Goal: Information Seeking & Learning: Learn about a topic

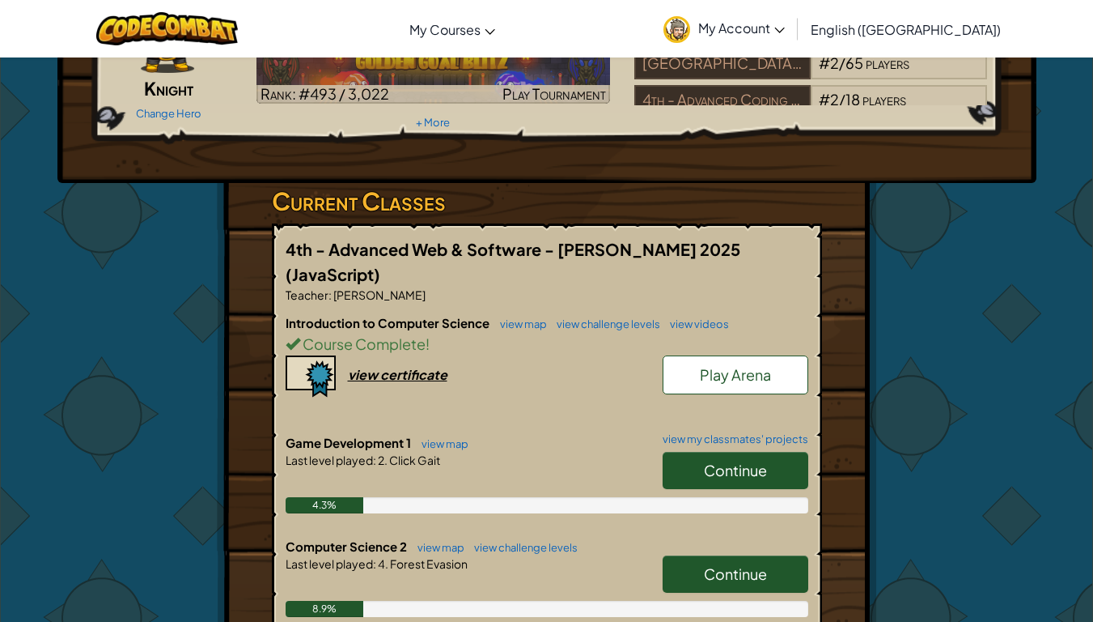
scroll to position [162, 0]
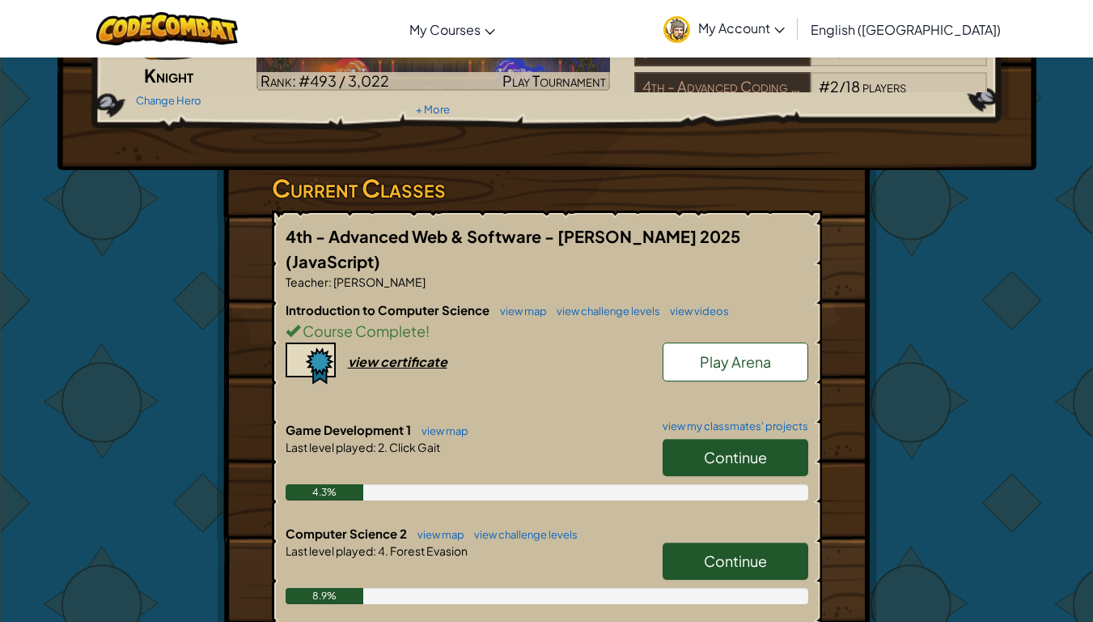
click at [737, 551] on span "Continue" at bounding box center [735, 560] width 63 height 19
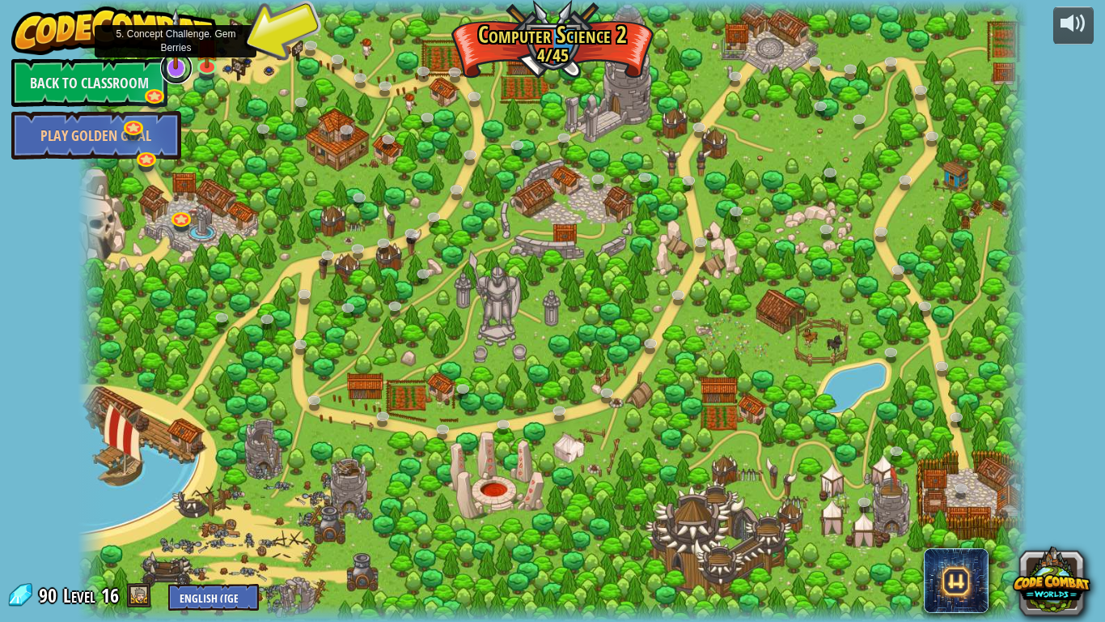
click at [179, 73] on link at bounding box center [176, 68] width 32 height 32
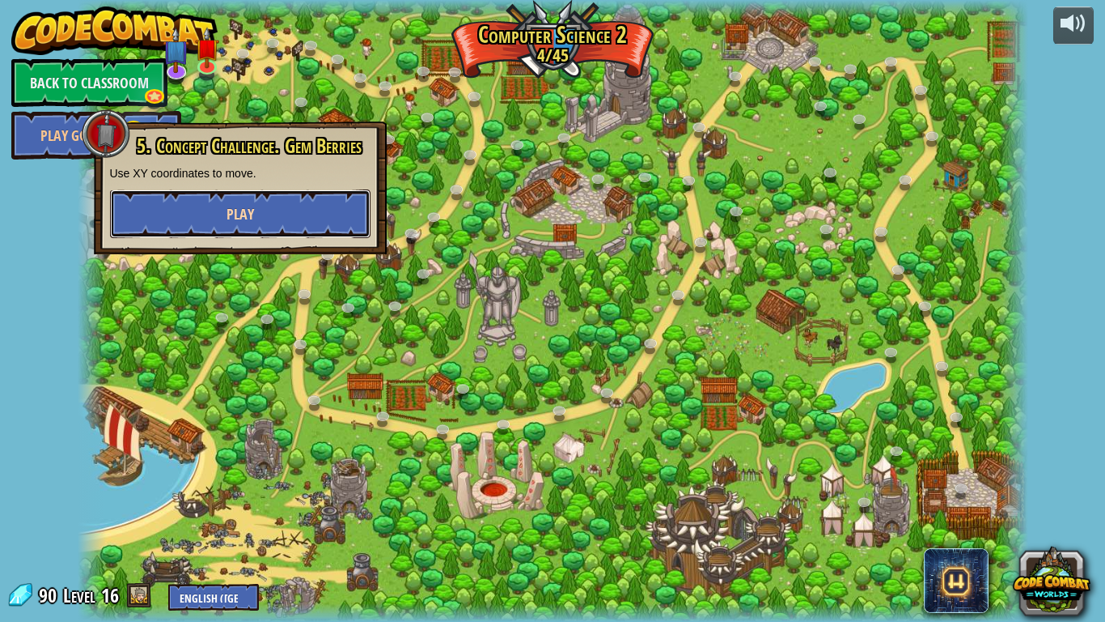
click at [260, 214] on button "Play" at bounding box center [240, 213] width 261 height 49
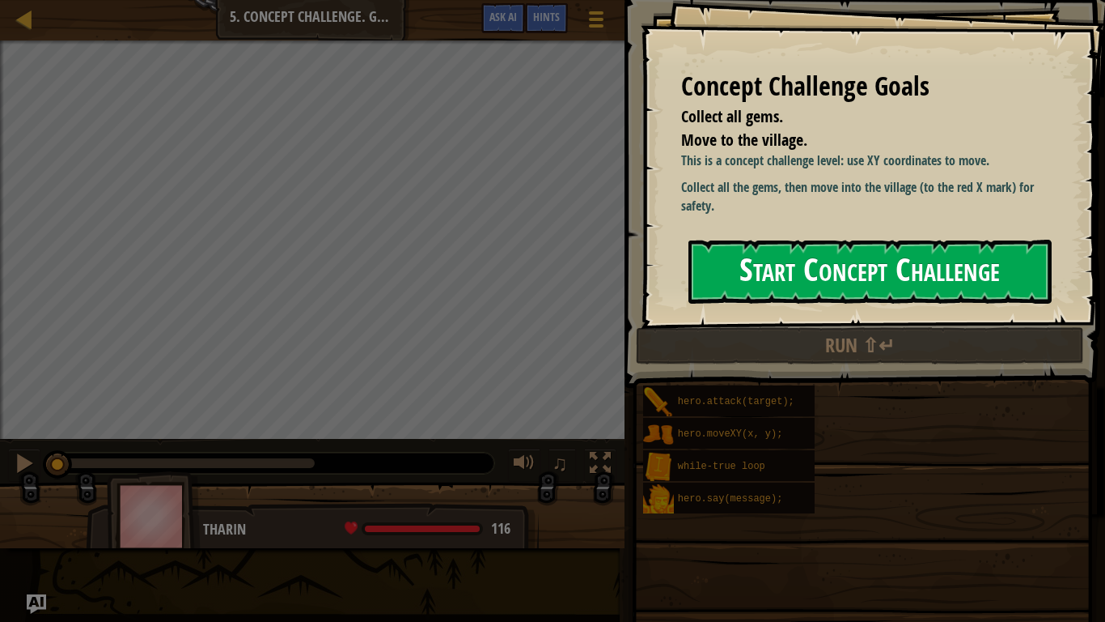
click at [792, 288] on button "Start Concept Challenge" at bounding box center [870, 272] width 363 height 64
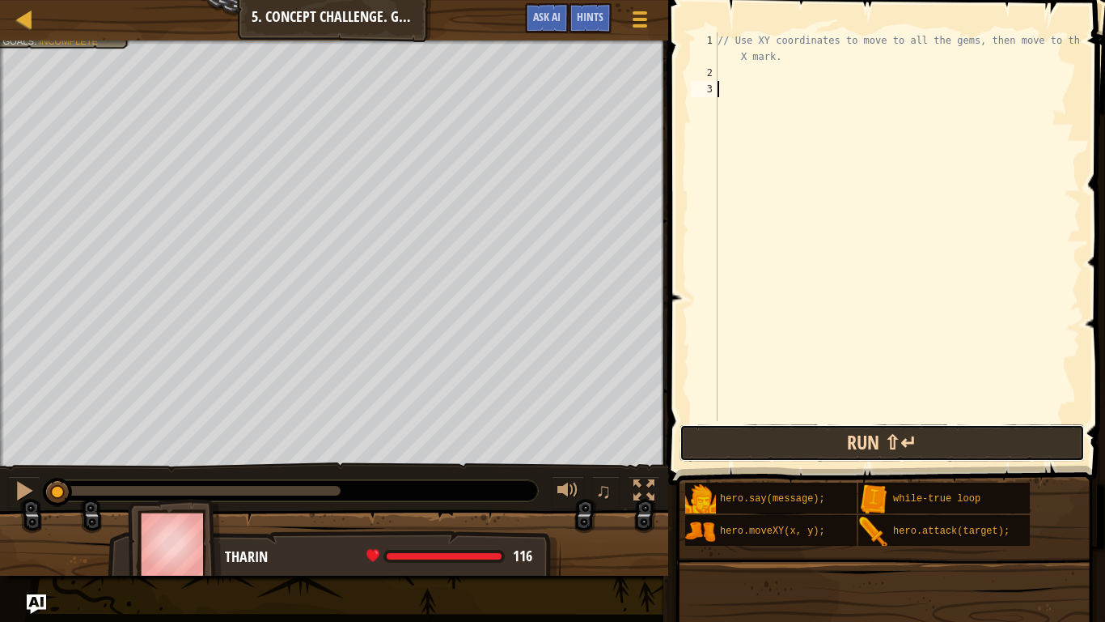
click at [778, 443] on button "Run ⇧↵" at bounding box center [882, 442] width 405 height 37
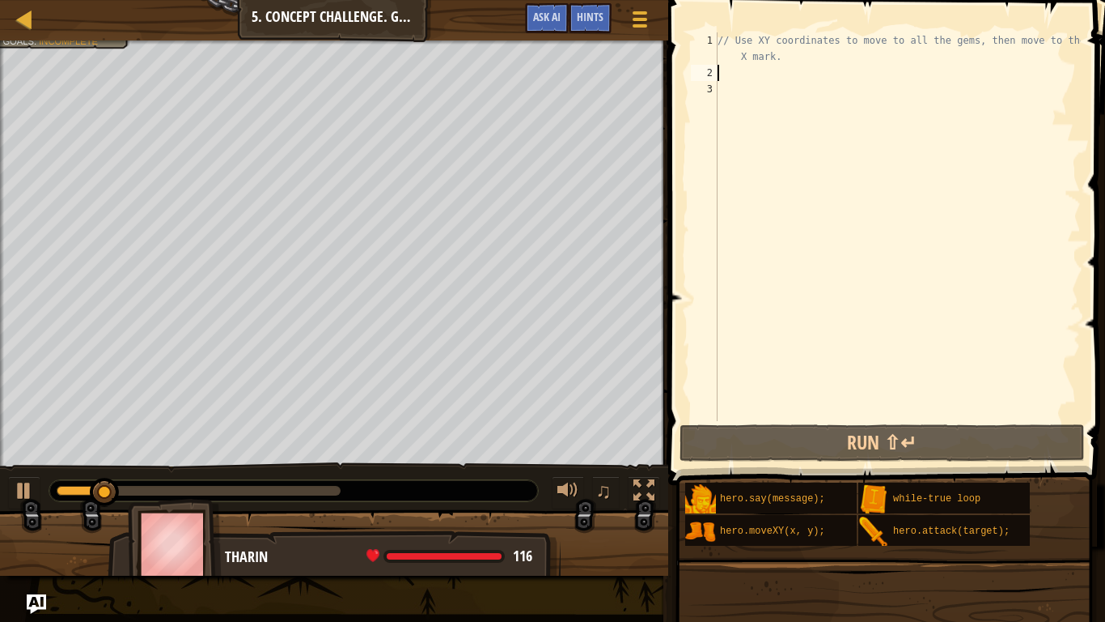
click at [724, 68] on div "// Use XY coordinates to move to all the gems, then move to the red X mark." at bounding box center [898, 250] width 367 height 437
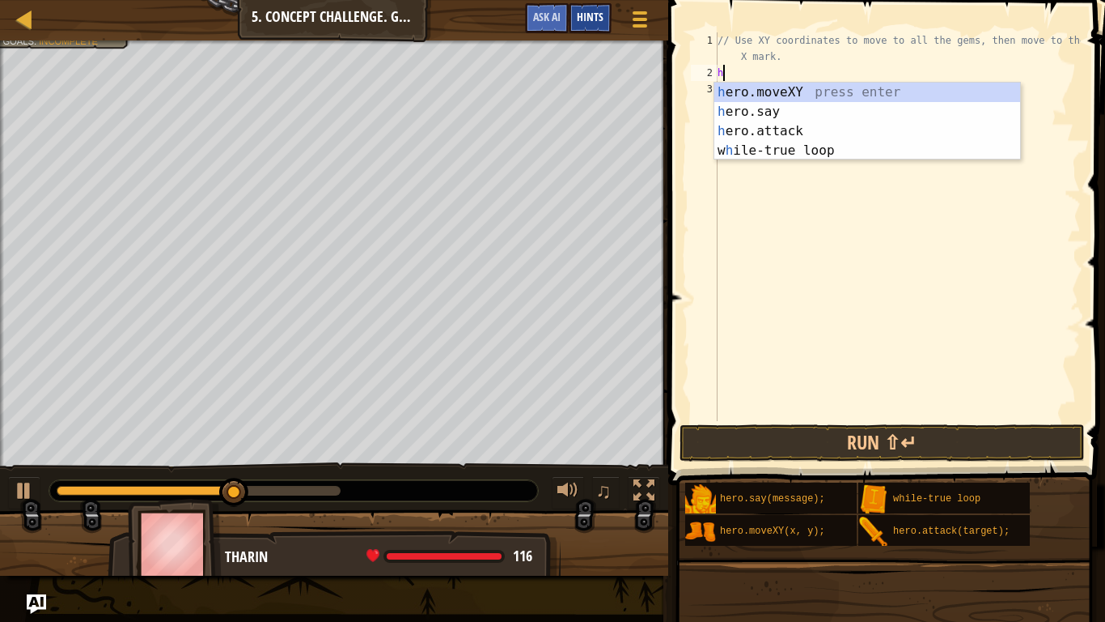
scroll to position [7, 0]
click at [752, 94] on div "h ero.moveXY press enter h ero.say press enter h ero.attack press enter w h ile…" at bounding box center [868, 141] width 306 height 117
type textarea "hero.moveXY(x, y);"
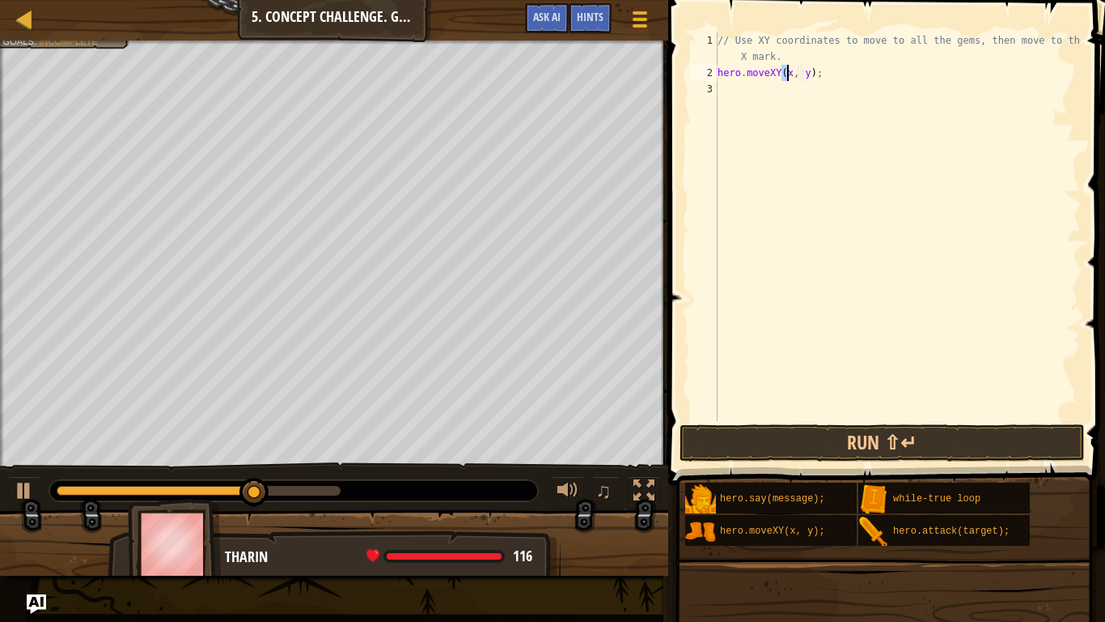
click at [752, 95] on div "// Use XY coordinates to move to all the gems, then move to the red X mark. her…" at bounding box center [898, 250] width 367 height 437
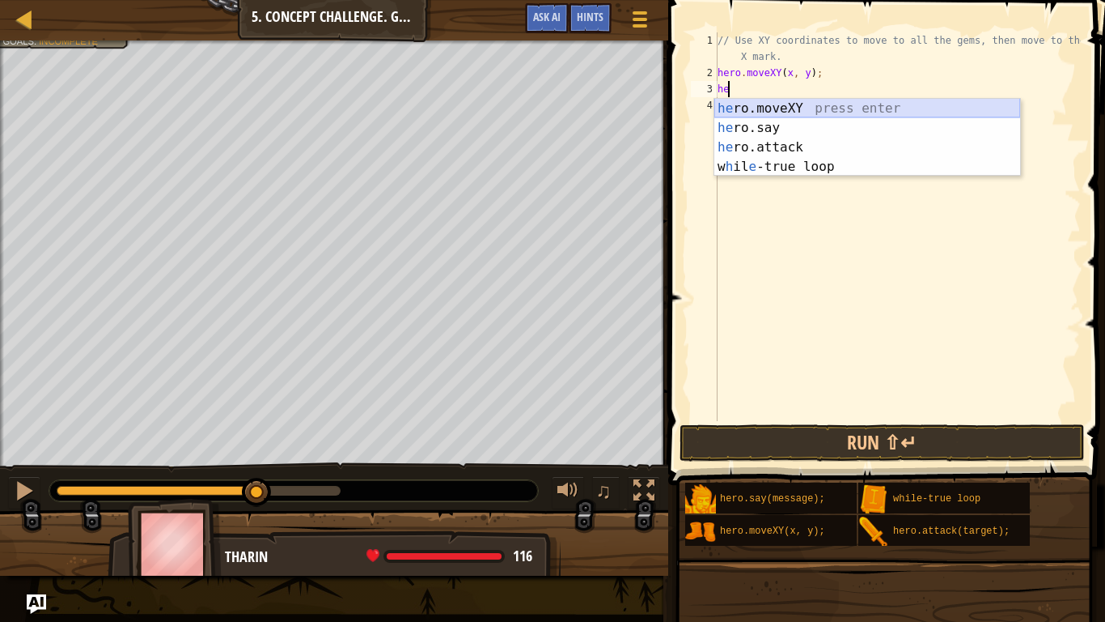
click at [763, 106] on div "he ro.moveXY press enter he ro.say press enter he ro.attack press enter w h il …" at bounding box center [868, 157] width 306 height 117
type textarea "hero.moveXY(x, y);"
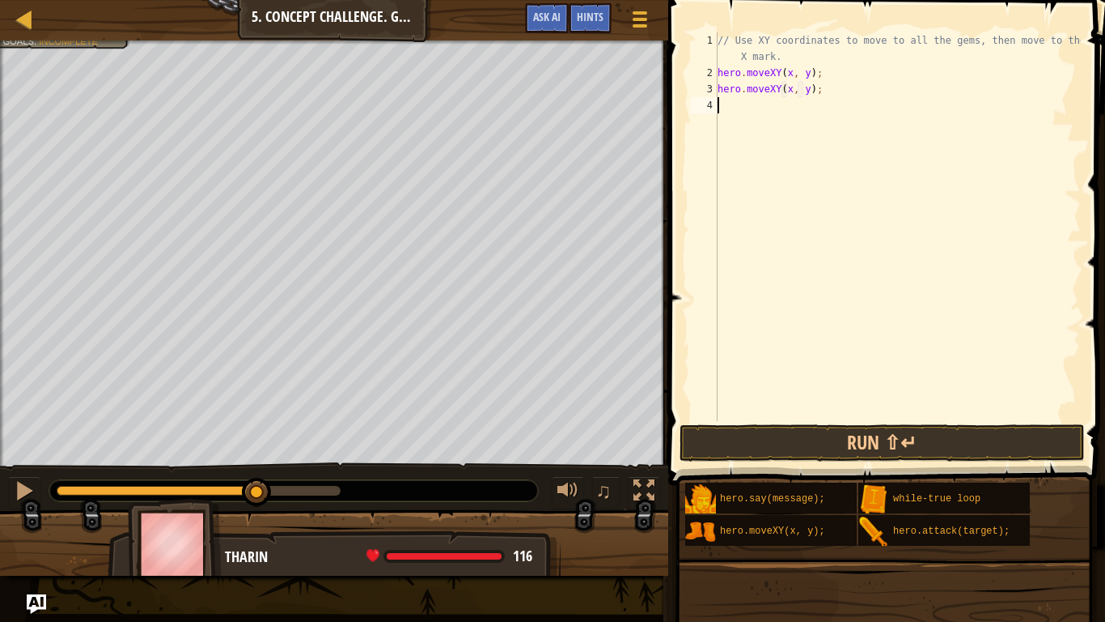
click at [749, 121] on div "// Use XY coordinates to move to all the gems, then move to the red X mark. her…" at bounding box center [898, 250] width 367 height 437
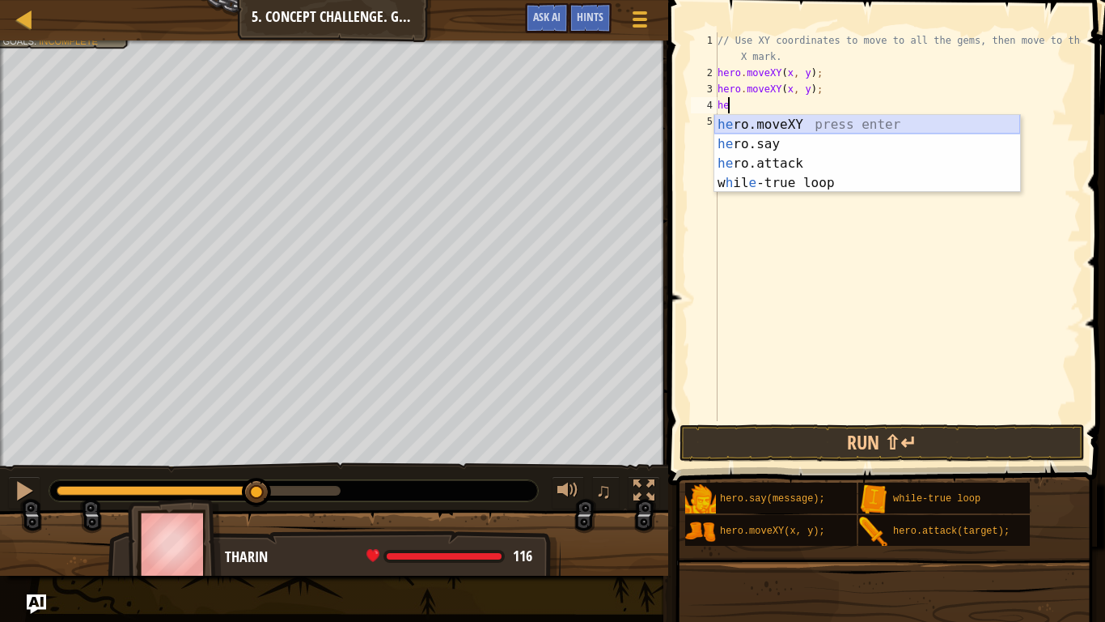
click at [762, 122] on div "he ro.moveXY press enter he ro.say press enter he ro.attack press enter w h il …" at bounding box center [868, 173] width 306 height 117
type textarea "hero.moveXY(x, y);"
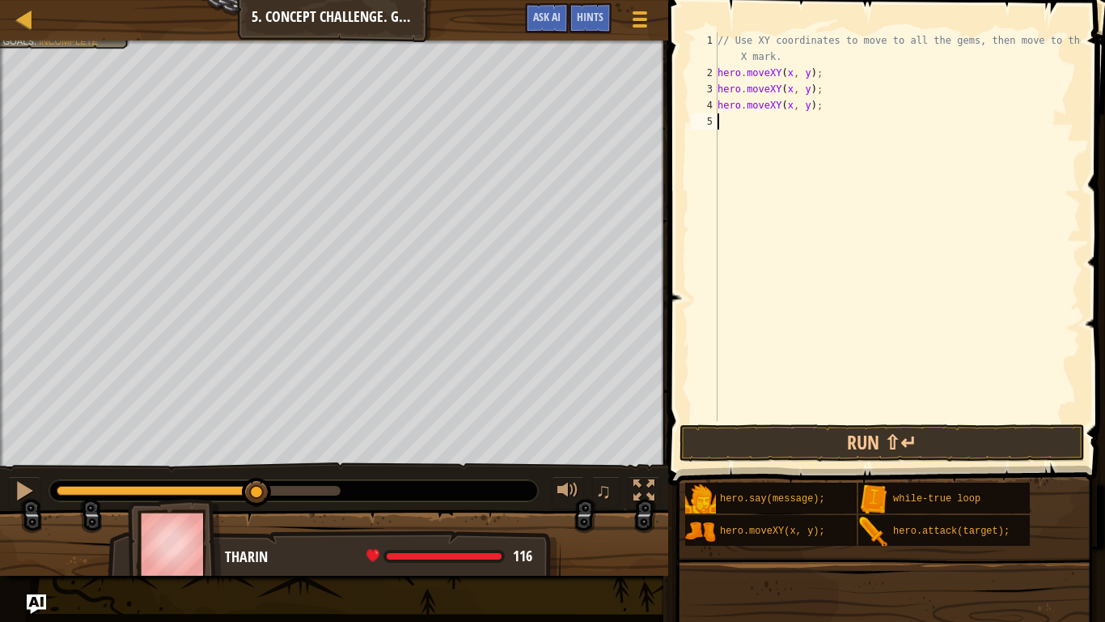
click at [756, 130] on div "// Use XY coordinates to move to all the gems, then move to the red X mark. her…" at bounding box center [898, 250] width 367 height 437
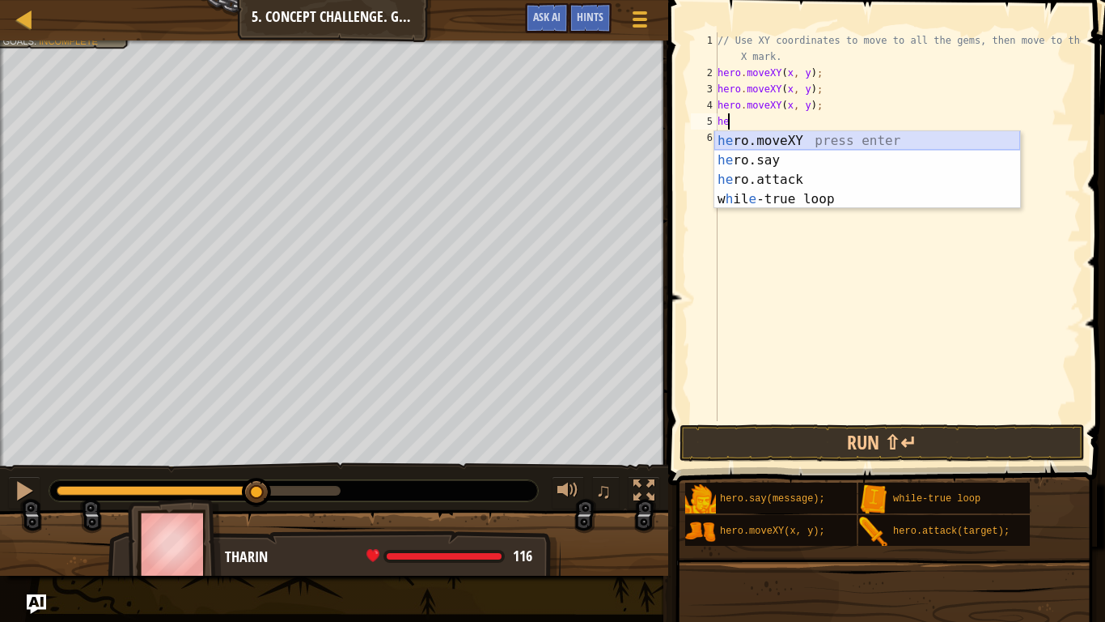
click at [768, 143] on div "he ro.moveXY press enter he ro.say press enter he ro.attack press enter w h il …" at bounding box center [868, 189] width 306 height 117
type textarea "hero.moveXY(x, y);"
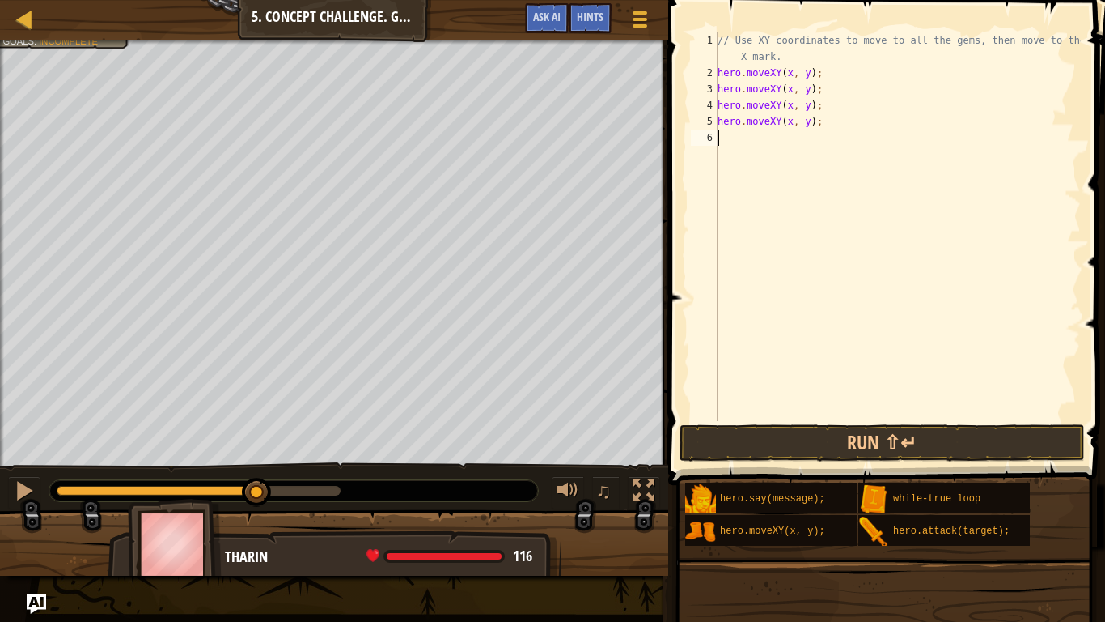
click at [753, 134] on div "// Use XY coordinates to move to all the gems, then move to the red X mark. her…" at bounding box center [898, 250] width 367 height 437
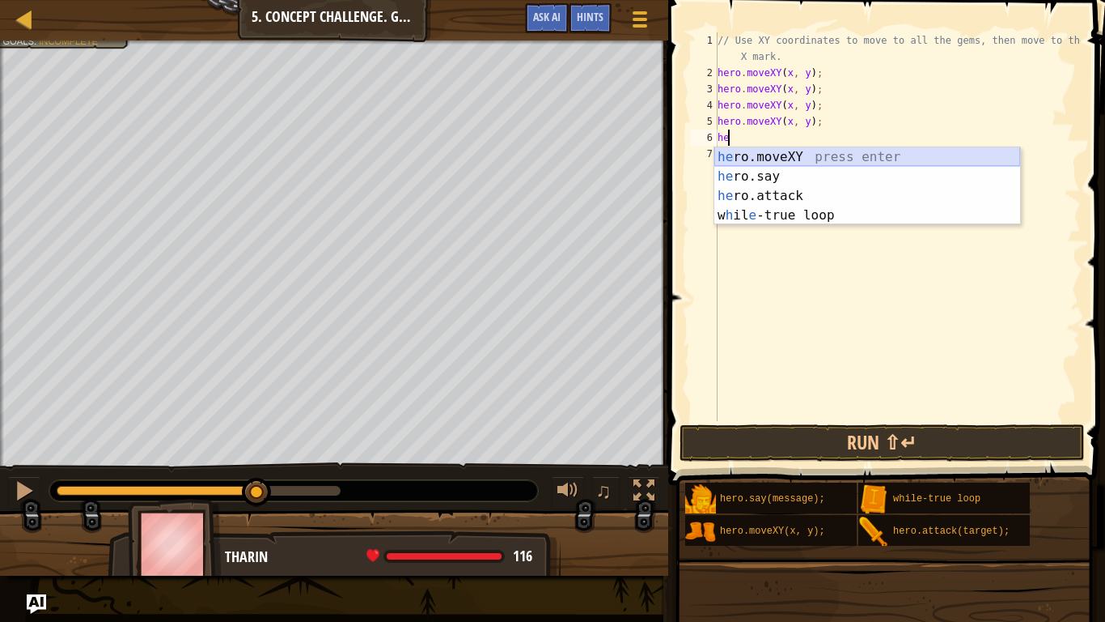
click at [748, 157] on div "he ro.moveXY press enter he ro.say press enter he ro.attack press enter w h il …" at bounding box center [868, 205] width 306 height 117
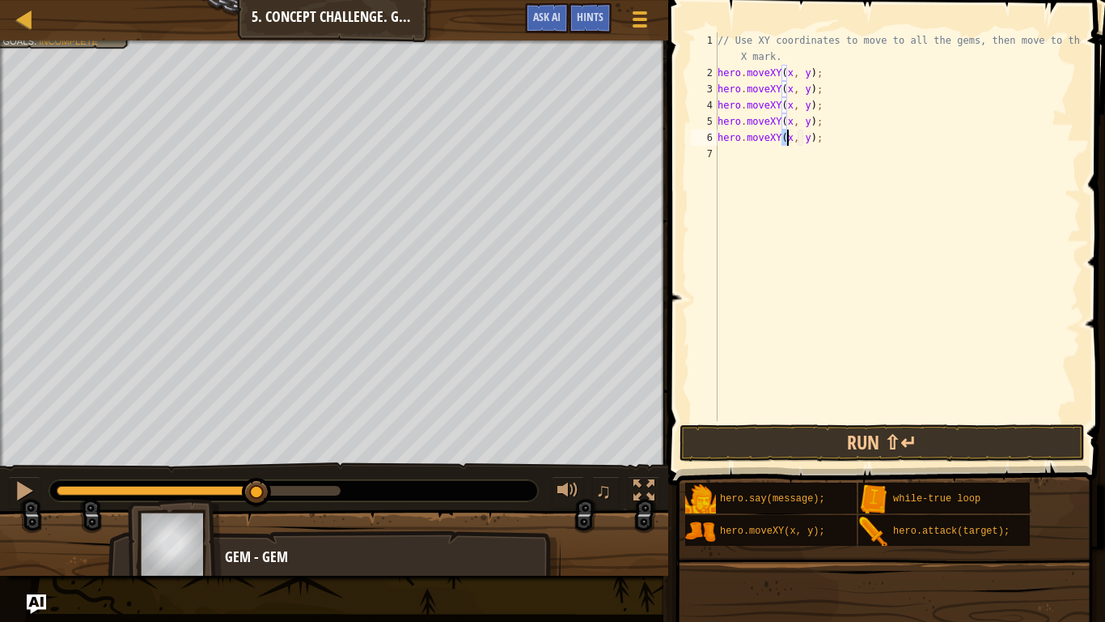
click at [787, 76] on div "// Use XY coordinates to move to all the gems, then move to the red X mark. her…" at bounding box center [898, 250] width 367 height 437
click at [791, 93] on div "// Use XY coordinates to move to all the gems, then move to the red X mark. her…" at bounding box center [898, 250] width 367 height 437
drag, startPoint x: 804, startPoint y: 91, endPoint x: 730, endPoint y: 122, distance: 80.6
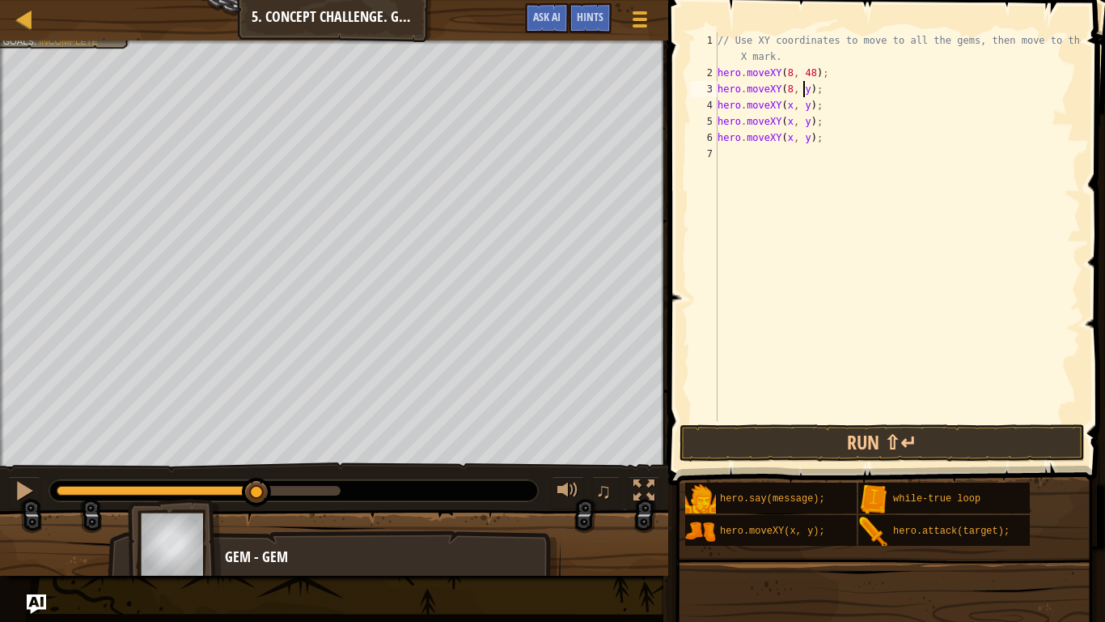
click at [804, 91] on div "// Use XY coordinates to move to all the gems, then move to the red X mark. her…" at bounding box center [898, 250] width 367 height 437
type textarea "hero.moveXY(x, y);"
type textarea "hero.moveXY(50, 34);"
click at [942, 445] on button "Run ⇧↵" at bounding box center [882, 442] width 405 height 37
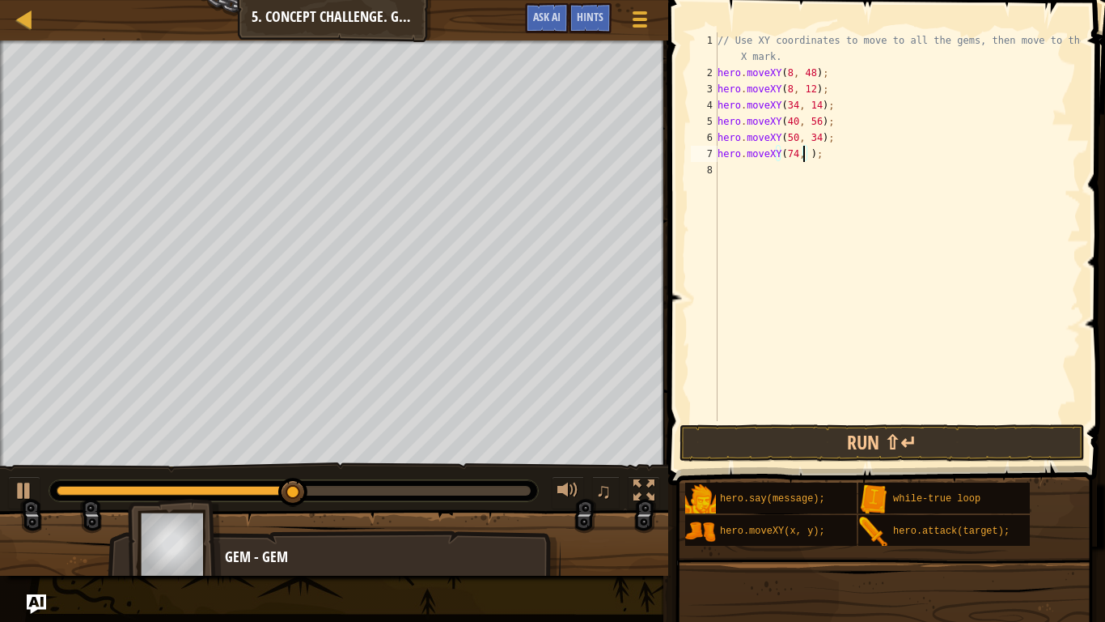
type textarea "hero.moveXY(74, 34);"
drag, startPoint x: 928, startPoint y: 414, endPoint x: 922, endPoint y: 424, distance: 11.7
click at [927, 414] on div "// Use XY coordinates to move to all the gems, then move to the red X mark. her…" at bounding box center [898, 250] width 367 height 437
click at [915, 436] on button "Run ⇧↵" at bounding box center [882, 442] width 405 height 37
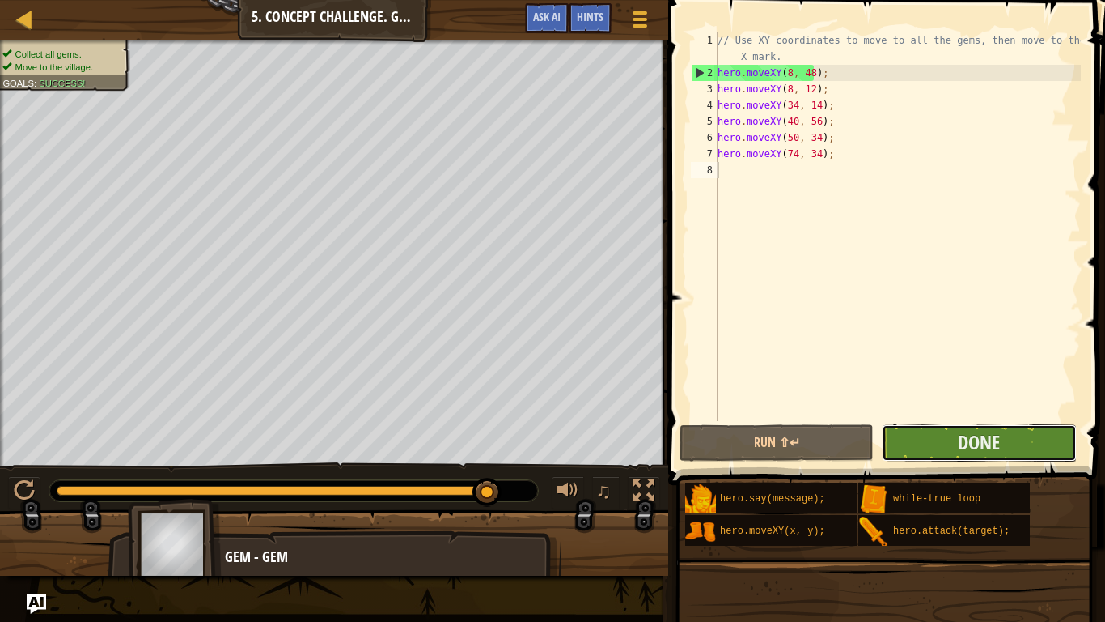
click at [910, 437] on button "Done" at bounding box center [979, 442] width 194 height 37
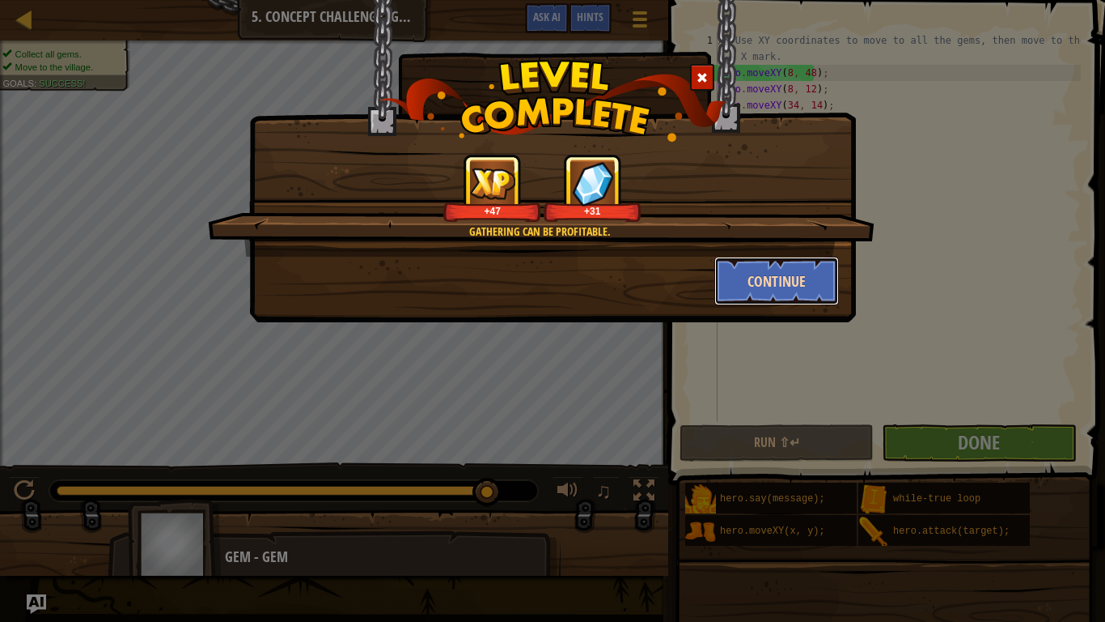
click at [769, 268] on button "Continue" at bounding box center [777, 281] width 125 height 49
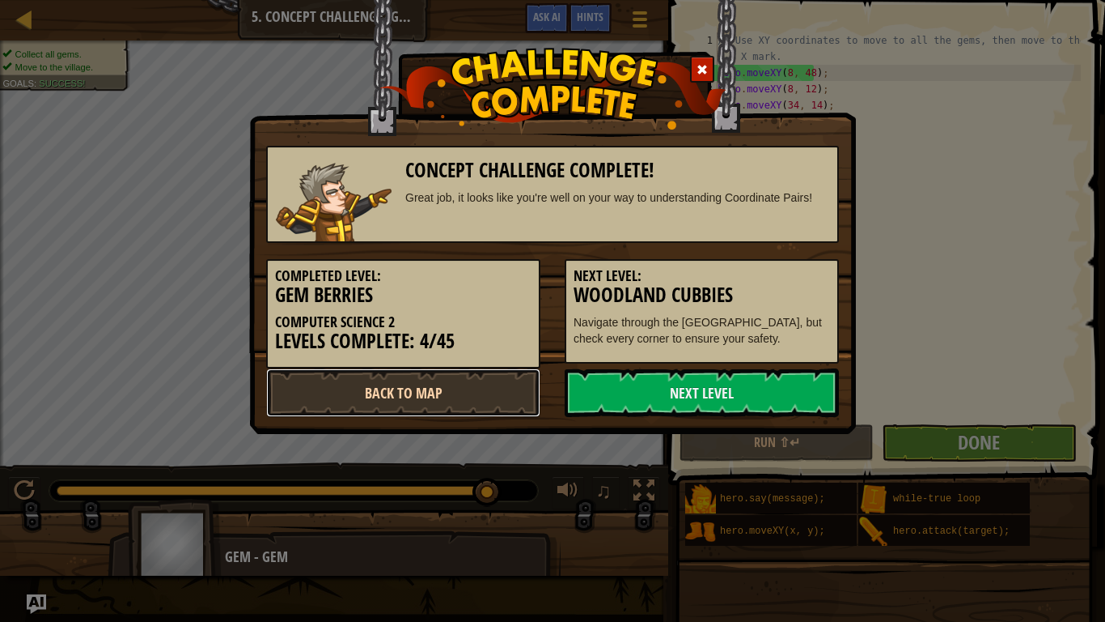
click at [367, 381] on link "Back to Map" at bounding box center [403, 392] width 274 height 49
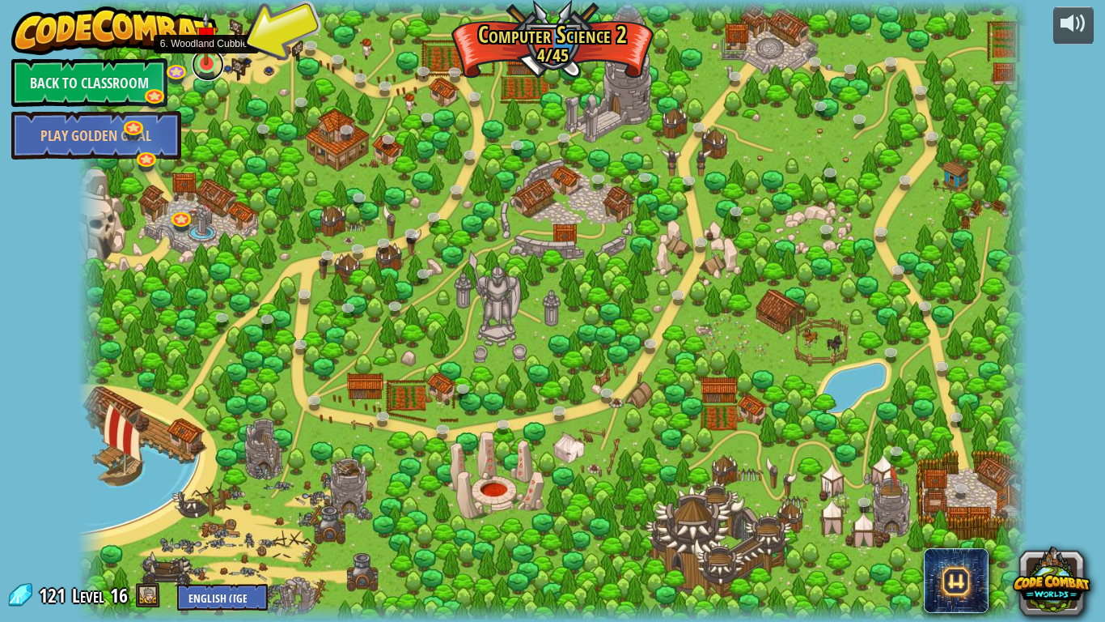
click at [211, 70] on link at bounding box center [208, 65] width 32 height 32
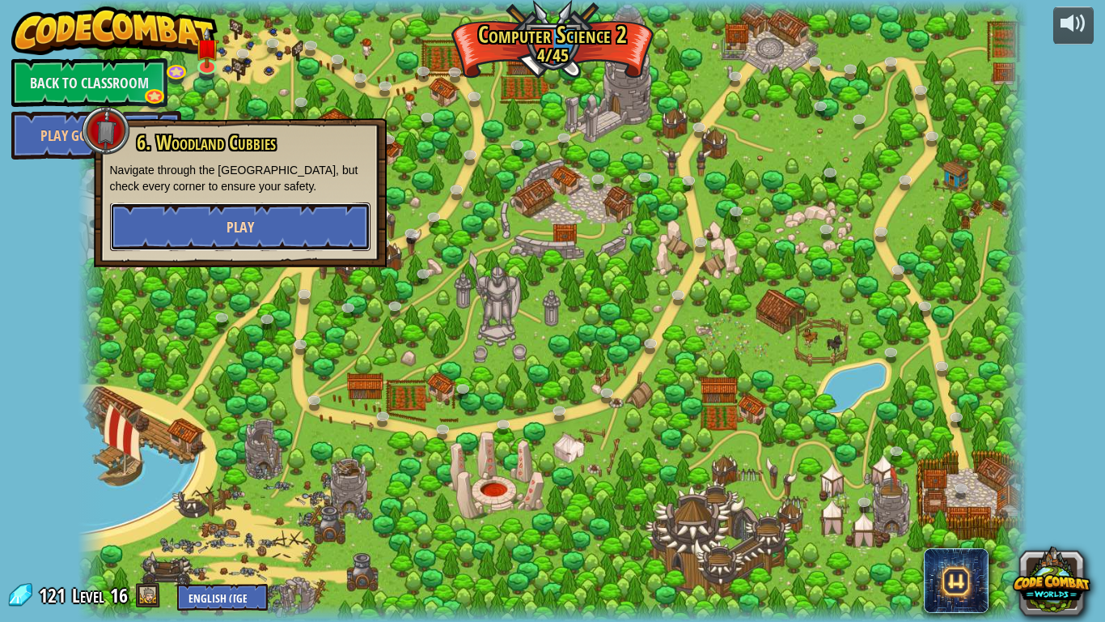
click at [256, 226] on button "Play" at bounding box center [240, 226] width 261 height 49
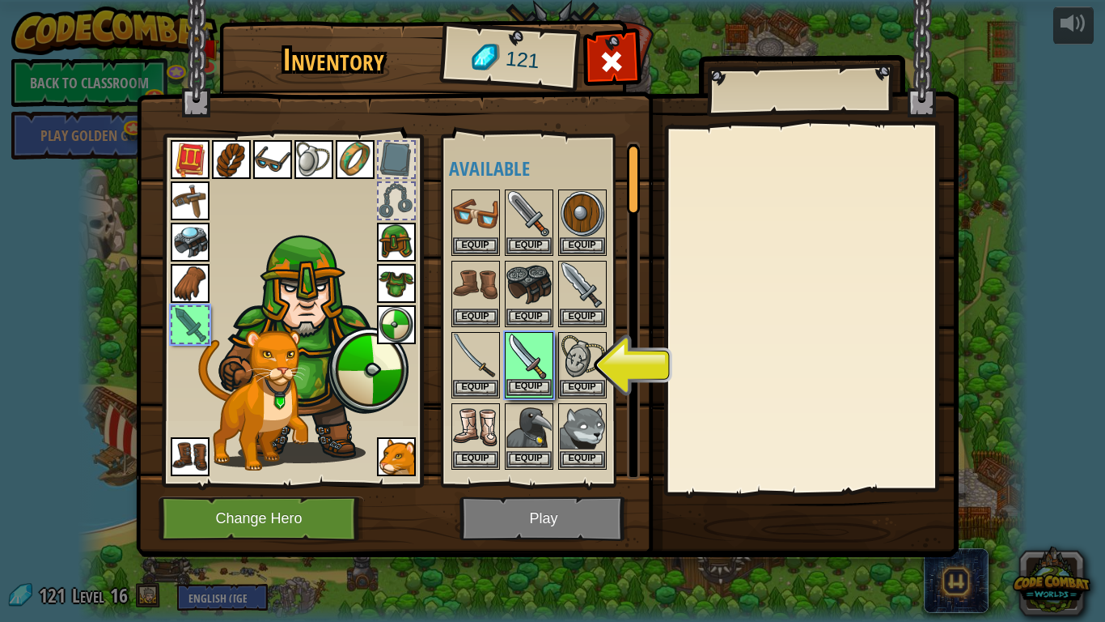
scroll to position [81, 0]
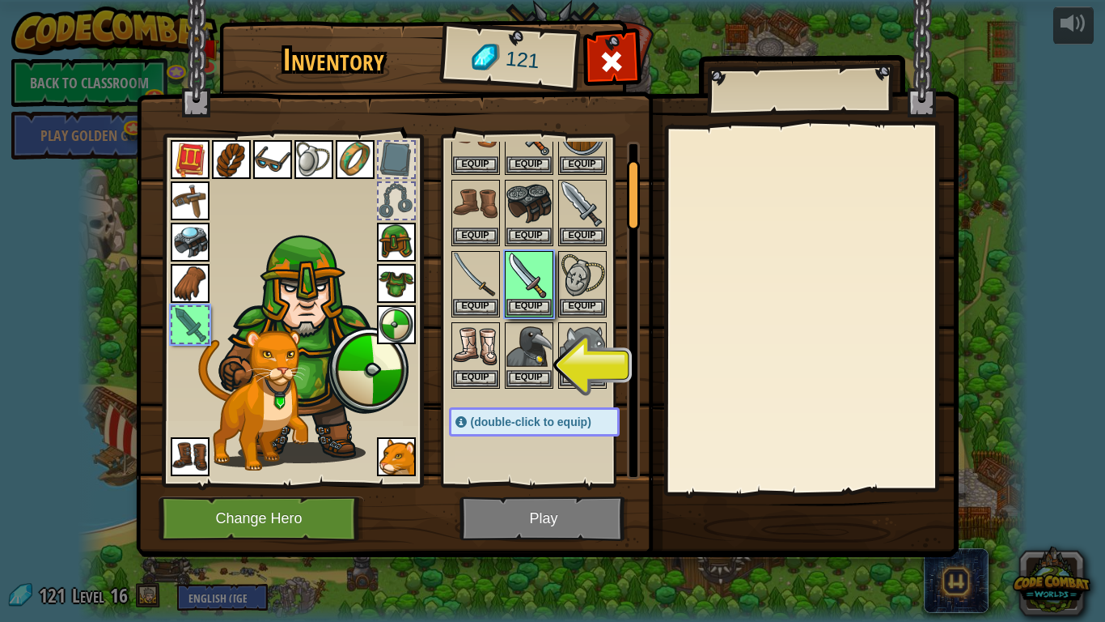
click at [571, 353] on img at bounding box center [582, 346] width 45 height 45
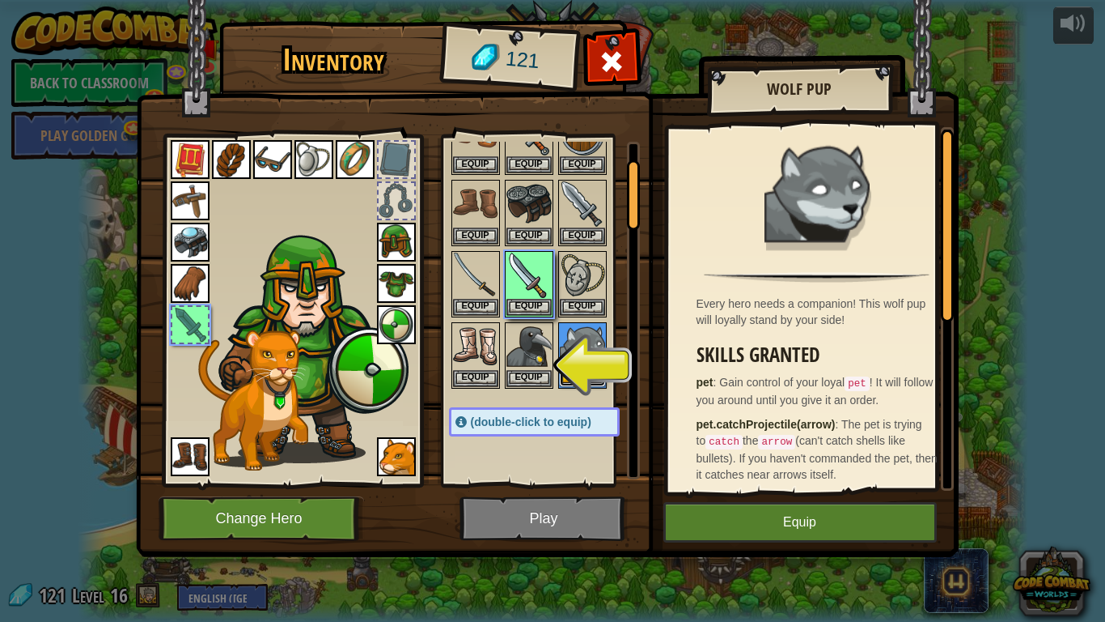
click at [577, 380] on button "Equip" at bounding box center [582, 377] width 45 height 17
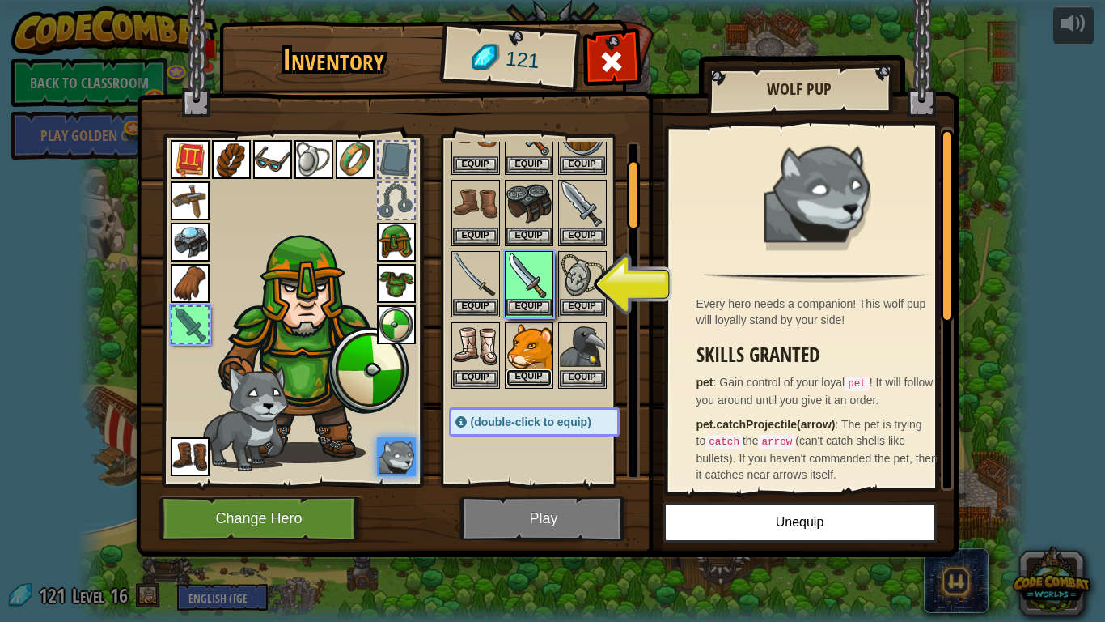
click at [527, 378] on button "Equip" at bounding box center [529, 377] width 45 height 17
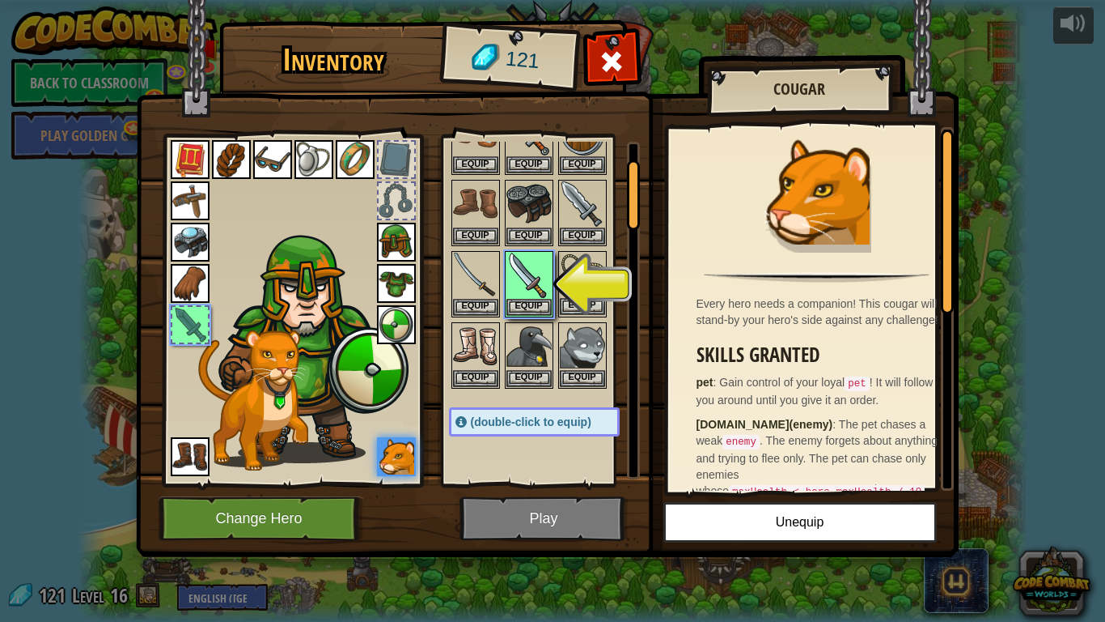
click at [578, 273] on img at bounding box center [582, 274] width 45 height 45
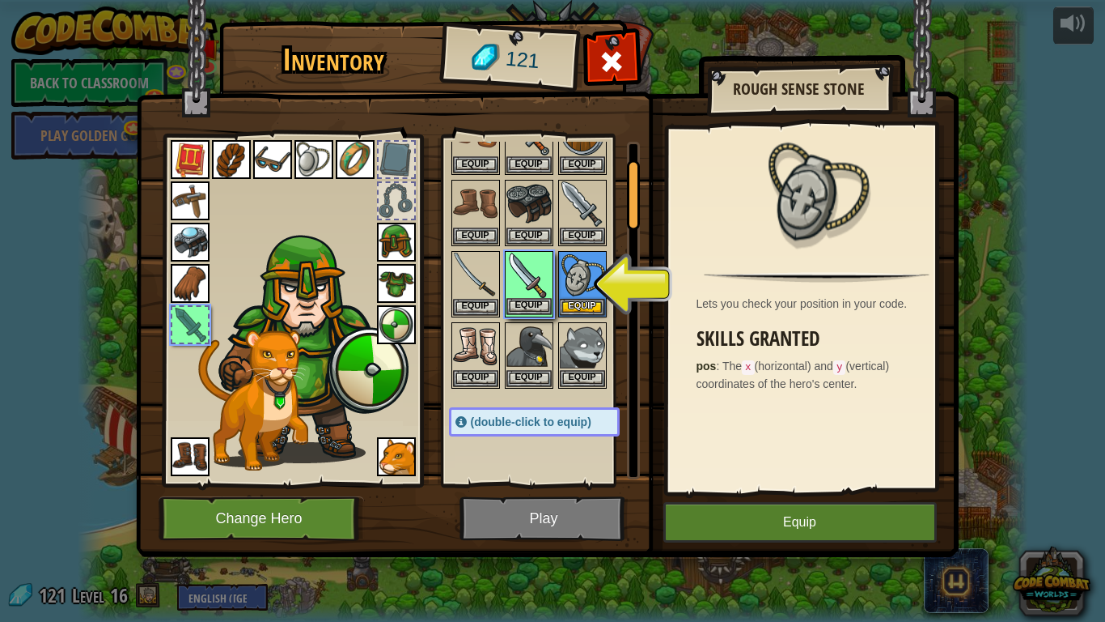
drag, startPoint x: 542, startPoint y: 286, endPoint x: 534, endPoint y: 283, distance: 8.4
click at [540, 282] on img at bounding box center [529, 274] width 45 height 45
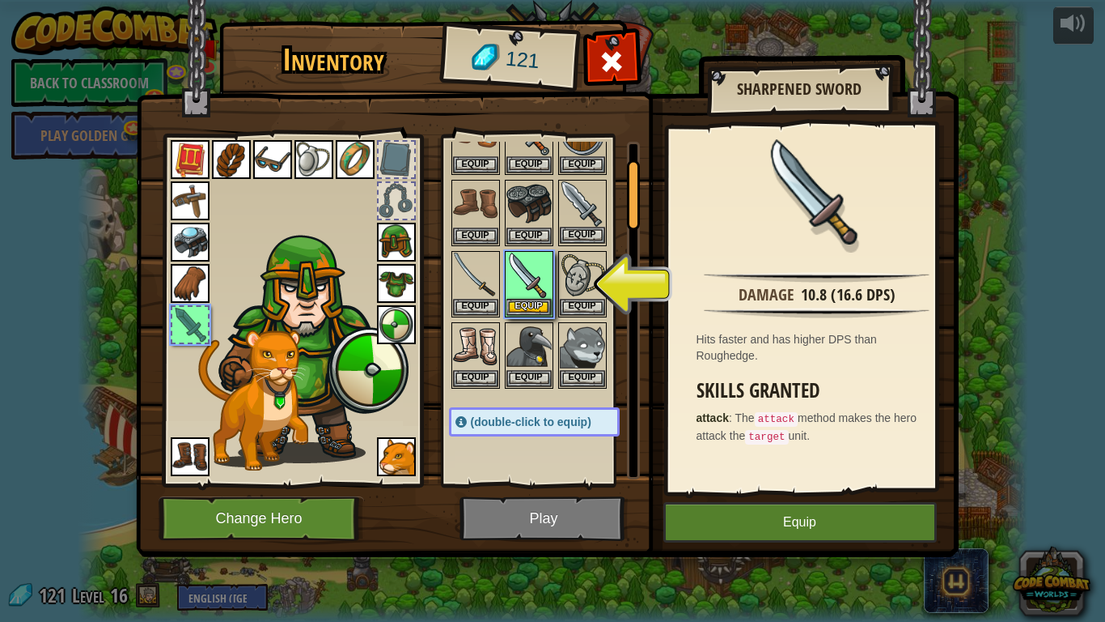
click at [596, 206] on img at bounding box center [582, 203] width 45 height 45
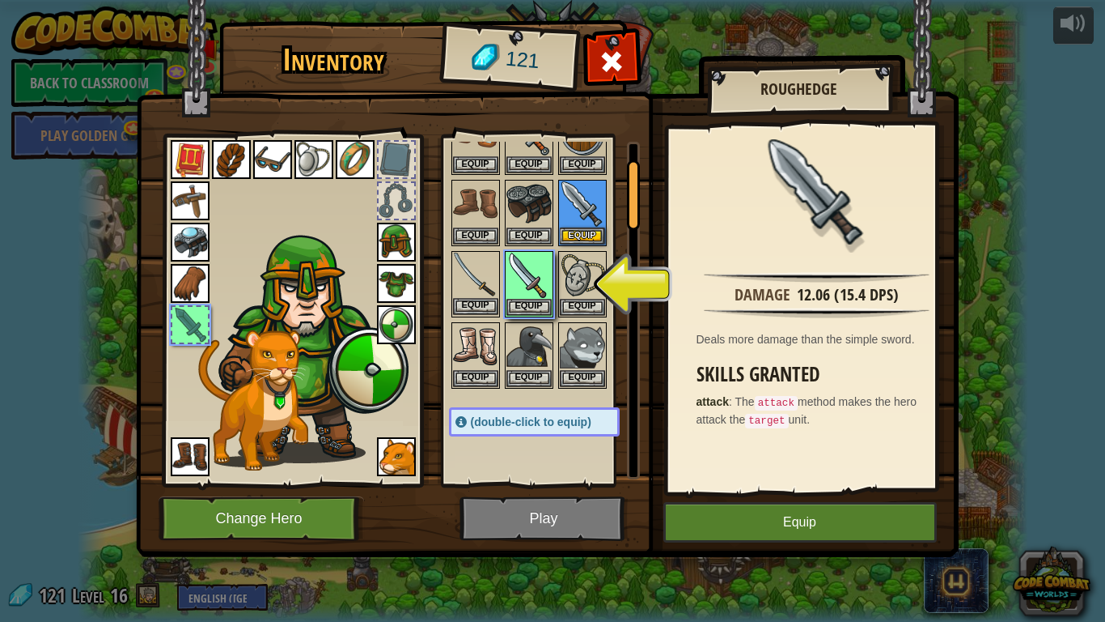
click at [453, 275] on img at bounding box center [475, 274] width 45 height 45
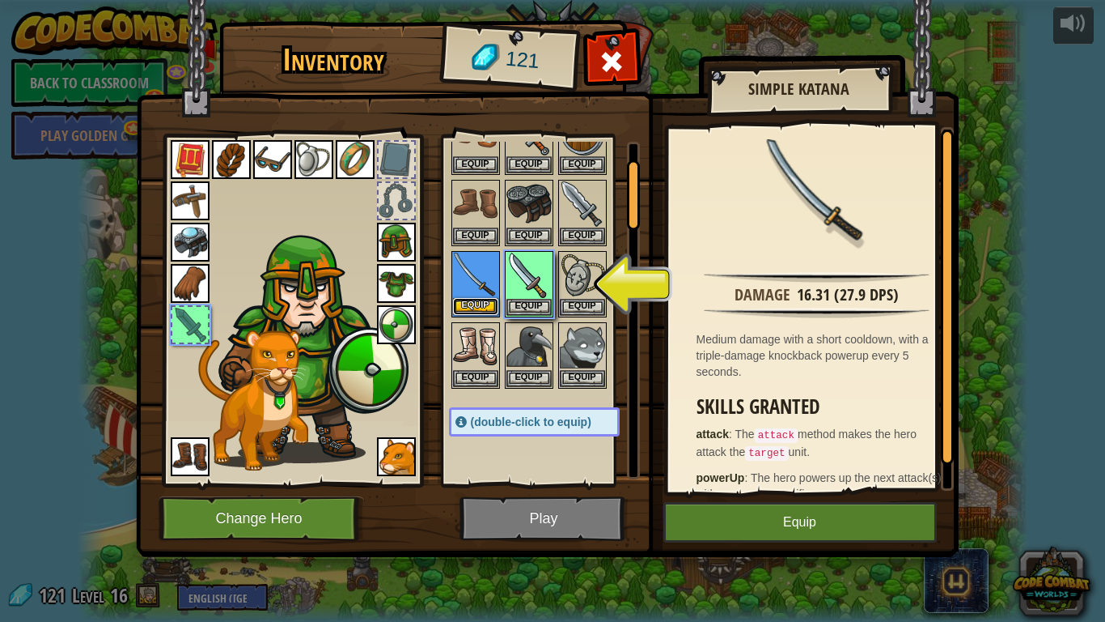
click at [486, 304] on button "Equip" at bounding box center [475, 306] width 45 height 17
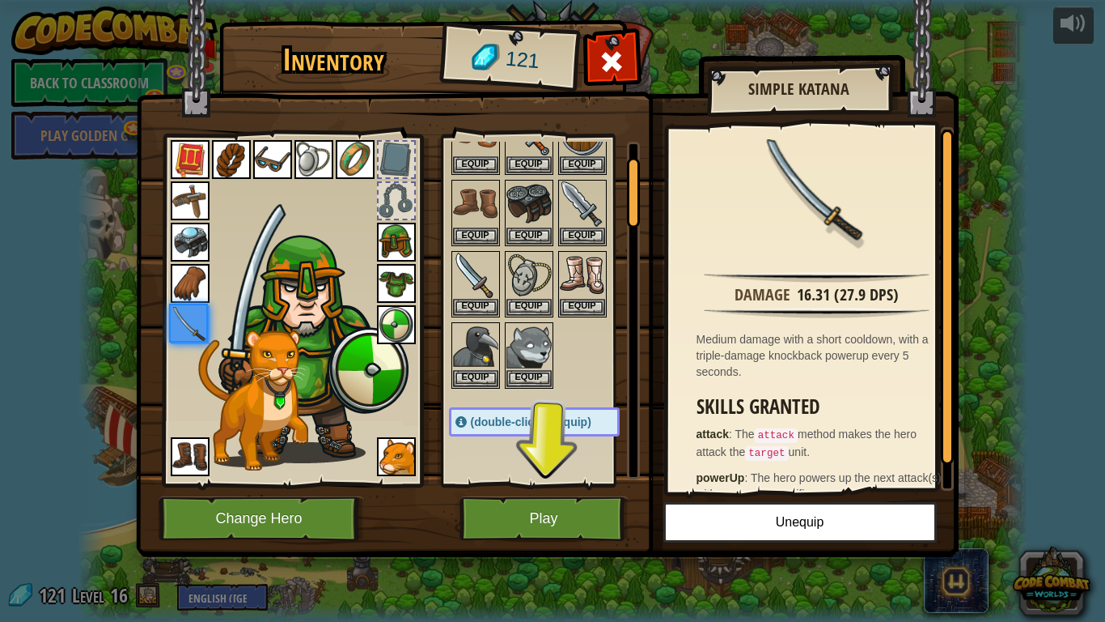
scroll to position [0, 0]
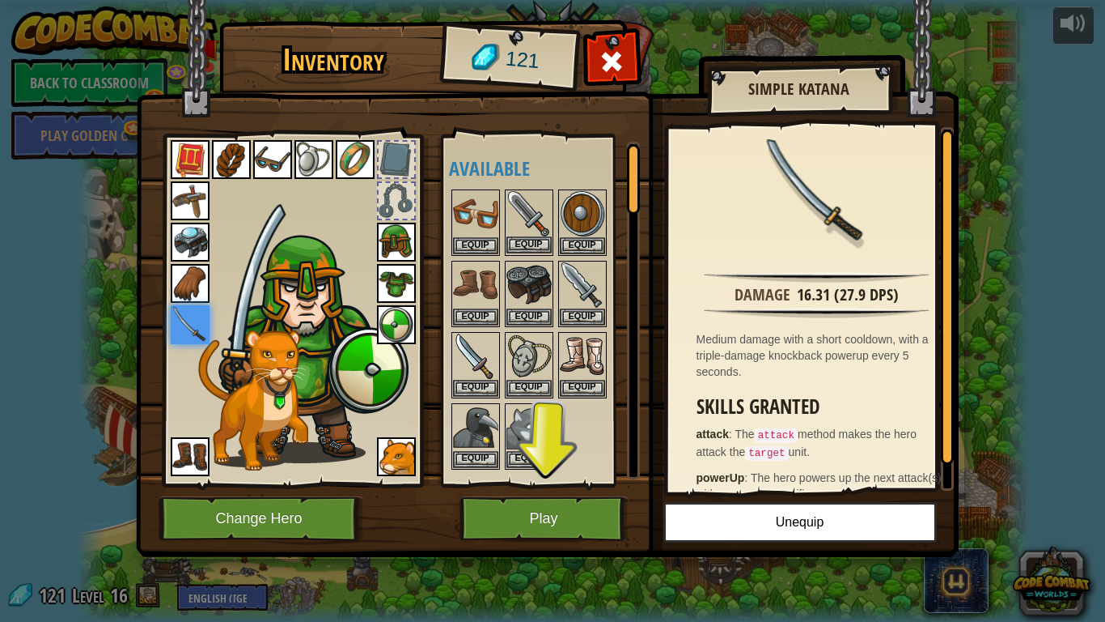
click at [524, 220] on img at bounding box center [529, 213] width 45 height 45
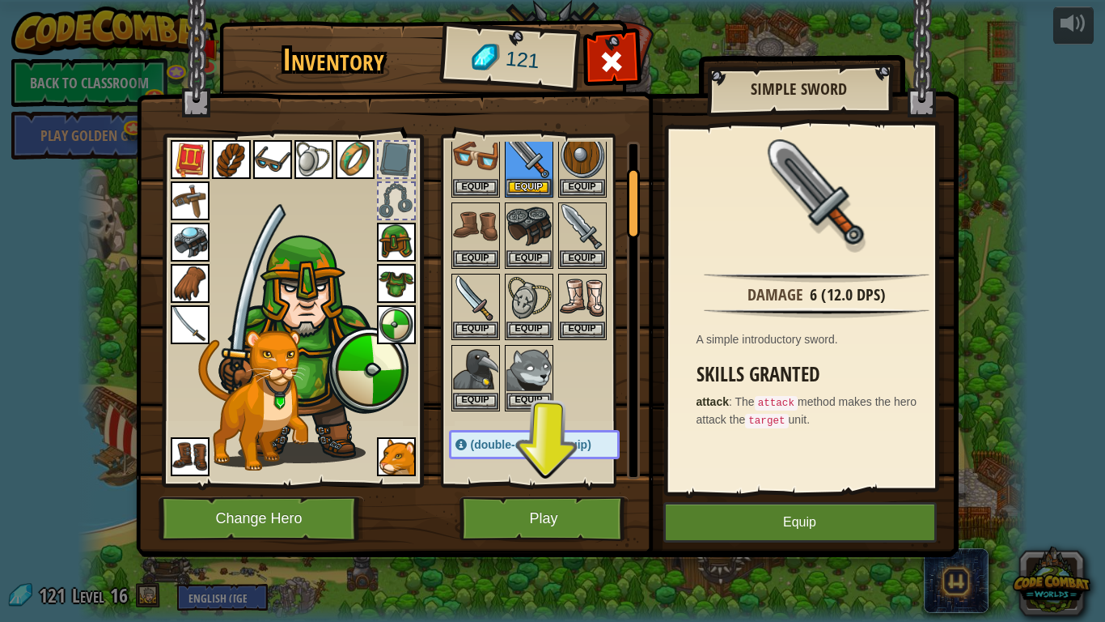
scroll to position [162, 0]
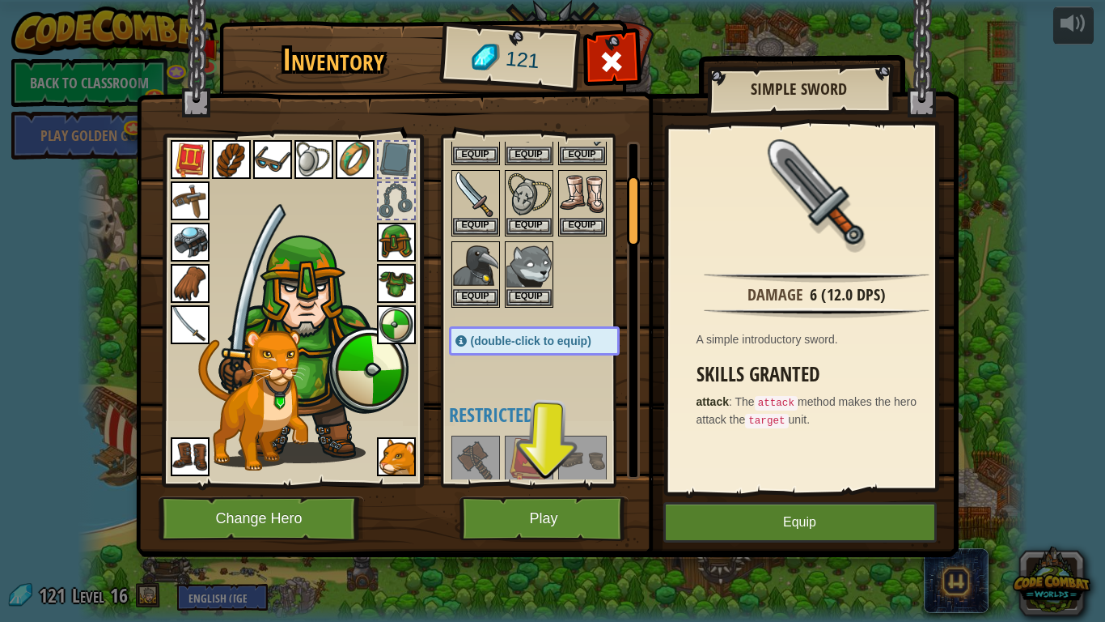
click at [177, 331] on img at bounding box center [190, 324] width 39 height 39
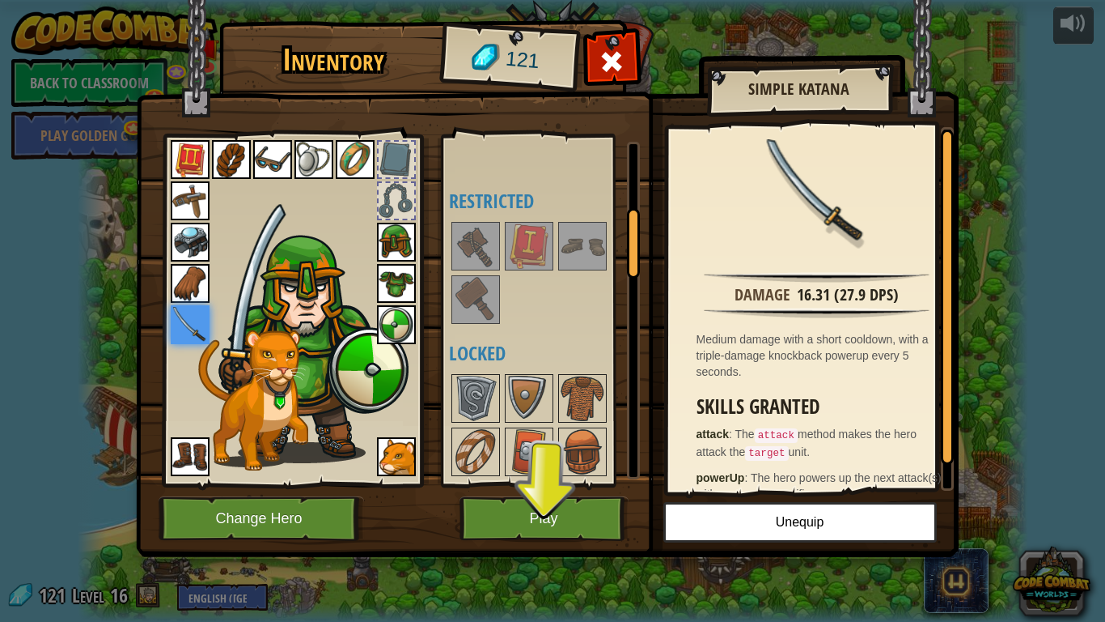
scroll to position [566, 0]
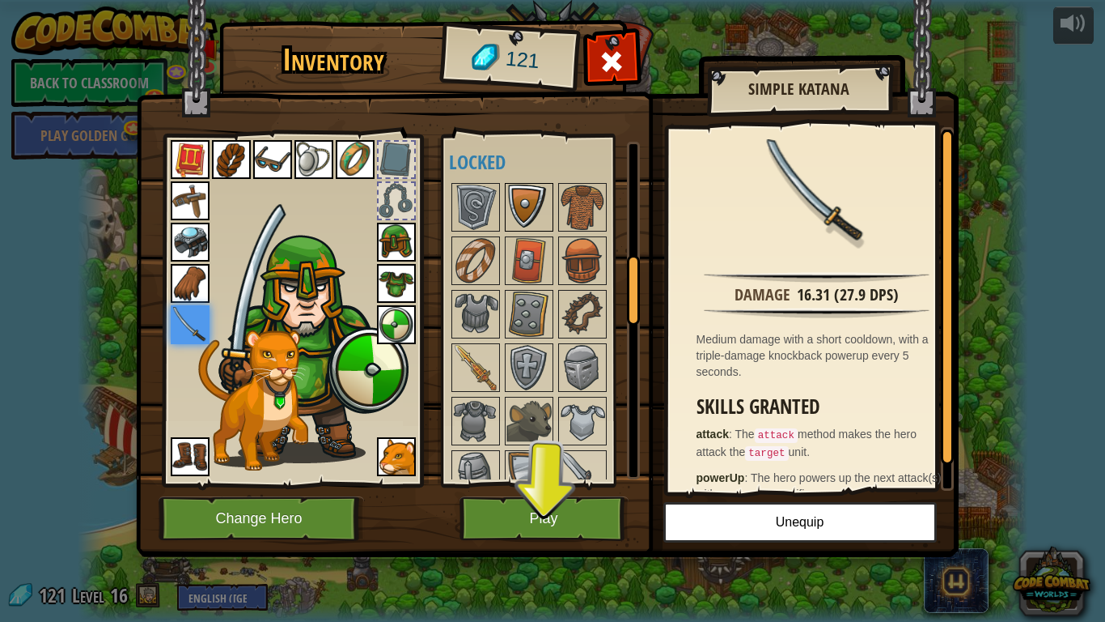
drag, startPoint x: 489, startPoint y: 199, endPoint x: 508, endPoint y: 217, distance: 26.3
click at [486, 206] on img at bounding box center [475, 207] width 45 height 45
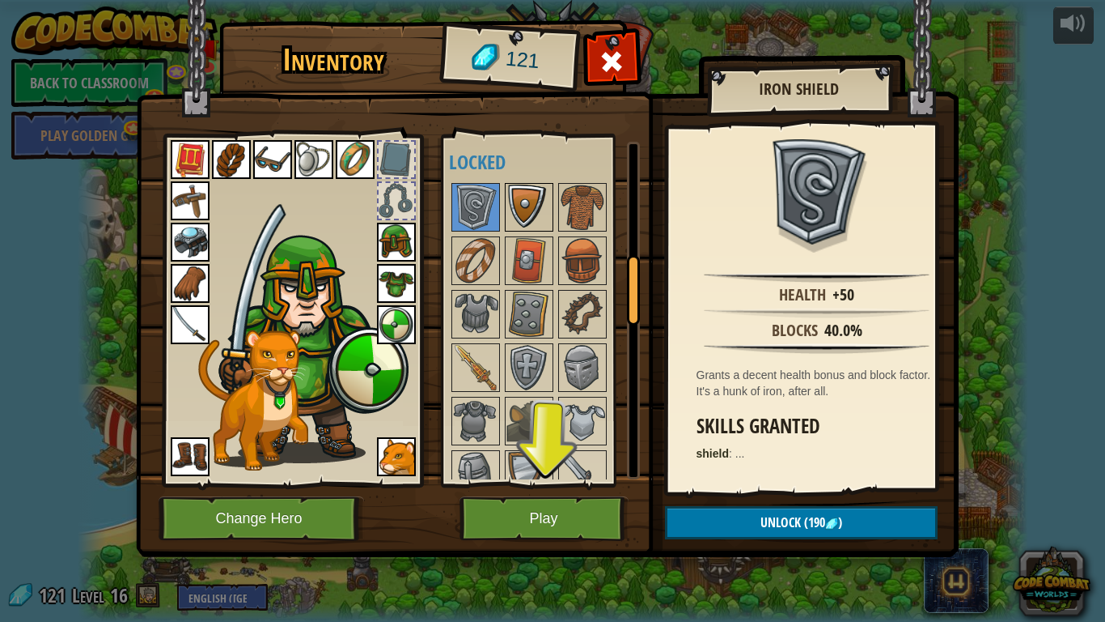
drag, startPoint x: 515, startPoint y: 212, endPoint x: 507, endPoint y: 218, distance: 10.6
click at [507, 218] on img at bounding box center [529, 207] width 45 height 45
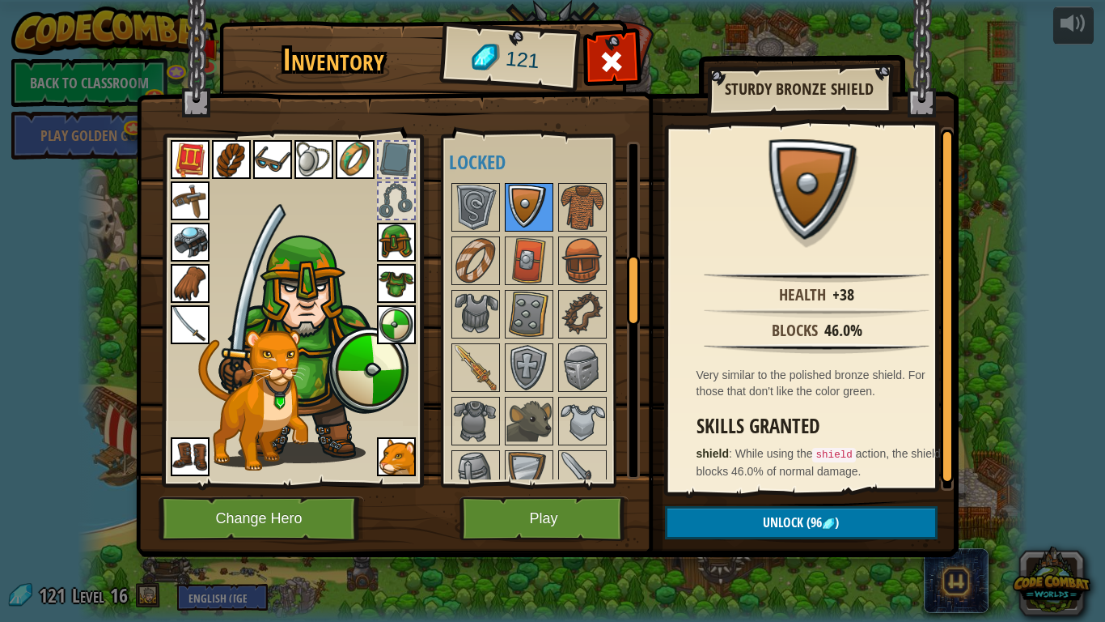
click at [507, 222] on img at bounding box center [529, 207] width 45 height 45
click at [490, 245] on img at bounding box center [475, 260] width 45 height 45
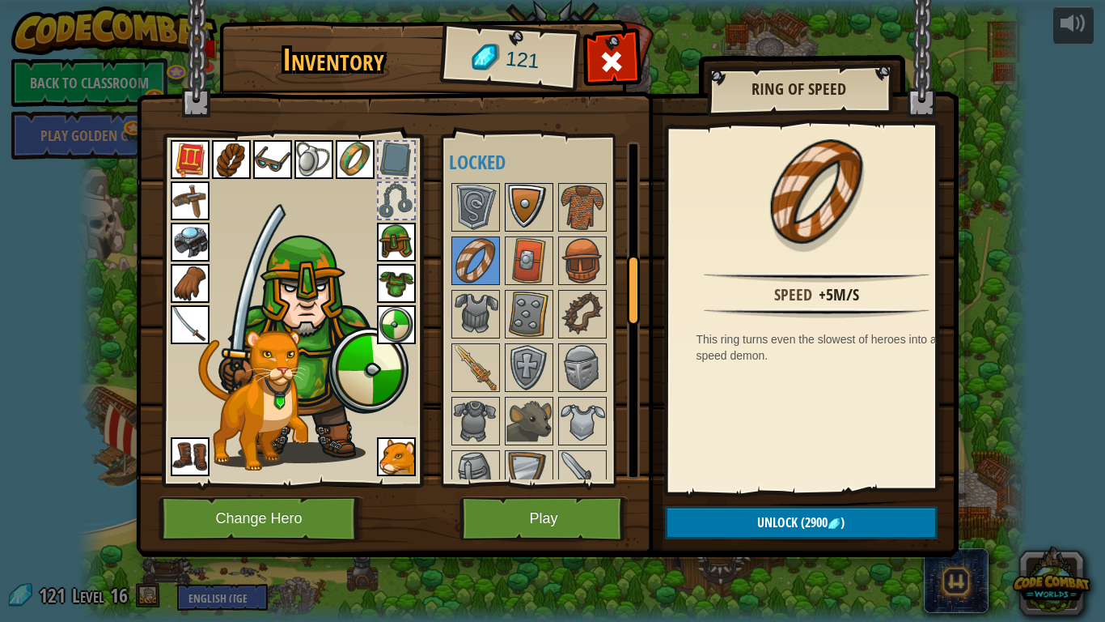
click at [524, 185] on img at bounding box center [529, 207] width 45 height 45
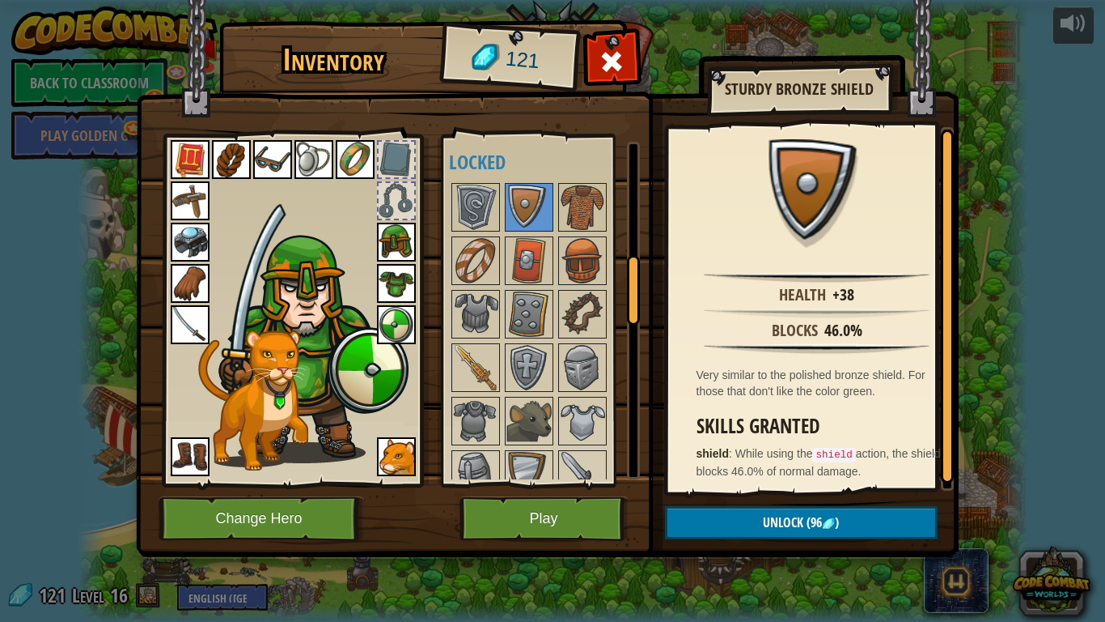
click at [379, 327] on img at bounding box center [396, 324] width 39 height 39
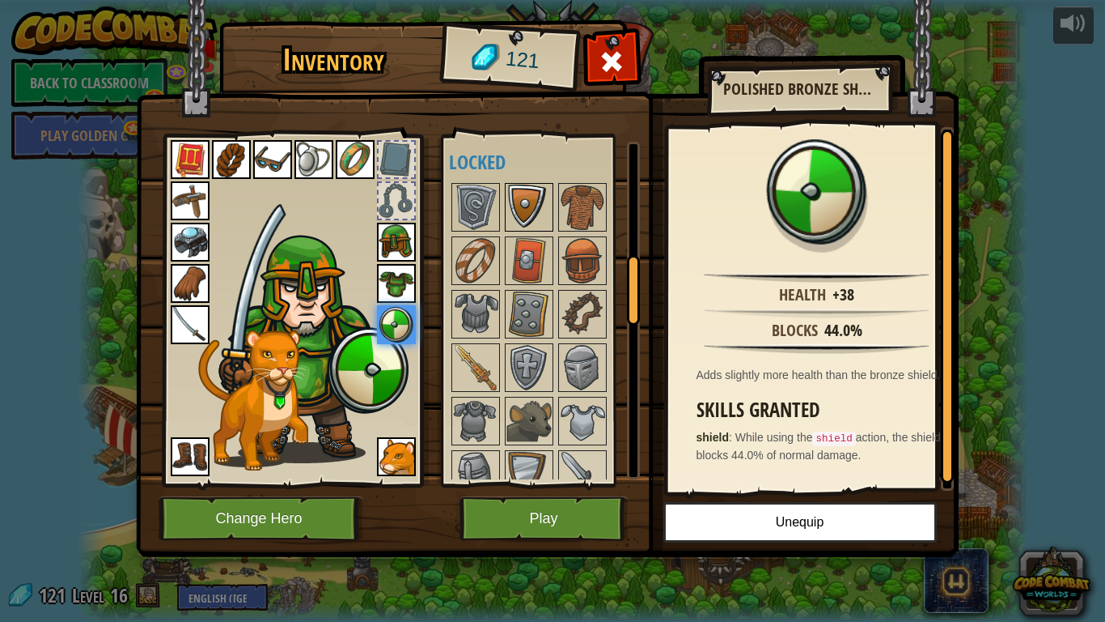
click at [542, 200] on img at bounding box center [529, 207] width 45 height 45
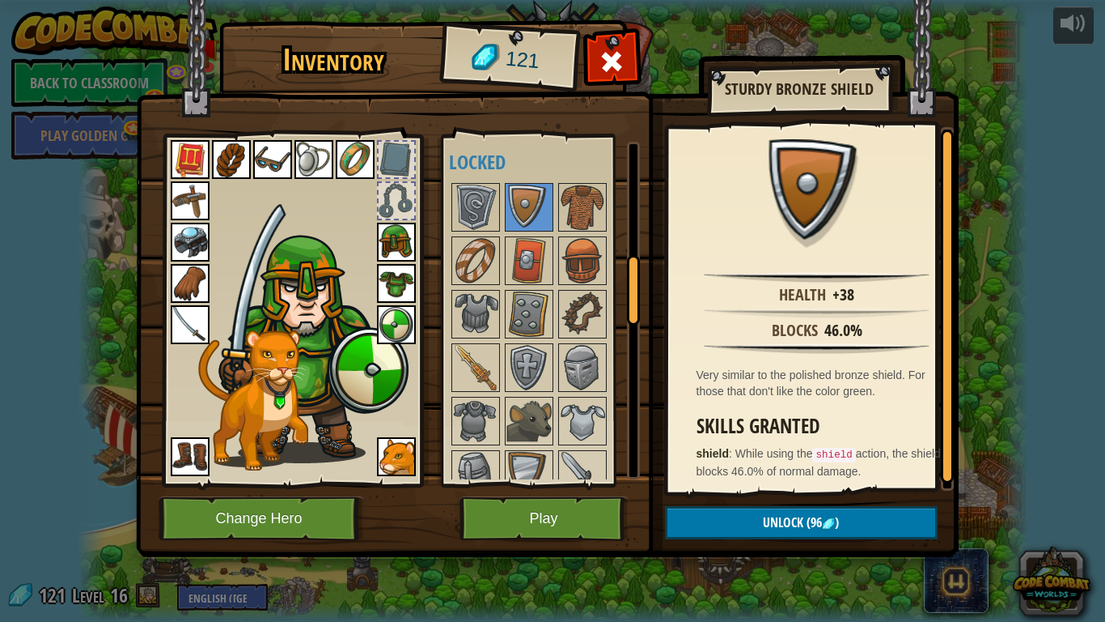
click at [398, 311] on img at bounding box center [396, 324] width 39 height 39
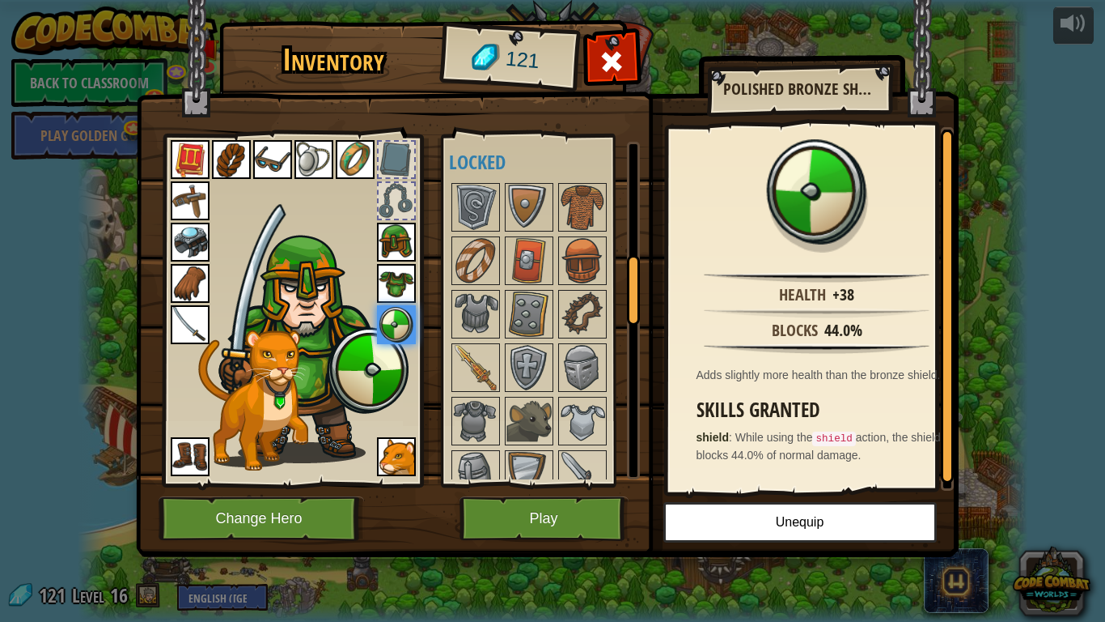
scroll to position [3, 0]
click at [535, 197] on img at bounding box center [529, 207] width 45 height 45
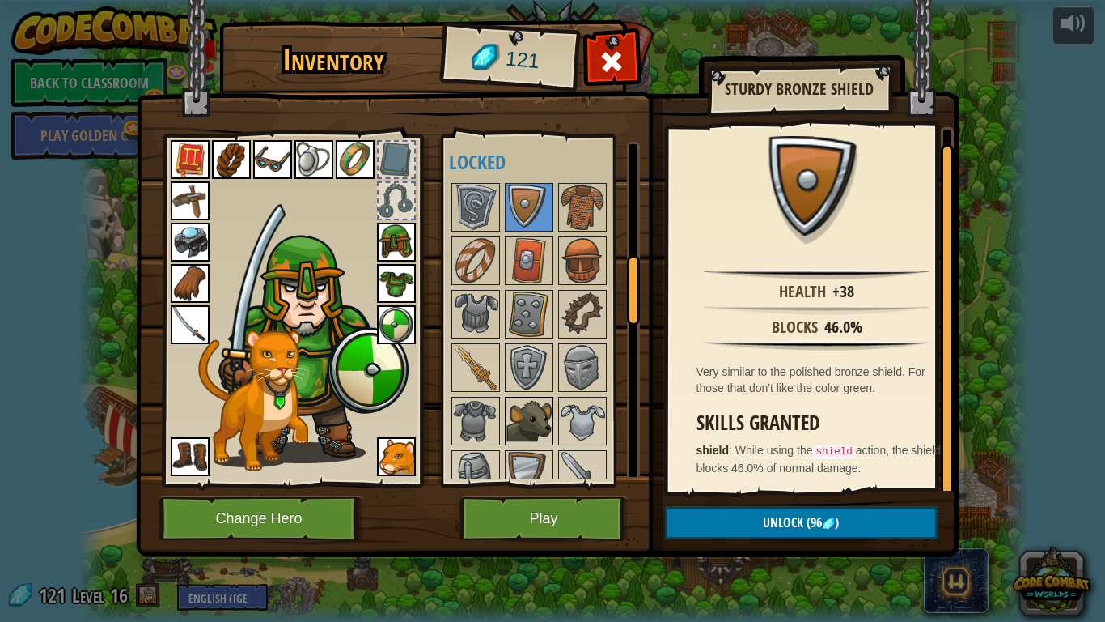
drag, startPoint x: 558, startPoint y: 422, endPoint x: 549, endPoint y: 430, distance: 12.0
click at [558, 422] on div at bounding box center [582, 421] width 49 height 49
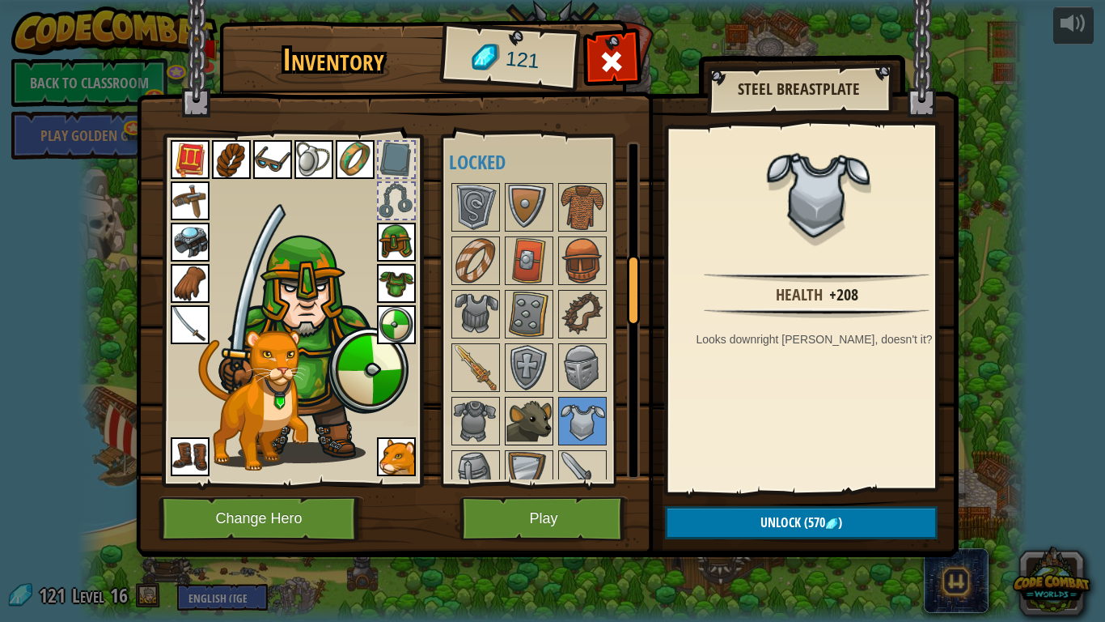
click at [525, 423] on img at bounding box center [529, 420] width 45 height 45
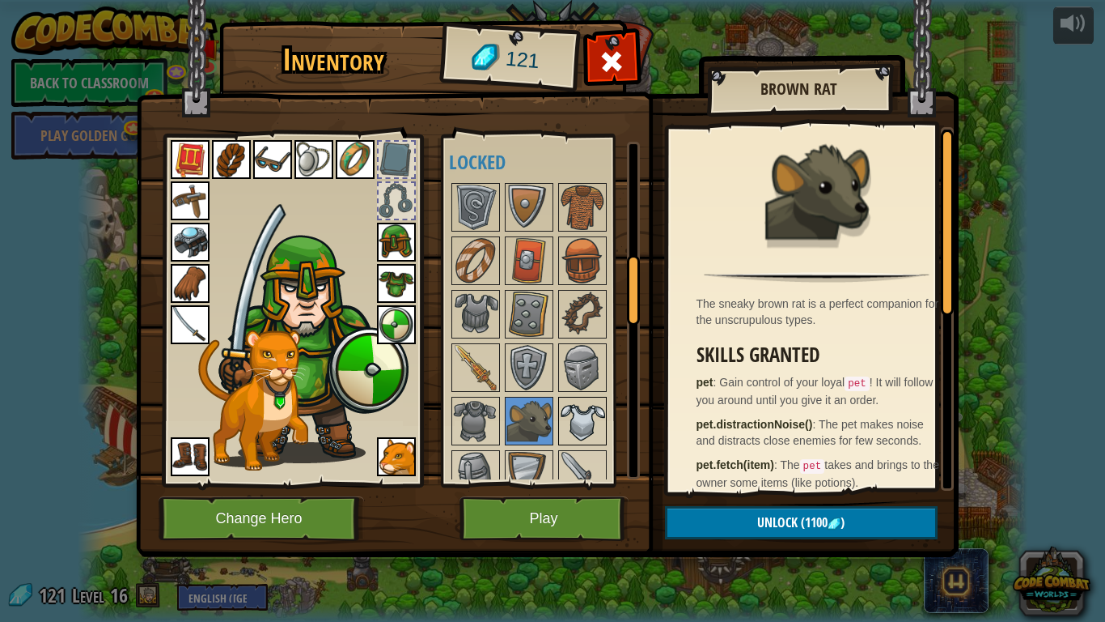
click at [560, 409] on img at bounding box center [582, 420] width 45 height 45
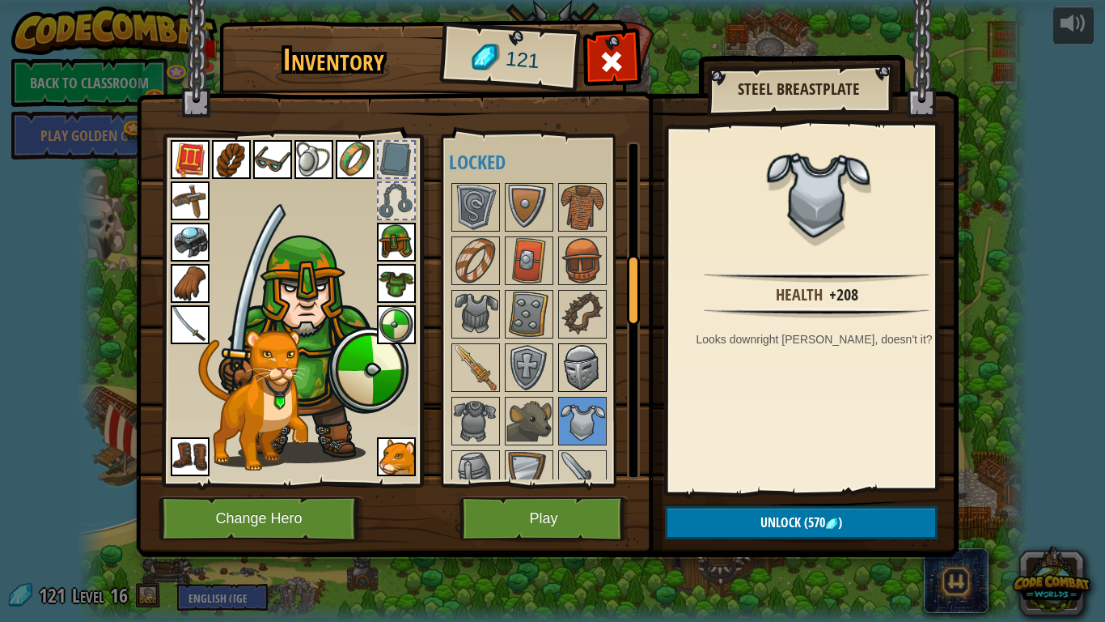
click at [578, 375] on img at bounding box center [582, 367] width 45 height 45
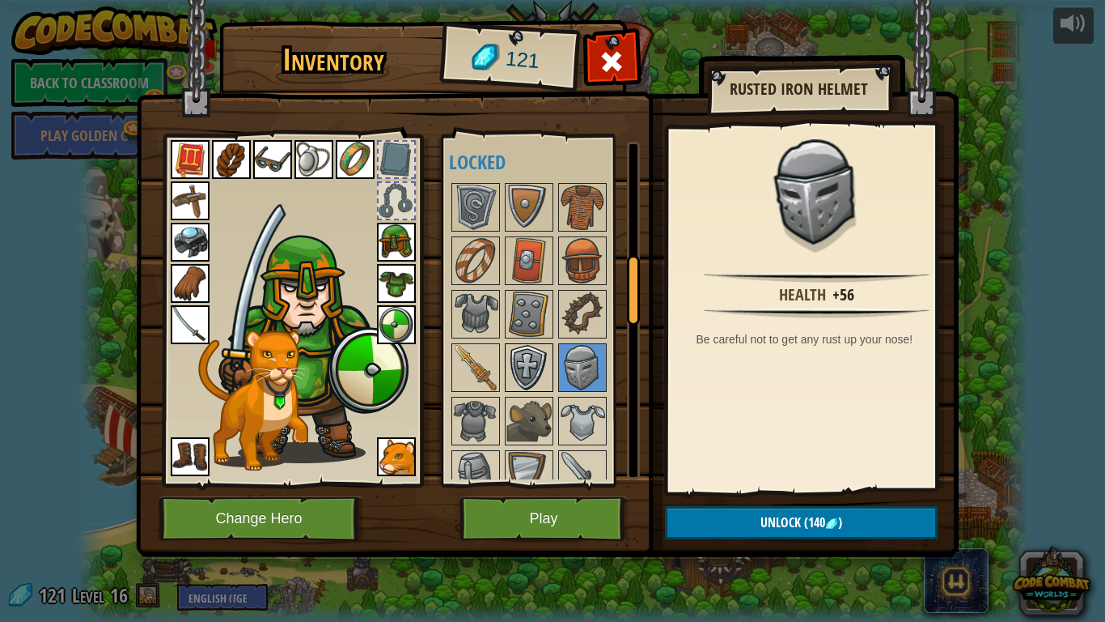
click at [540, 383] on img at bounding box center [529, 367] width 45 height 45
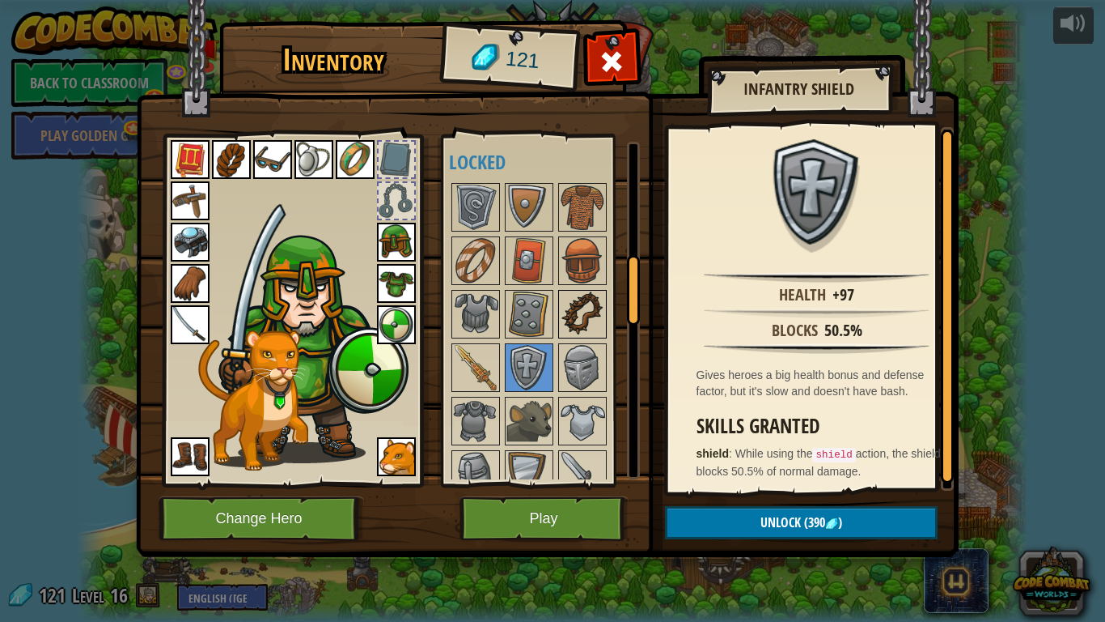
click at [571, 299] on img at bounding box center [582, 313] width 45 height 45
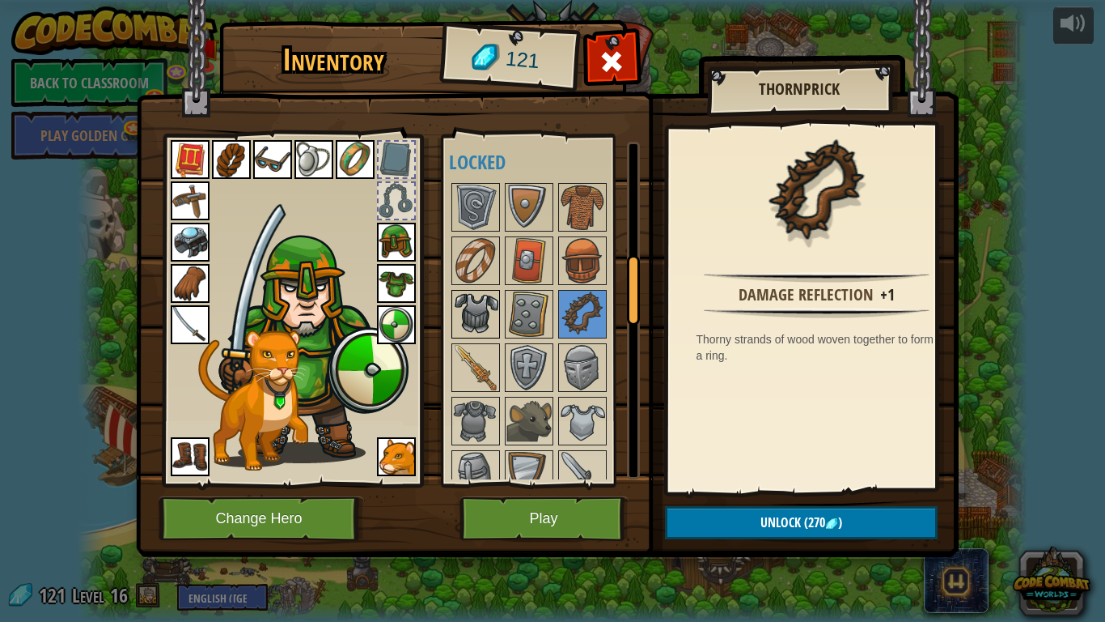
click at [497, 304] on img at bounding box center [475, 313] width 45 height 45
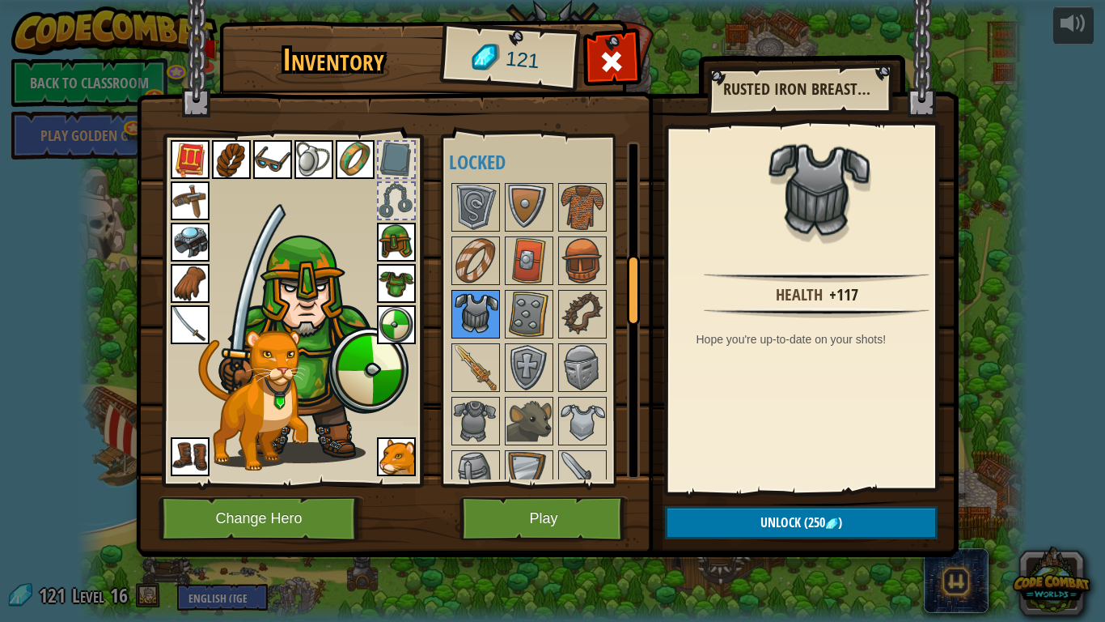
click at [483, 317] on img at bounding box center [475, 313] width 45 height 45
click at [497, 248] on img at bounding box center [475, 260] width 45 height 45
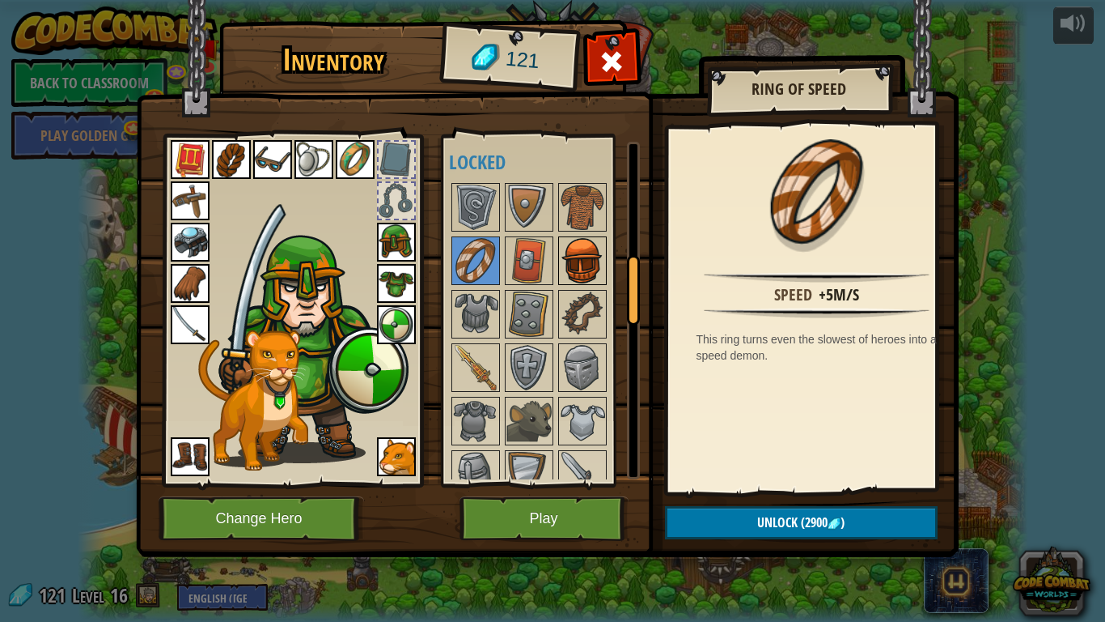
click at [571, 269] on img at bounding box center [582, 260] width 45 height 45
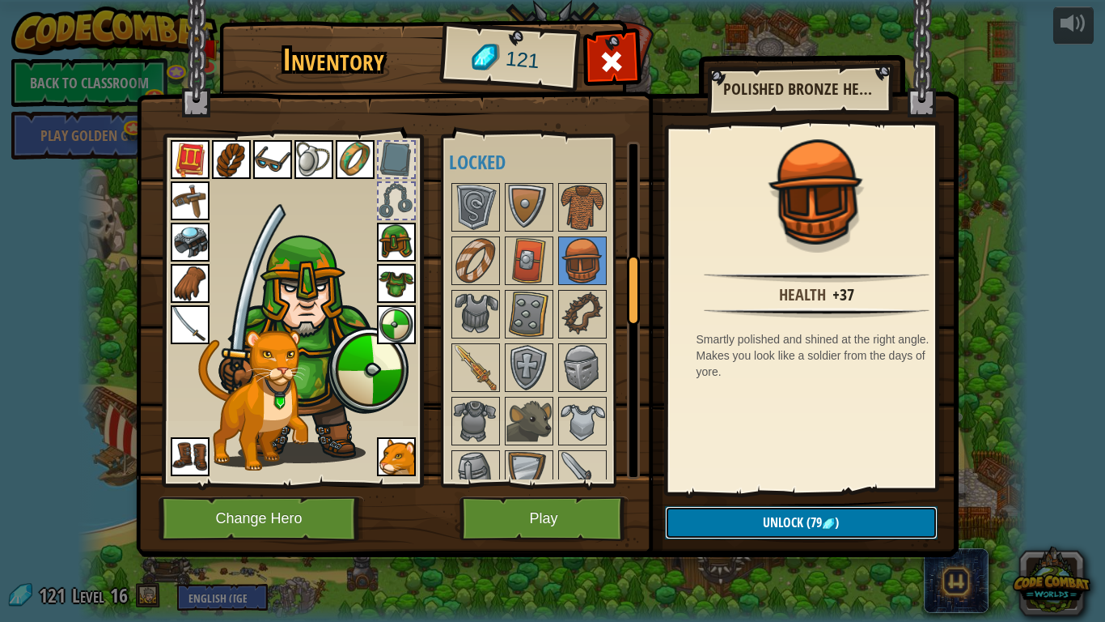
click at [769, 524] on span "Unlock" at bounding box center [783, 522] width 40 height 18
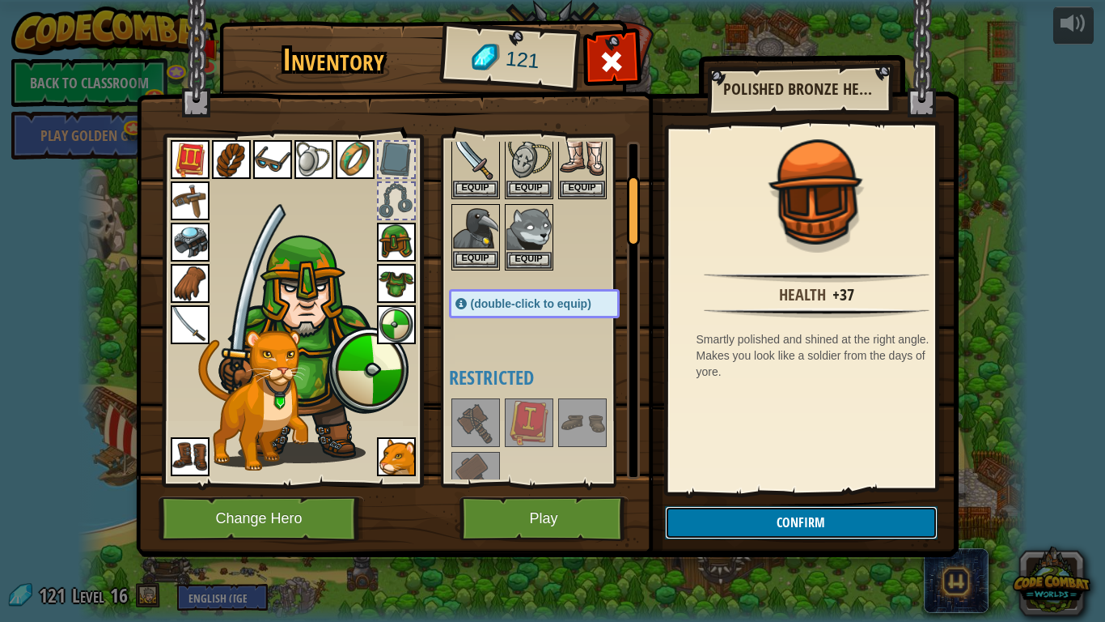
scroll to position [81, 0]
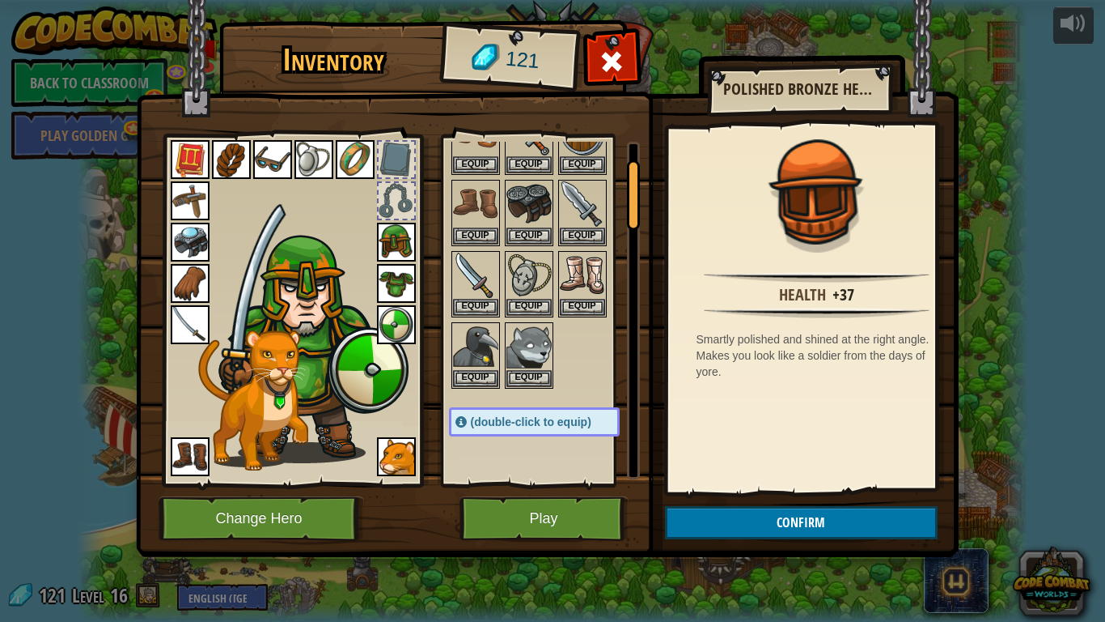
click at [412, 248] on img at bounding box center [396, 242] width 39 height 39
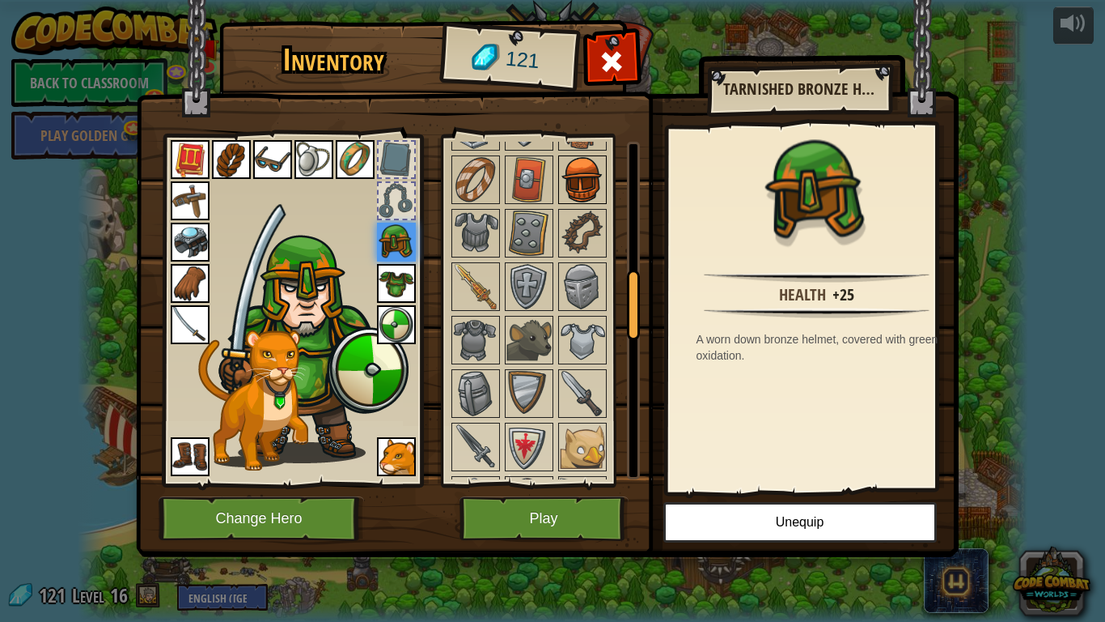
scroll to position [405, 0]
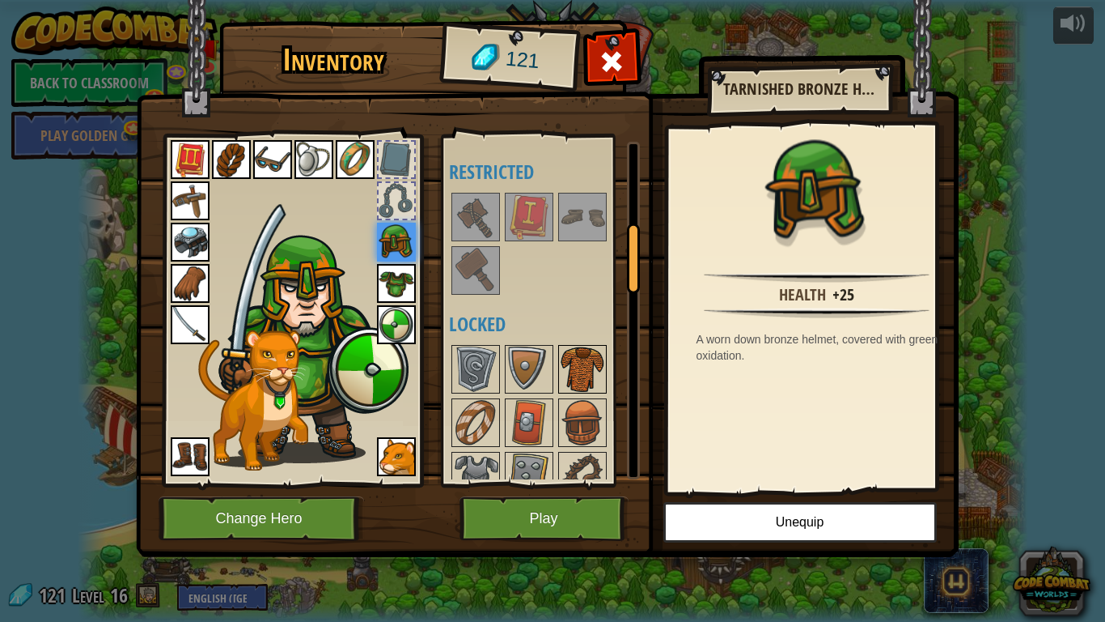
click at [579, 356] on img at bounding box center [582, 368] width 45 height 45
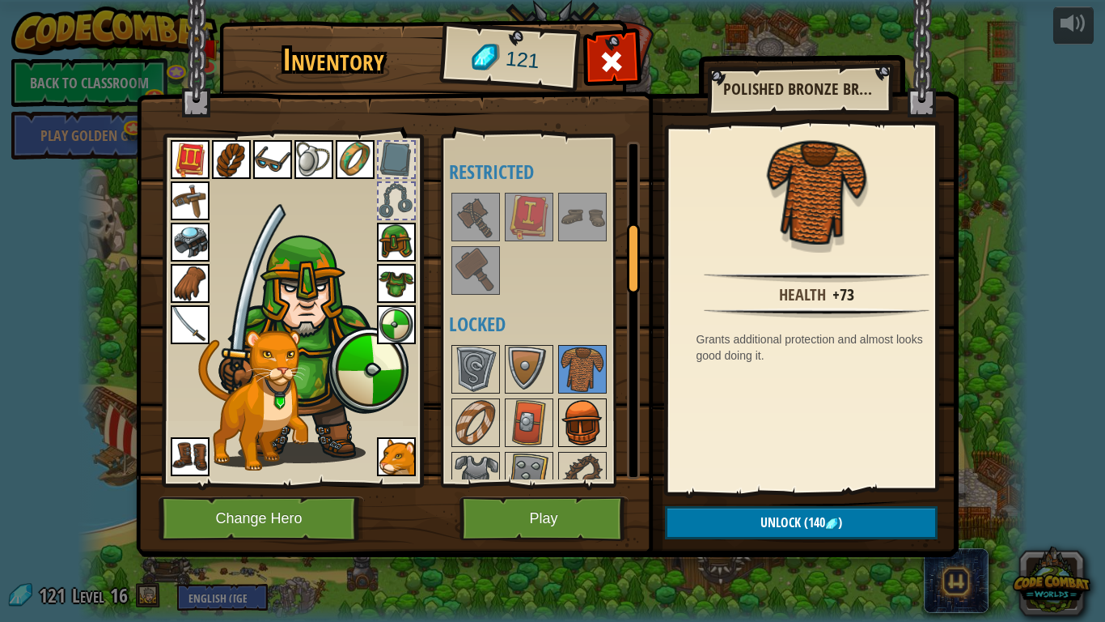
click at [564, 430] on img at bounding box center [582, 422] width 45 height 45
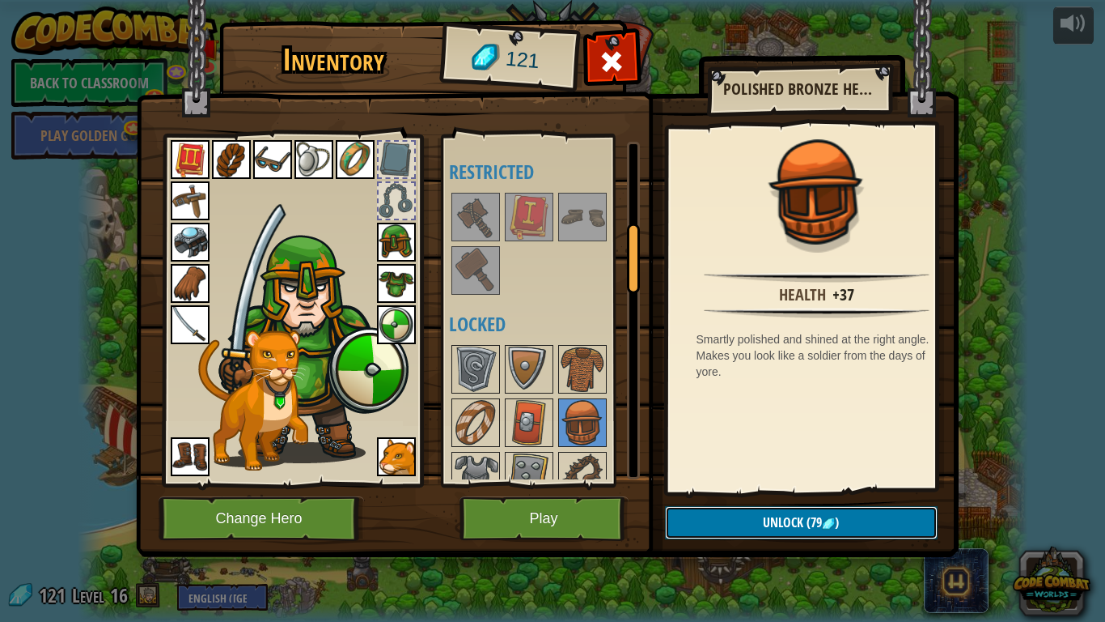
drag, startPoint x: 812, startPoint y: 520, endPoint x: 814, endPoint y: 511, distance: 8.4
click at [813, 515] on span "(79" at bounding box center [813, 522] width 19 height 18
click at [814, 511] on button "Confirm" at bounding box center [801, 522] width 273 height 33
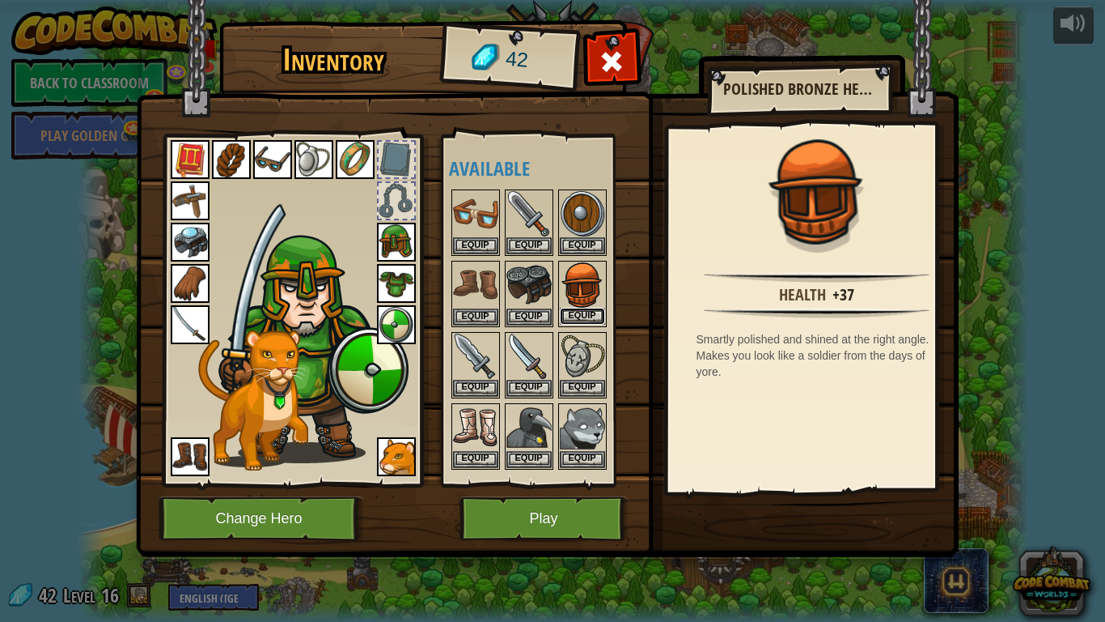
click at [605, 313] on button "Equip" at bounding box center [582, 316] width 45 height 17
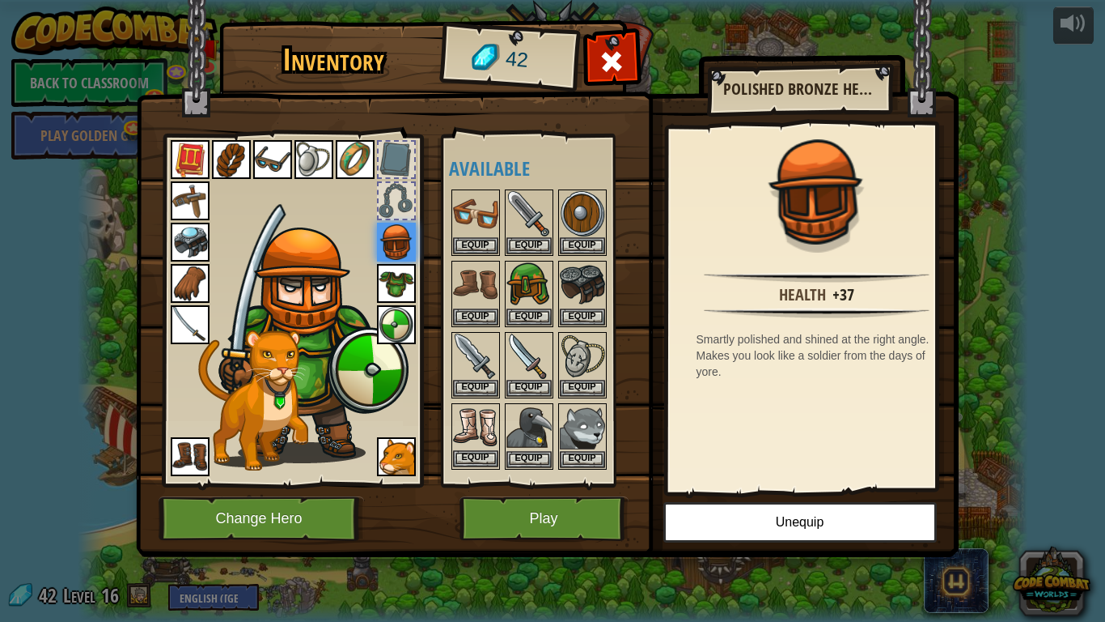
click at [473, 429] on img at bounding box center [475, 427] width 45 height 45
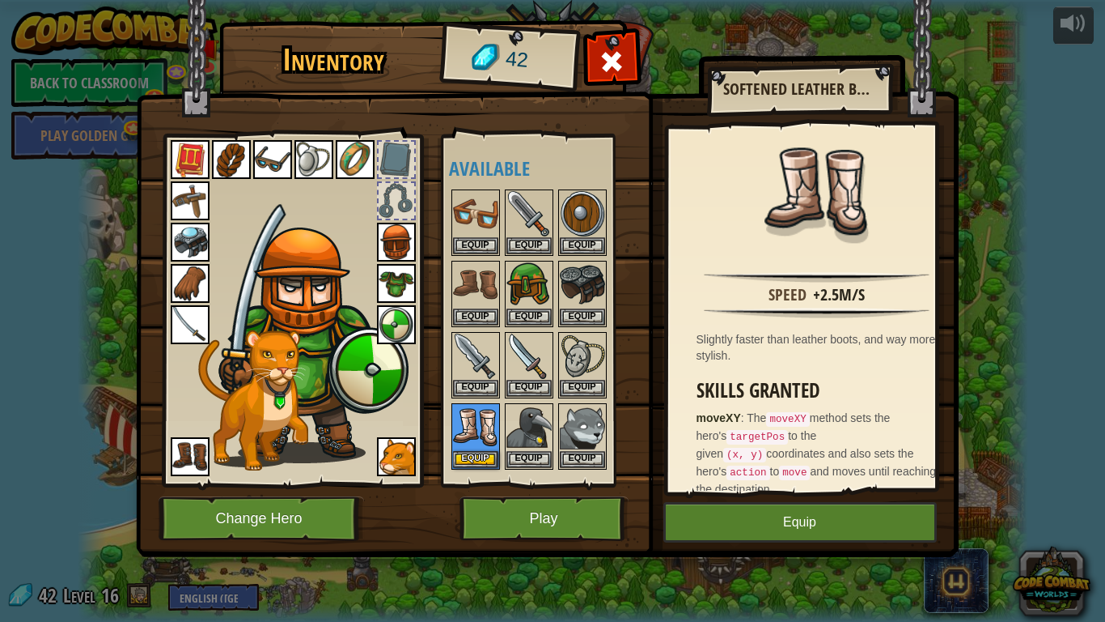
drag, startPoint x: 166, startPoint y: 450, endPoint x: 177, endPoint y: 448, distance: 11.6
click at [167, 450] on div at bounding box center [292, 306] width 267 height 364
click at [186, 447] on img at bounding box center [190, 456] width 39 height 39
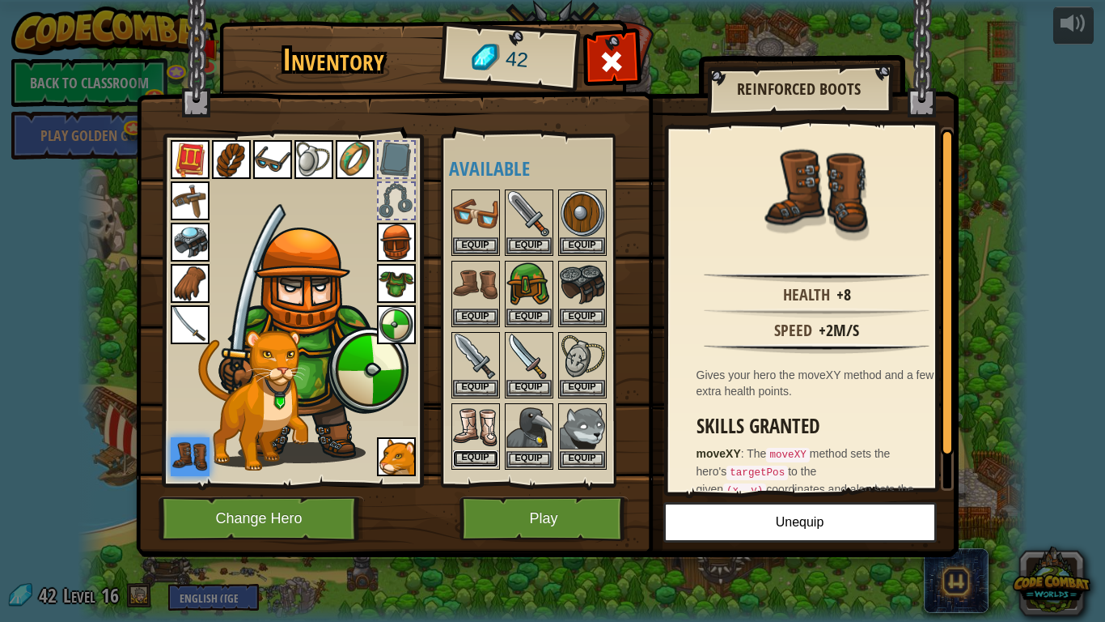
click at [489, 452] on button "Equip" at bounding box center [475, 458] width 45 height 17
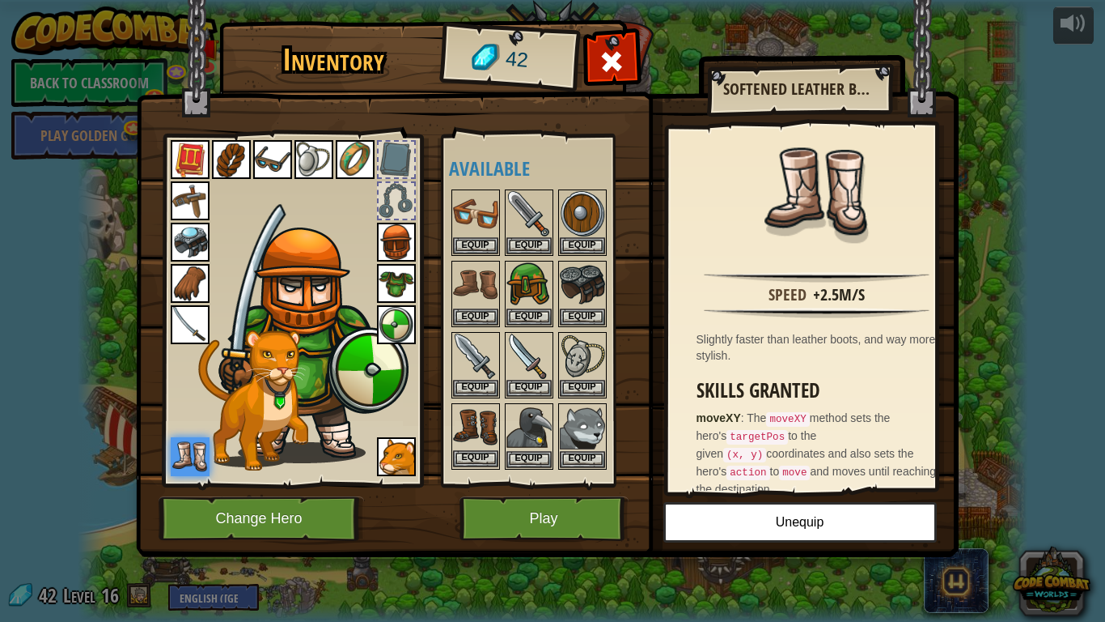
click at [471, 426] on img at bounding box center [475, 427] width 45 height 45
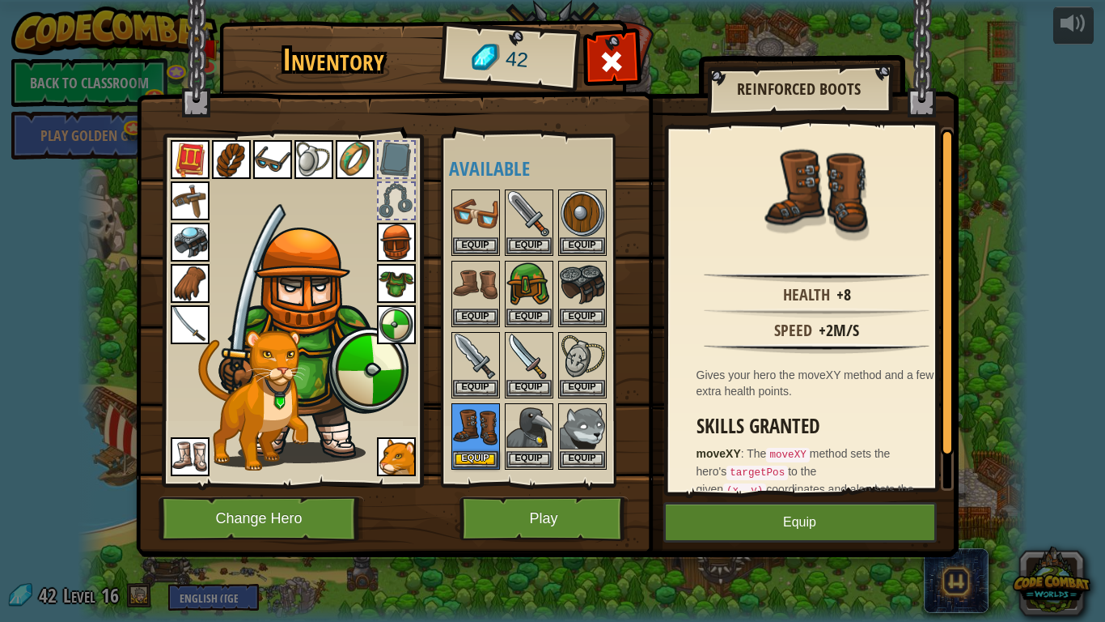
scroll to position [36, 0]
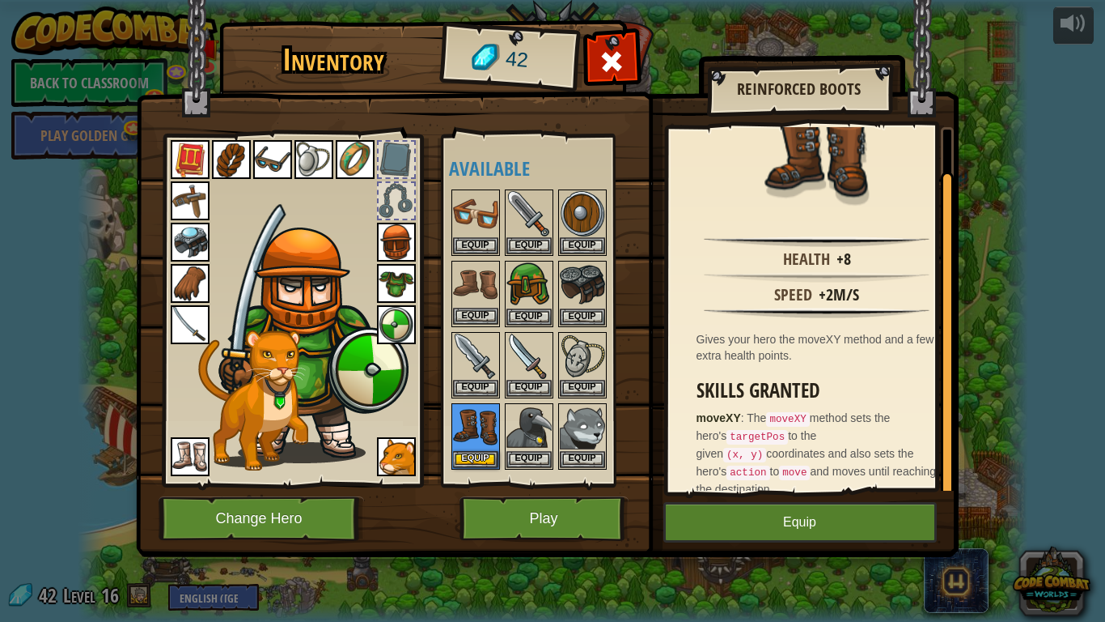
click at [465, 272] on img at bounding box center [475, 284] width 45 height 45
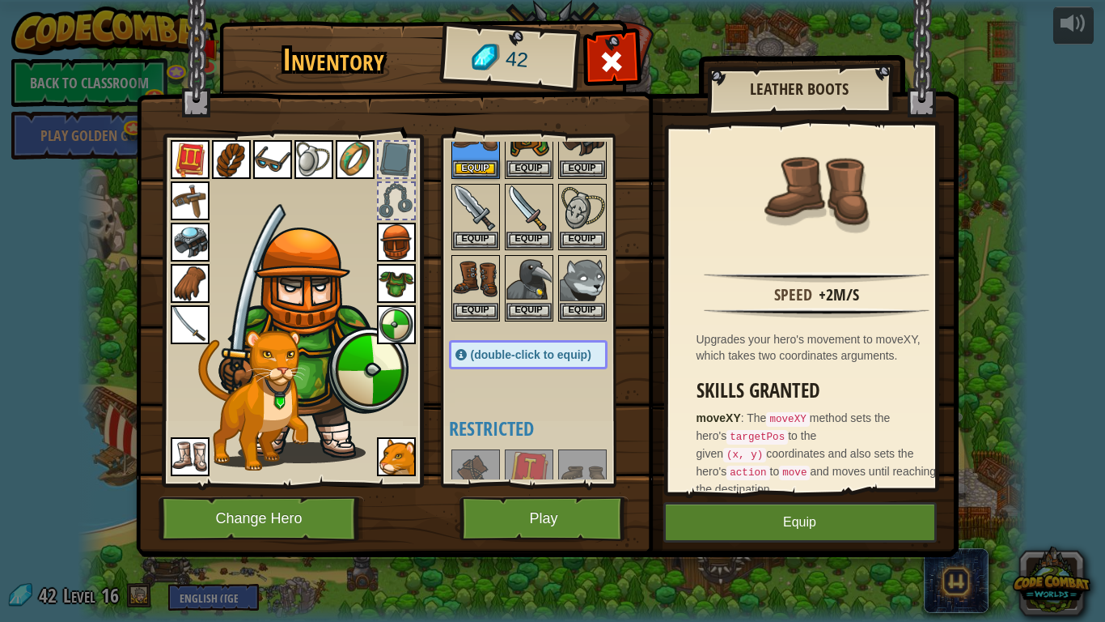
scroll to position [324, 0]
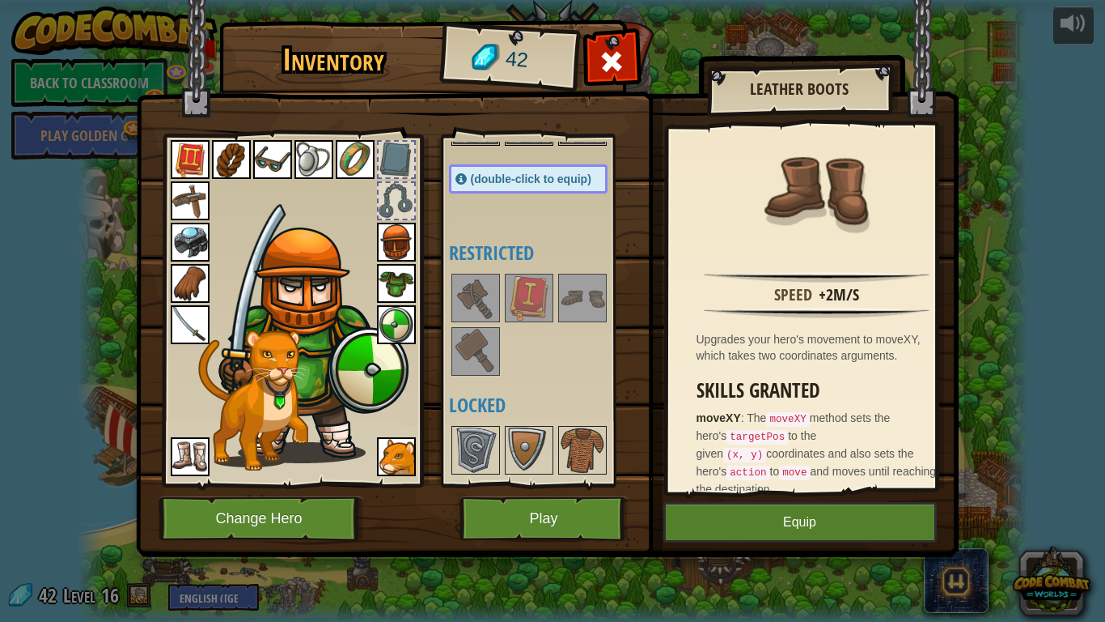
click at [589, 295] on img at bounding box center [582, 297] width 45 height 45
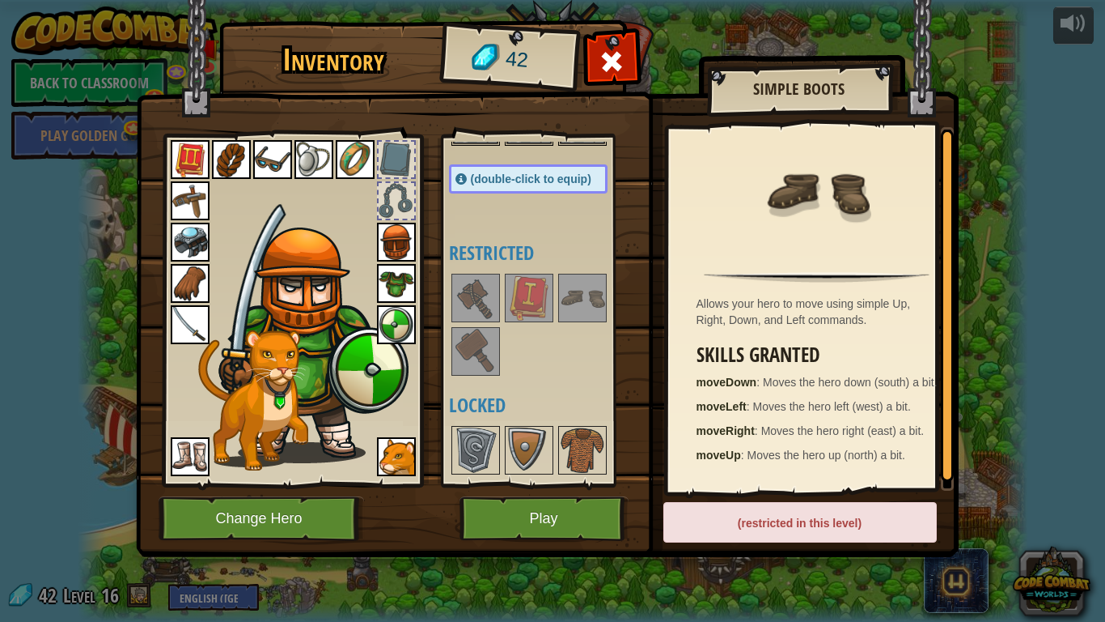
scroll to position [5, 0]
click at [697, 321] on div "Allows your hero to move using simple Up, Right, Down, and Left commands." at bounding box center [821, 311] width 249 height 32
drag, startPoint x: 696, startPoint y: 322, endPoint x: 665, endPoint y: 360, distance: 48.9
click at [668, 359] on div "Allows your hero to move using simple Up, Right, Down, and Left commands. Skill…" at bounding box center [817, 308] width 298 height 363
click at [182, 458] on img at bounding box center [190, 456] width 39 height 39
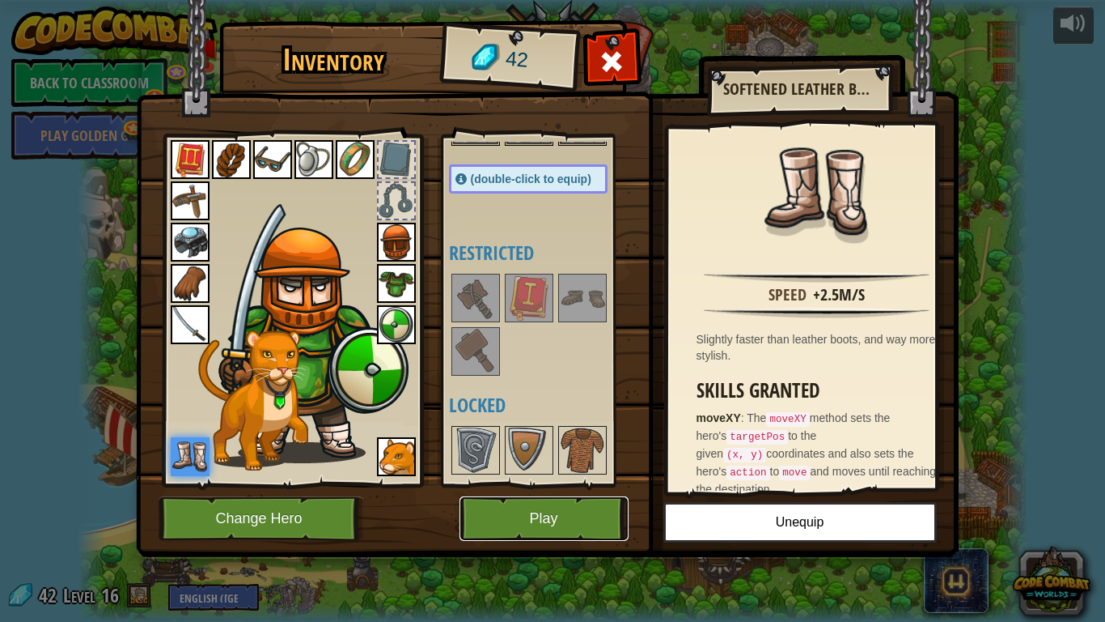
click at [537, 509] on button "Play" at bounding box center [544, 518] width 169 height 45
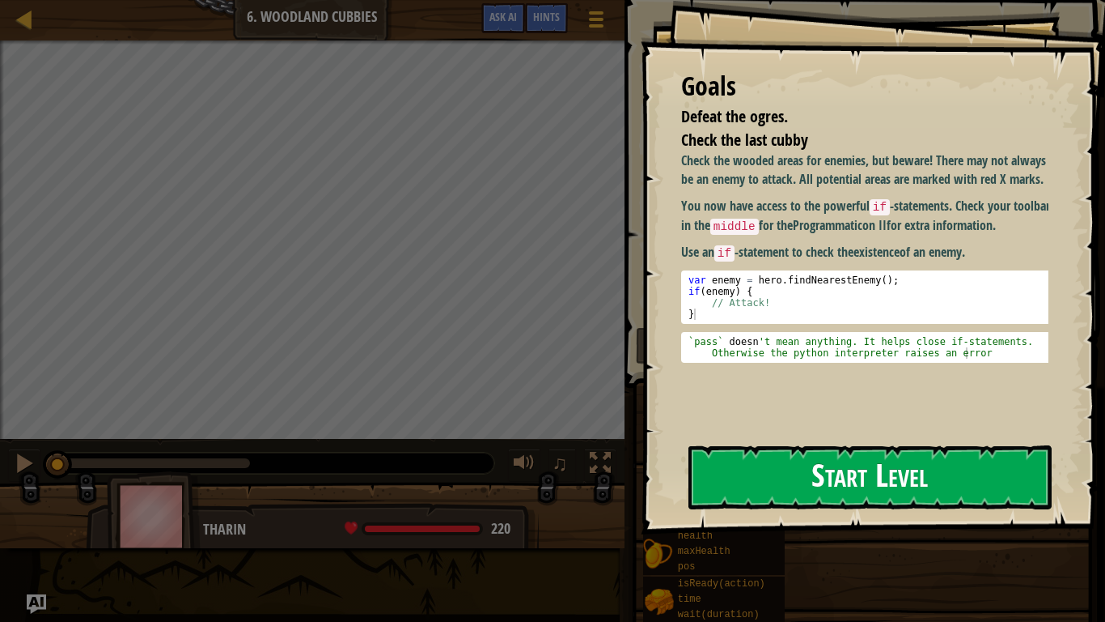
drag, startPoint x: 768, startPoint y: 308, endPoint x: 707, endPoint y: 342, distance: 70.0
click at [766, 445] on button "Start Level" at bounding box center [870, 477] width 363 height 64
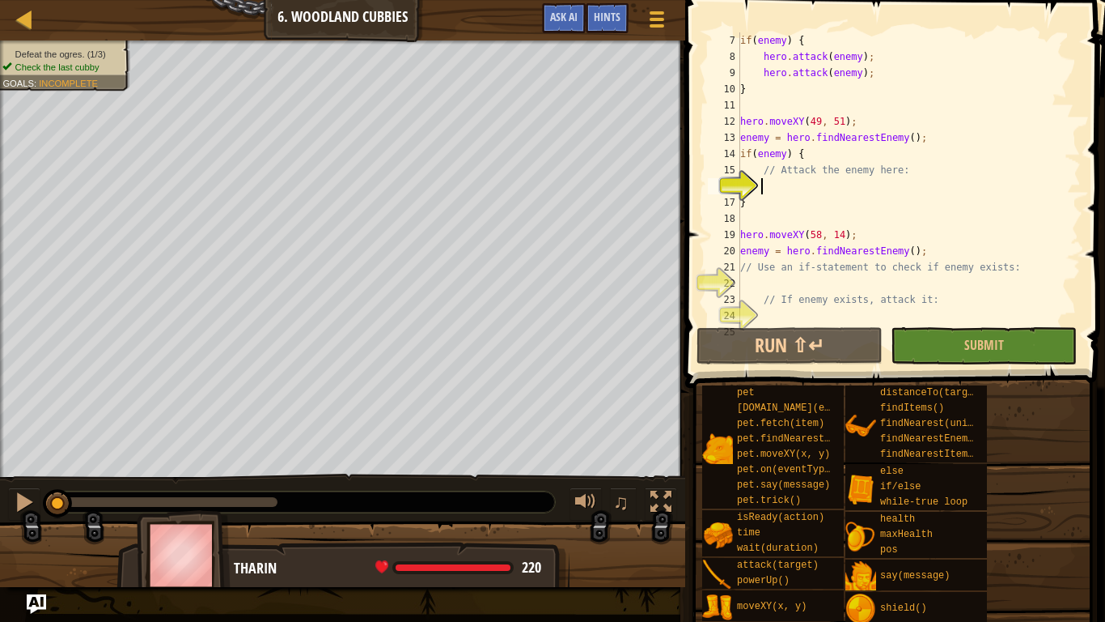
scroll to position [97, 0]
click at [935, 354] on button "Submit" at bounding box center [984, 345] width 186 height 37
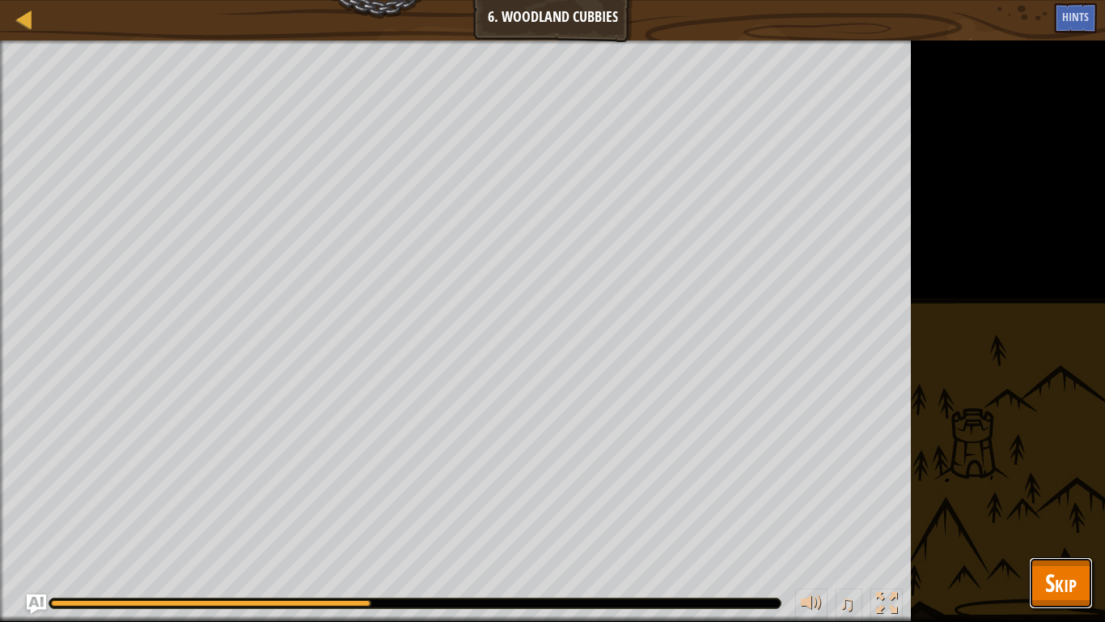
click at [1059, 587] on span "Skip" at bounding box center [1062, 582] width 32 height 33
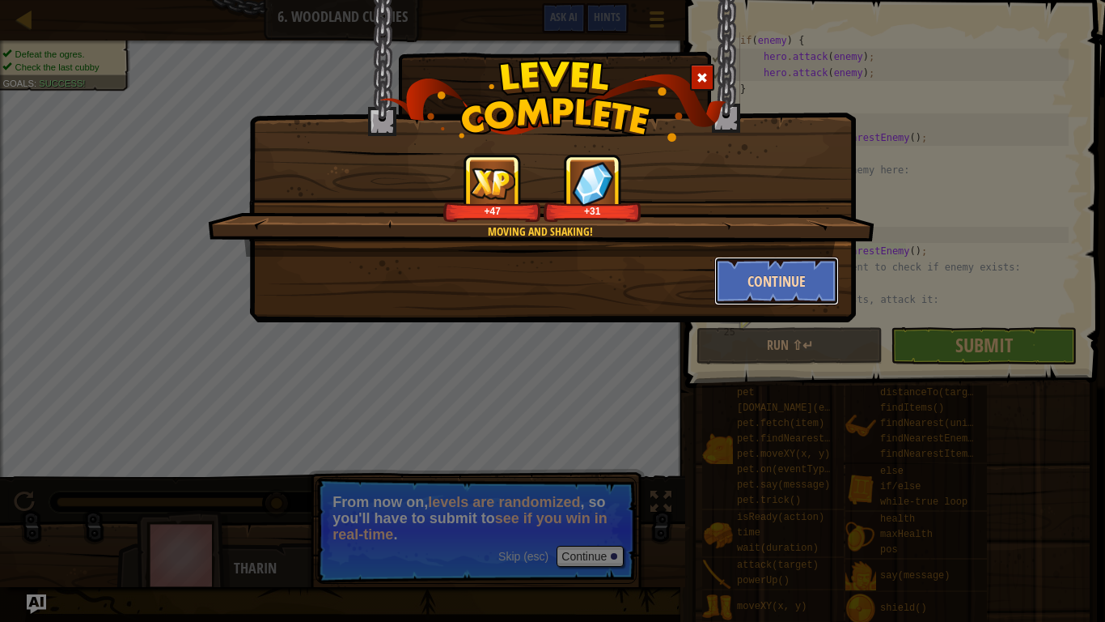
click at [781, 290] on button "Continue" at bounding box center [777, 281] width 125 height 49
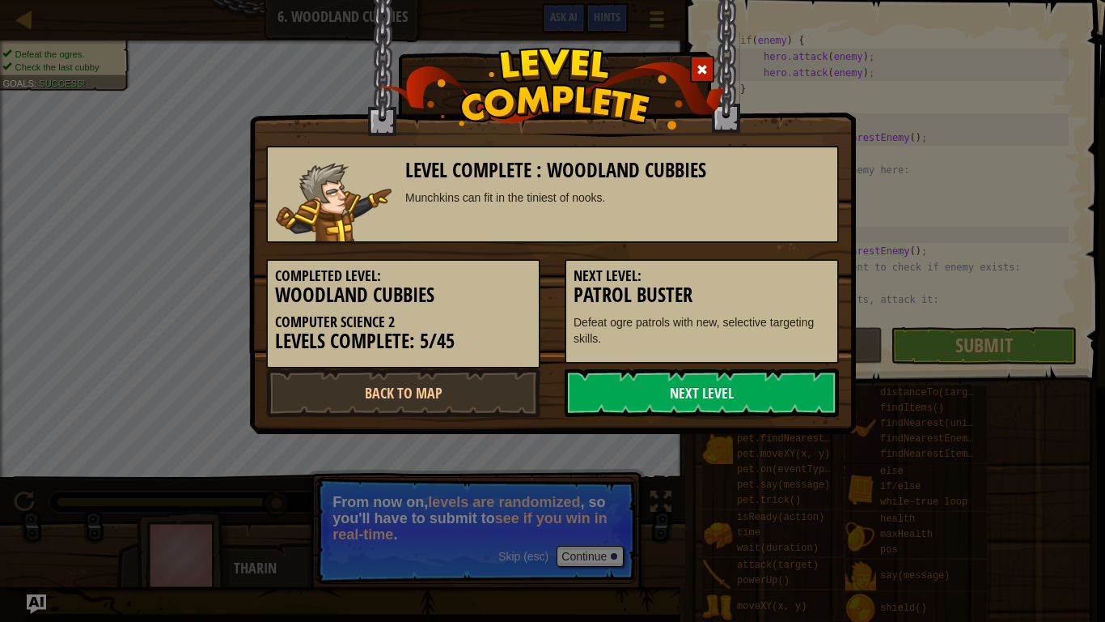
click at [696, 62] on div at bounding box center [702, 69] width 24 height 27
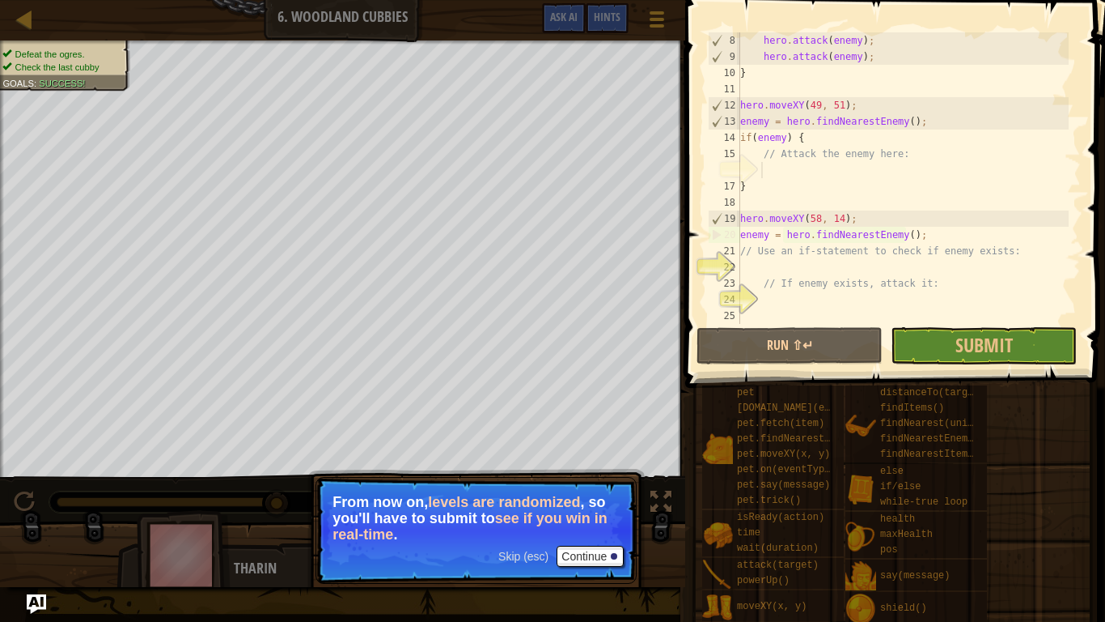
scroll to position [113, 0]
click at [609, 548] on button "Continue" at bounding box center [590, 555] width 67 height 21
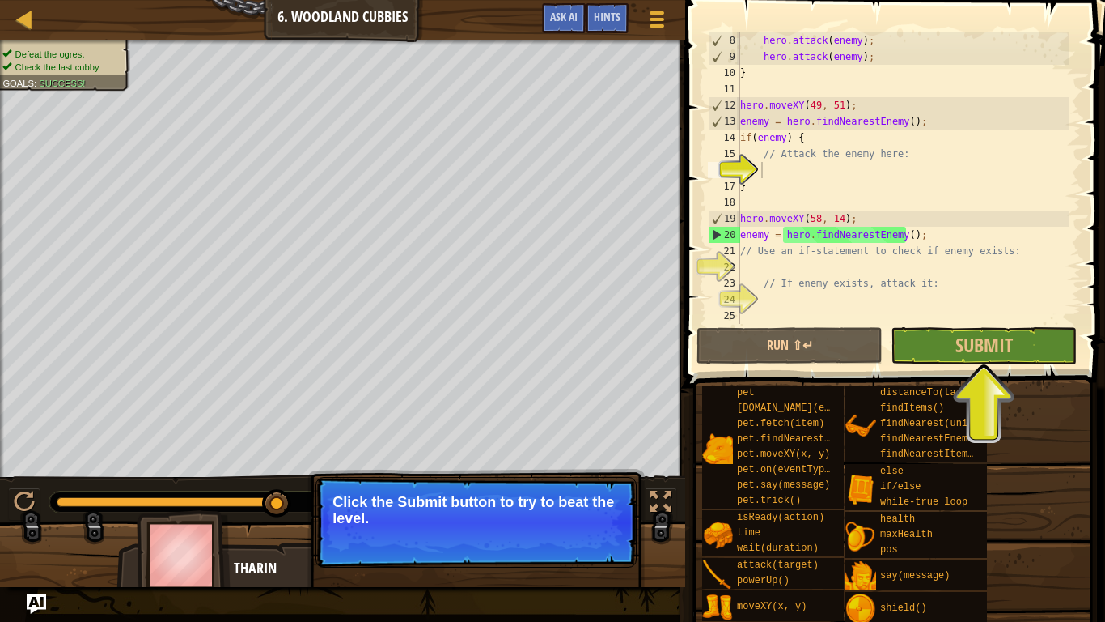
click at [943, 365] on span at bounding box center [897, 170] width 433 height 435
click at [954, 353] on button "Submit" at bounding box center [984, 345] width 186 height 37
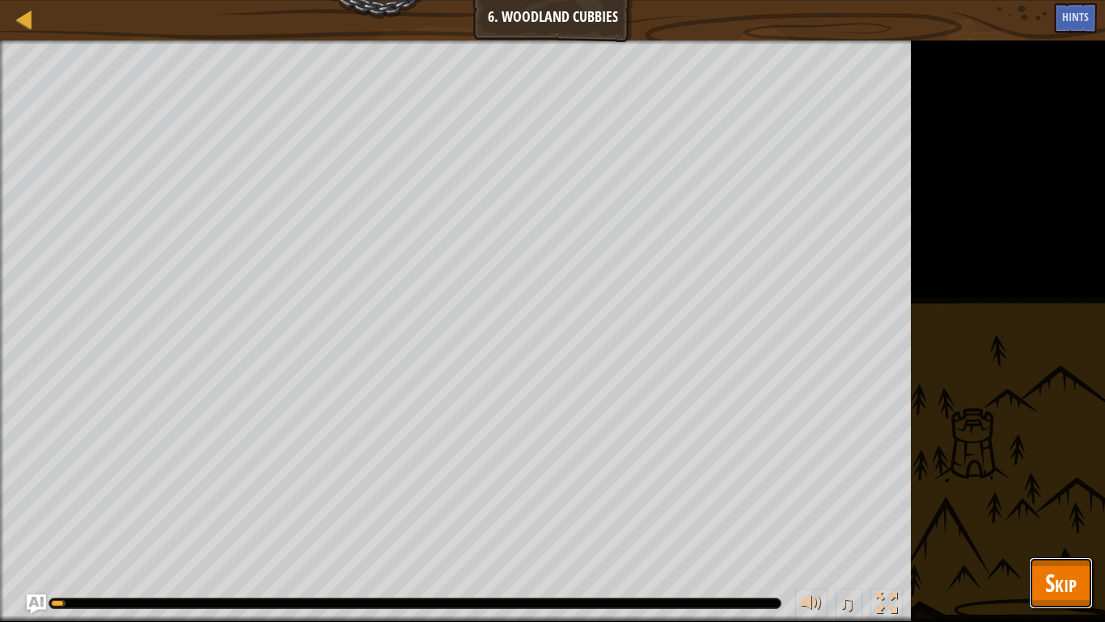
click at [1067, 583] on span "Skip" at bounding box center [1062, 582] width 32 height 33
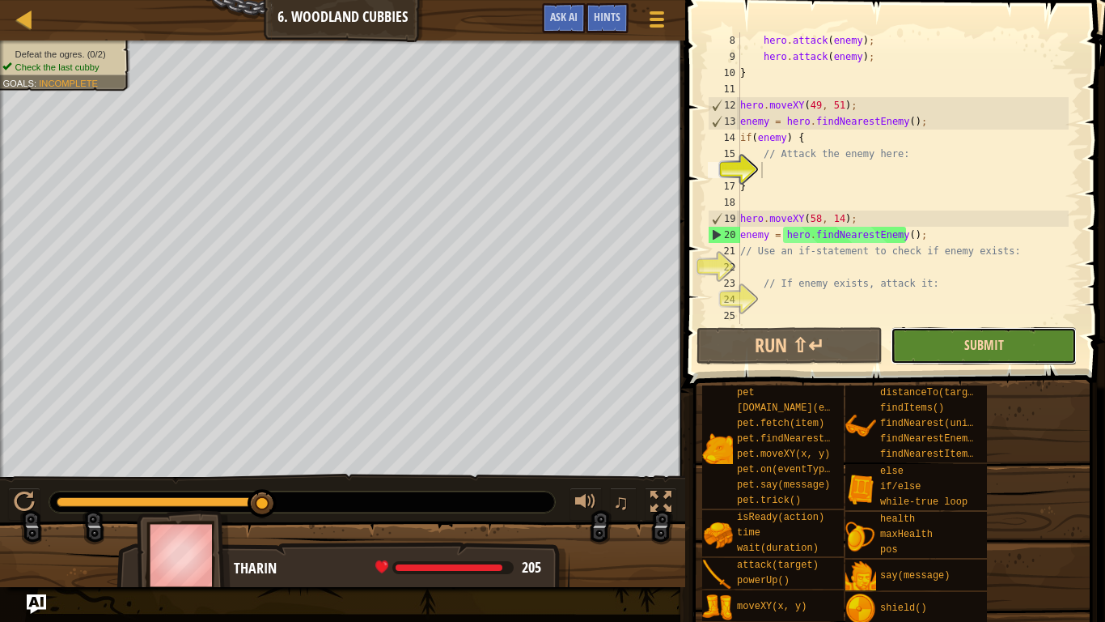
click at [990, 342] on span "Submit" at bounding box center [985, 345] width 40 height 18
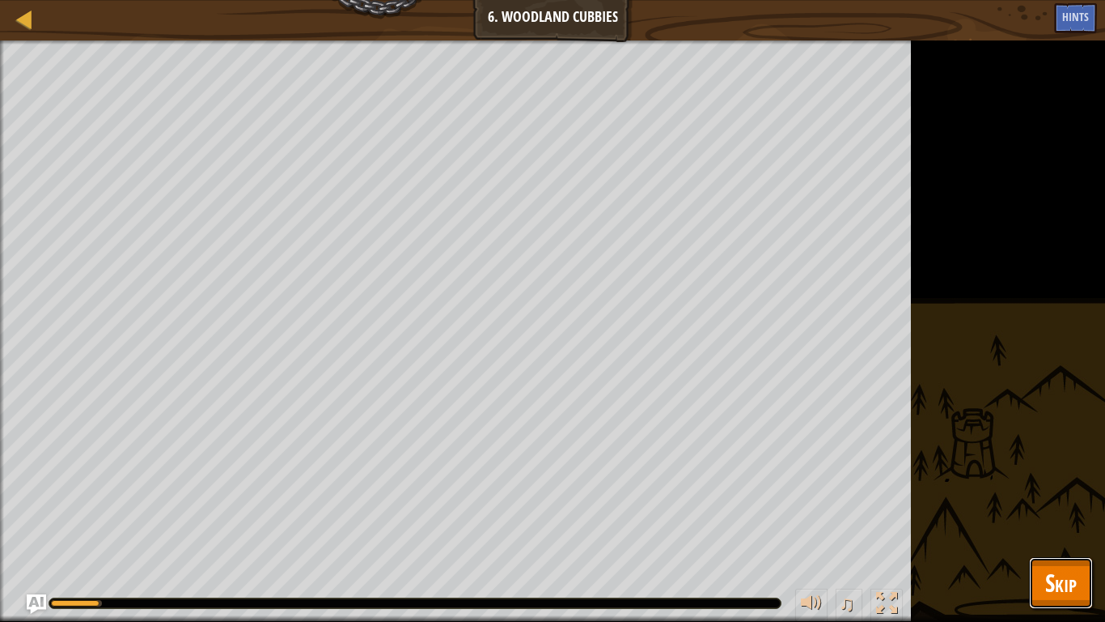
click at [1070, 585] on span "Skip" at bounding box center [1062, 582] width 32 height 33
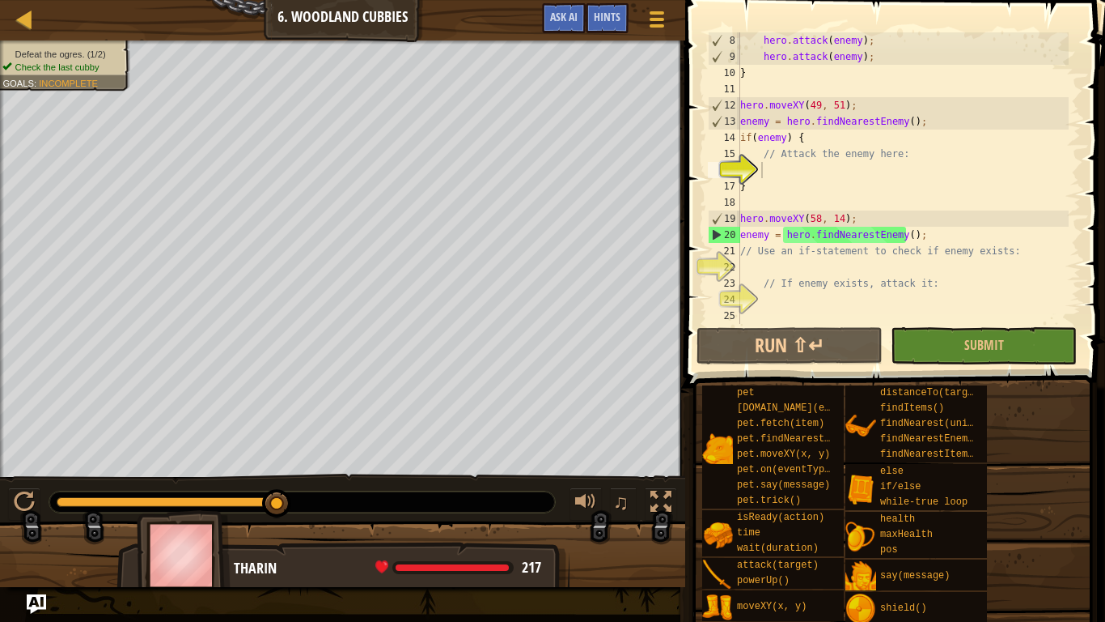
scroll to position [0, 0]
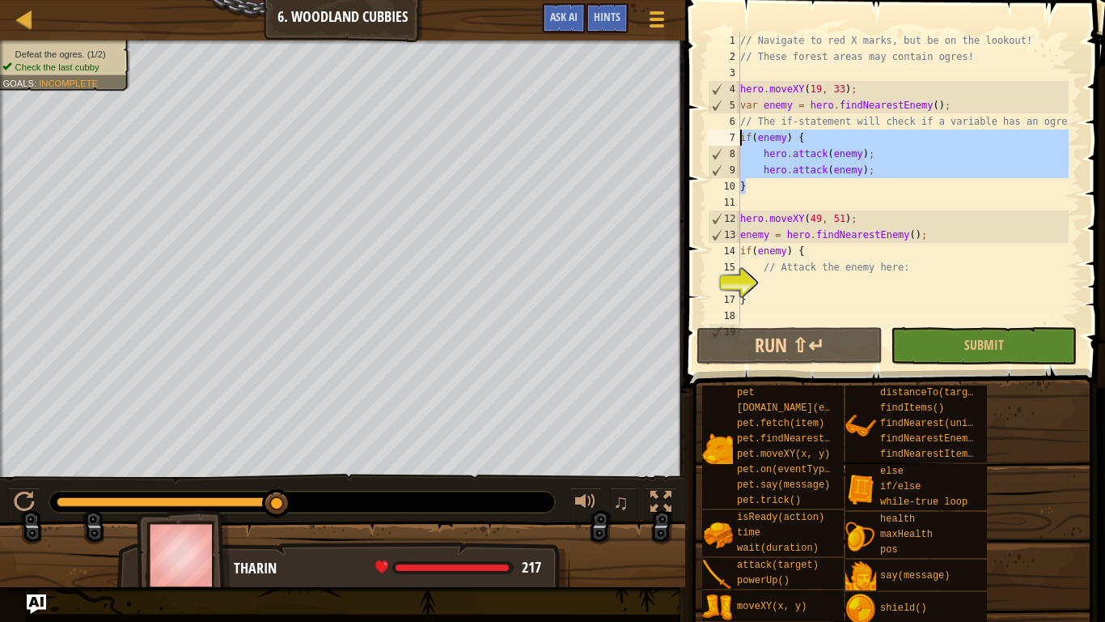
click at [647, 138] on div "Map Computer Science 2 6. Woodland Cubbies Game Menu Done Hints Ask AI 1 הההההה…" at bounding box center [552, 311] width 1105 height 622
type textarea "if(enemy) { hero.attack(enemy);"
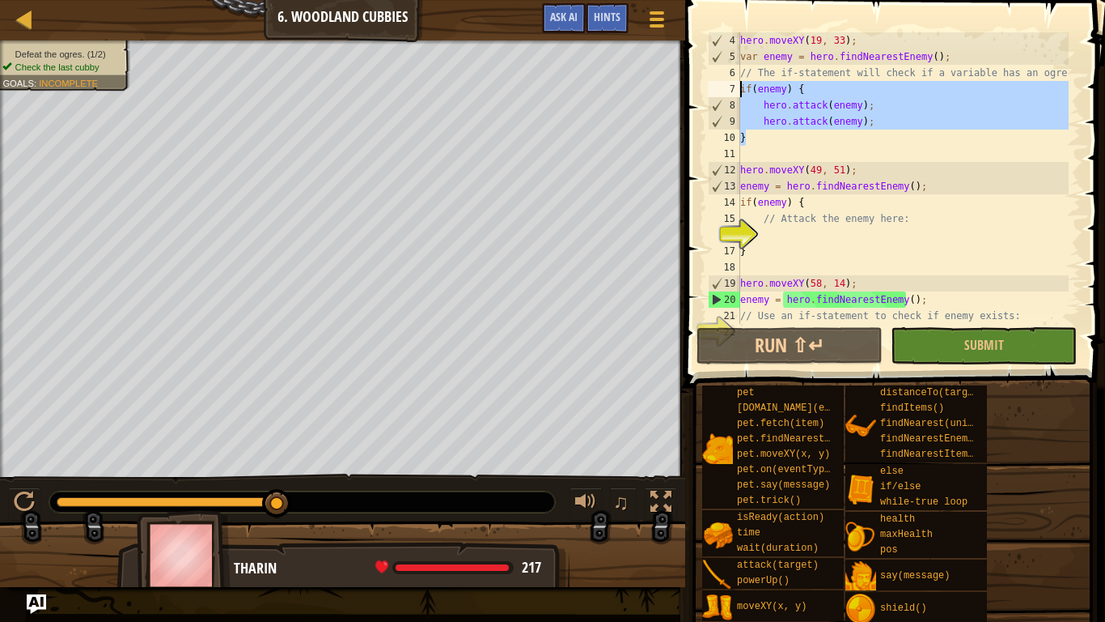
scroll to position [49, 0]
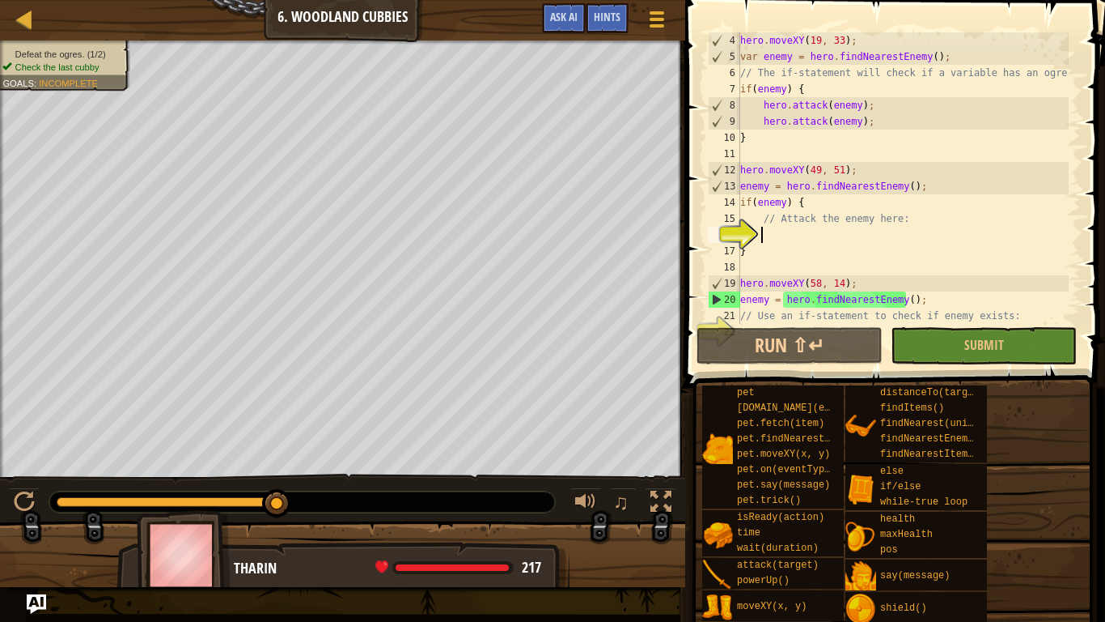
click at [790, 240] on div "hero . moveXY ( 19 , 33 ) ; var enemy = hero . findNearestEnemy ( ) ; // The if…" at bounding box center [903, 194] width 332 height 324
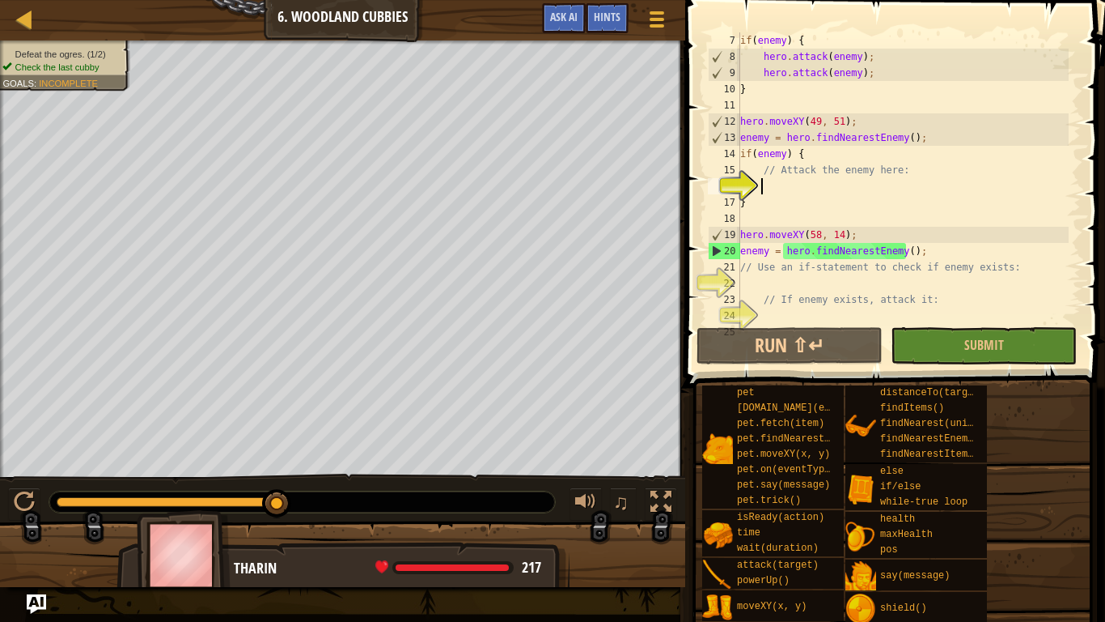
type textarea "h"
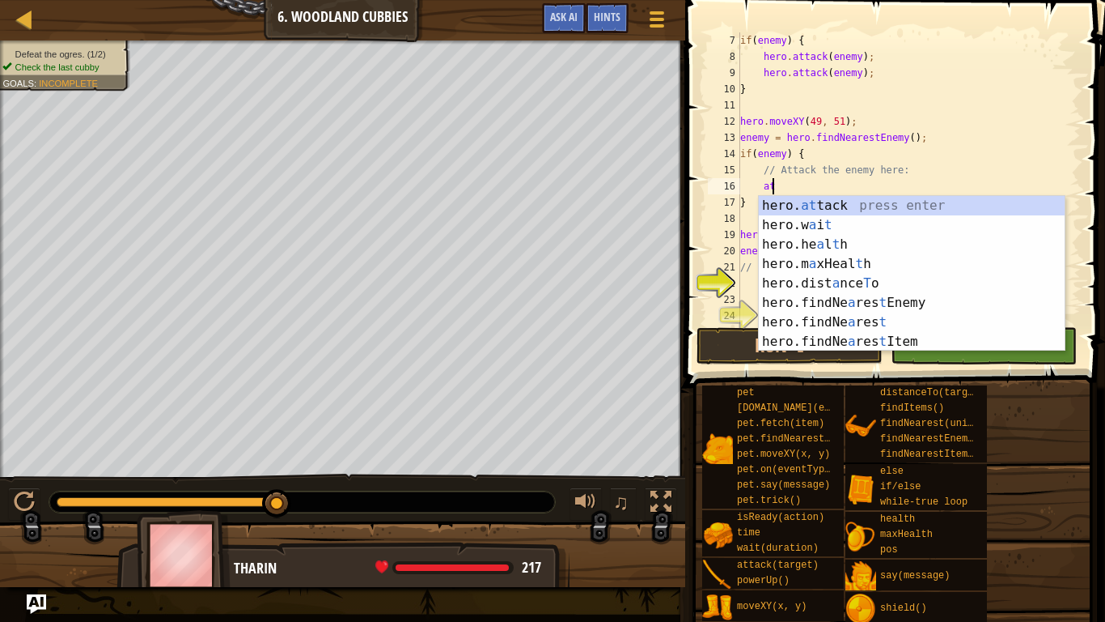
scroll to position [7, 2]
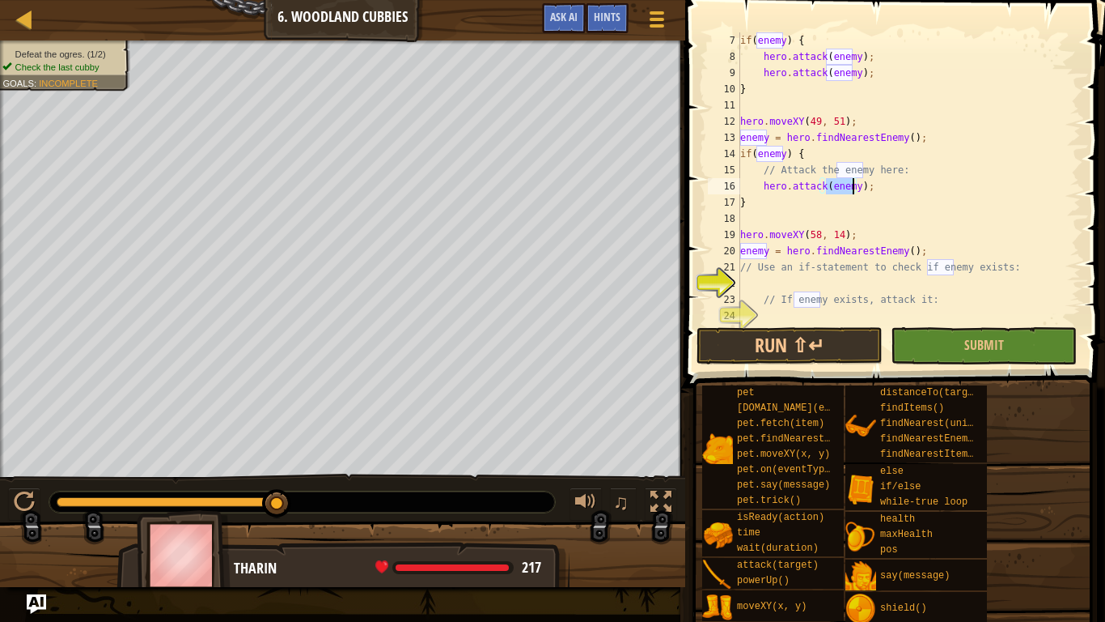
click at [892, 199] on div "if ( enemy ) { hero . attack ( enemy ) ; hero . attack ( enemy ) ; } hero . mov…" at bounding box center [903, 194] width 332 height 324
click at [895, 195] on div "if ( enemy ) { hero . attack ( enemy ) ; hero . attack ( enemy ) ; } hero . mov…" at bounding box center [903, 194] width 332 height 324
click at [900, 189] on div "if ( enemy ) { hero . attack ( enemy ) ; hero . attack ( enemy ) ; } hero . mov…" at bounding box center [903, 194] width 332 height 324
type textarea "hero.attack(enemy);"
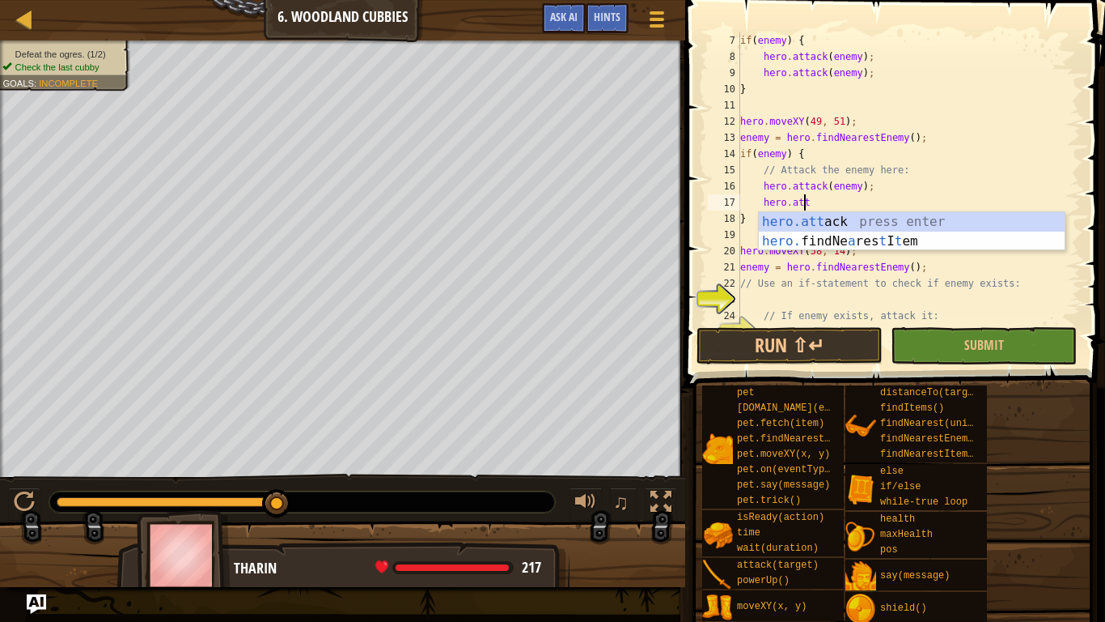
scroll to position [7, 5]
type textarea "hero.attack(enemy);"
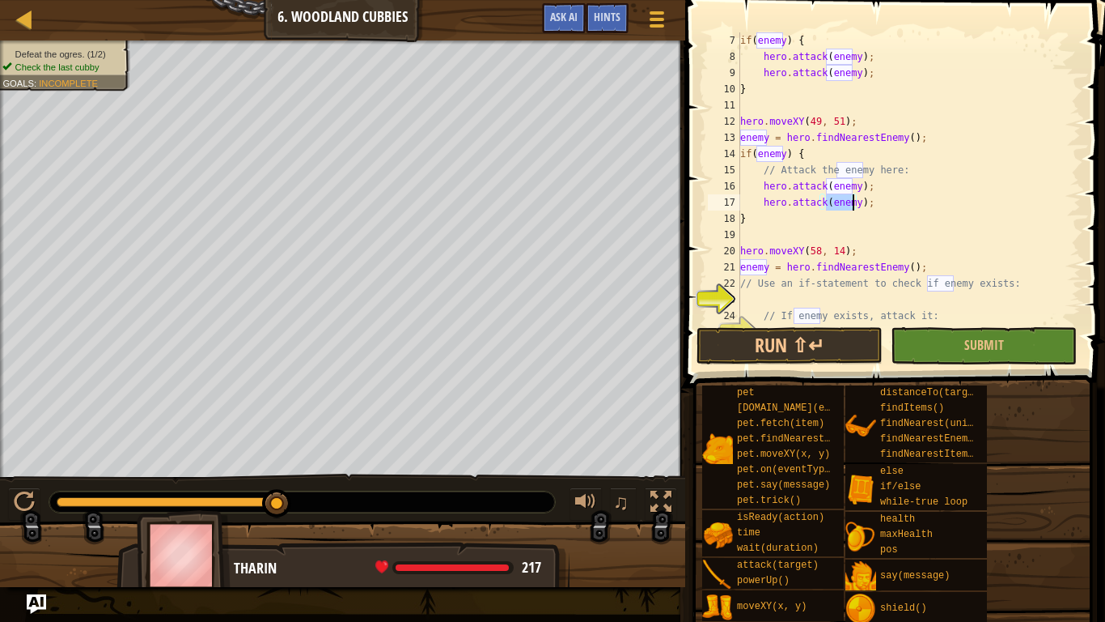
scroll to position [129, 0]
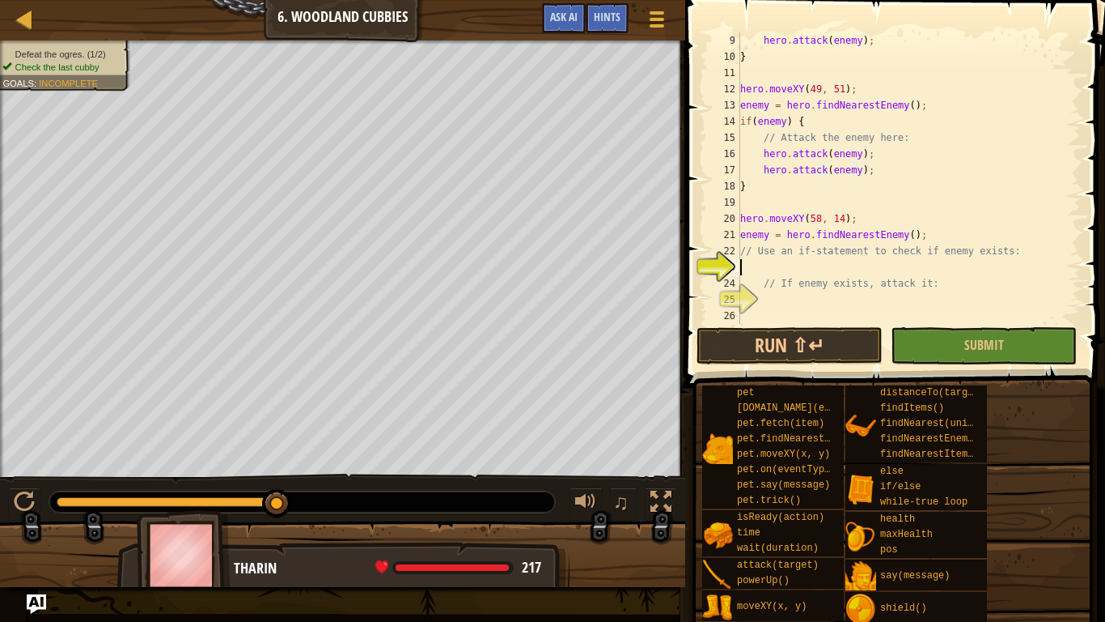
click at [796, 268] on div "hero . attack ( enemy ) ; } hero . moveXY ( 49 , 51 ) ; enemy = hero . findNear…" at bounding box center [903, 194] width 332 height 324
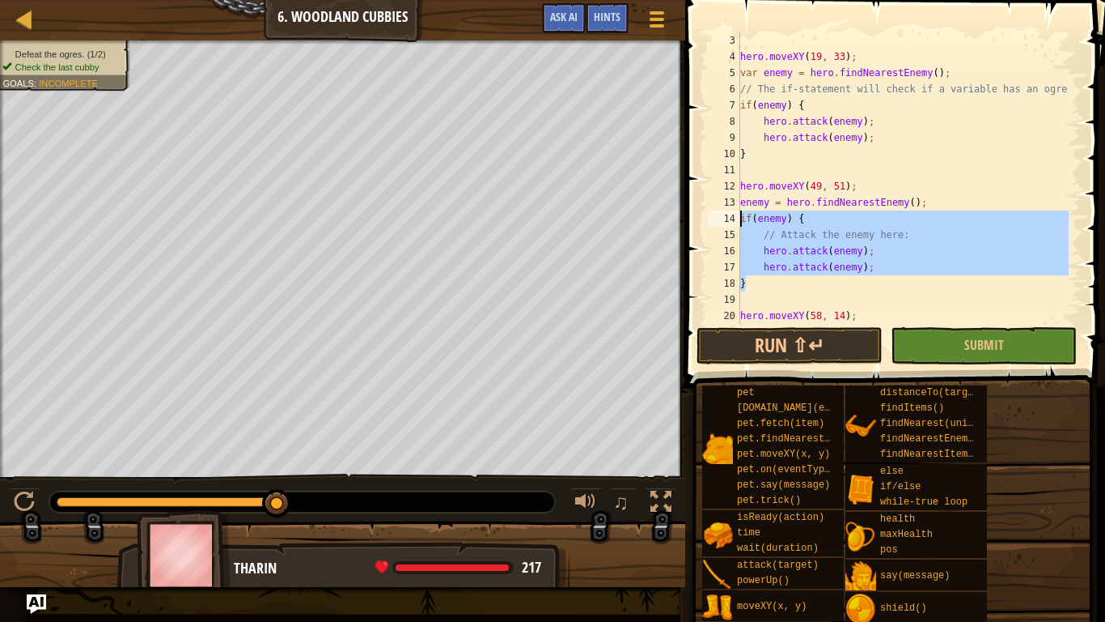
drag, startPoint x: 750, startPoint y: 280, endPoint x: 723, endPoint y: 219, distance: 66.3
click at [723, 219] on div "3 4 5 6 7 8 9 10 11 12 13 14 15 16 17 18 19 20 21 hero . moveXY ( 19 , 33 ) ; v…" at bounding box center [893, 177] width 376 height 291
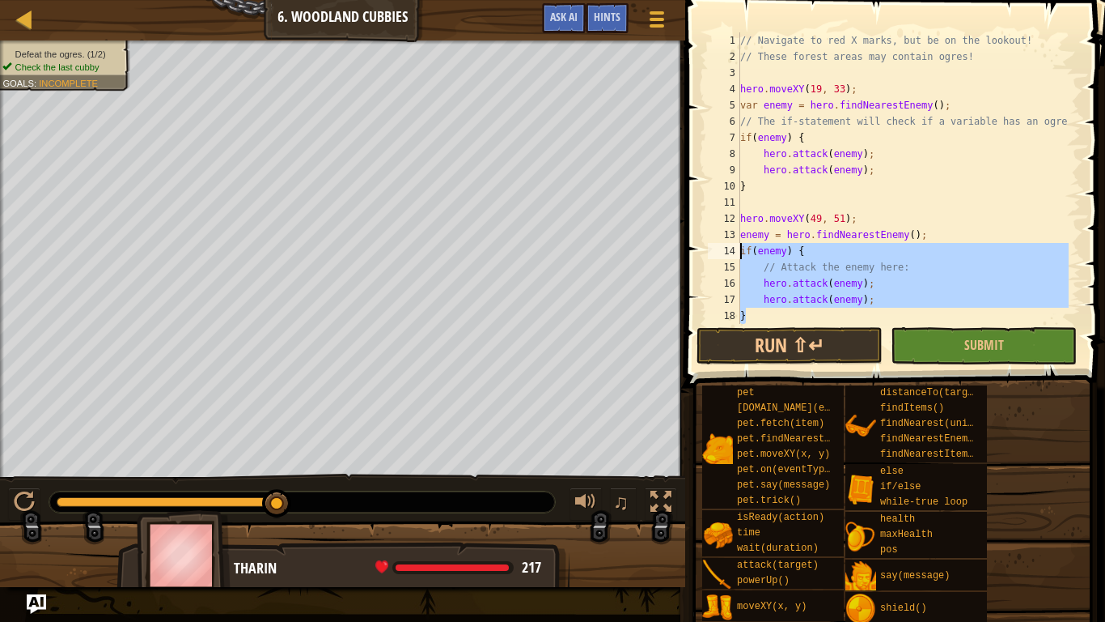
scroll to position [97, 0]
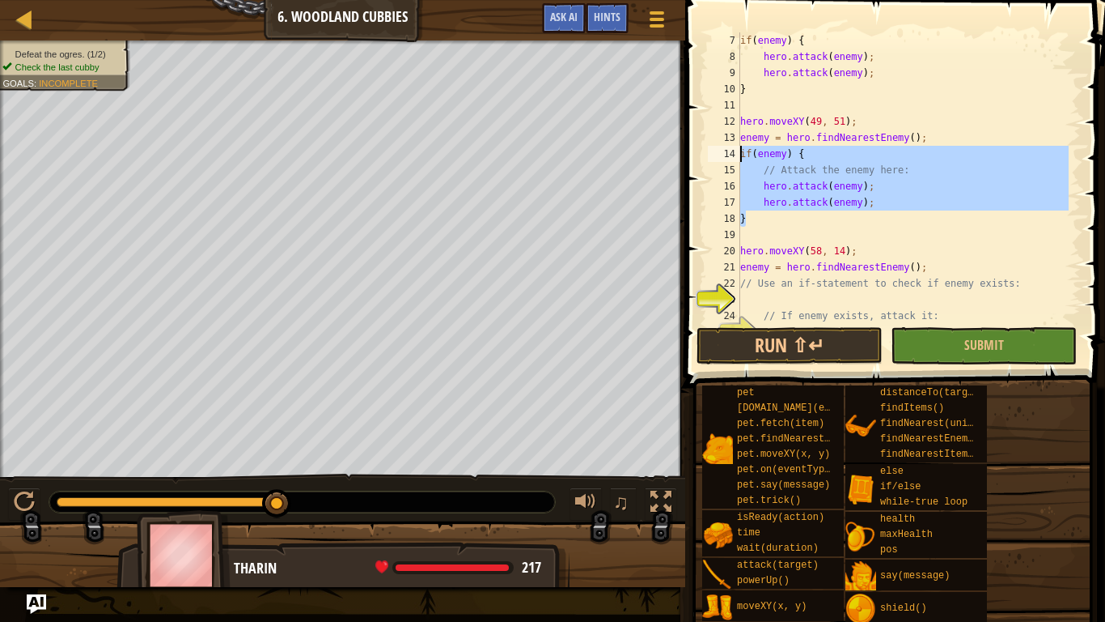
click at [826, 291] on div "if ( enemy ) { hero . attack ( enemy ) ; hero . attack ( enemy ) ; } hero . mov…" at bounding box center [903, 194] width 332 height 324
type textarea "// Use an if-statement to check if enemy exists:"
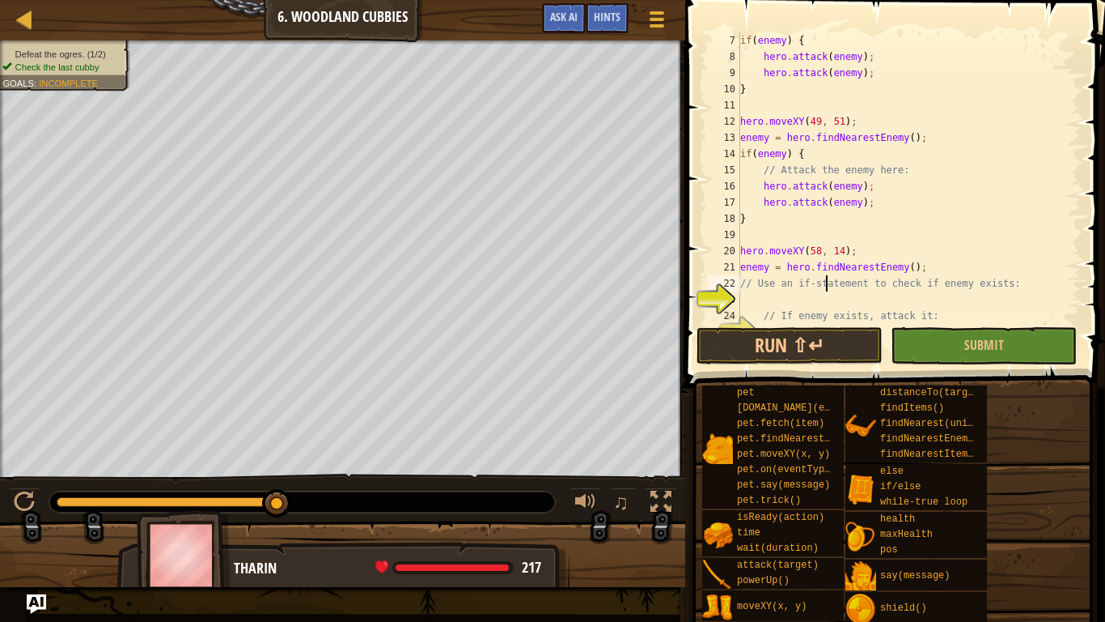
click at [821, 306] on div "if ( enemy ) { hero . attack ( enemy ) ; hero . attack ( enemy ) ; } hero . mov…" at bounding box center [903, 194] width 332 height 324
paste textarea "}"
type textarea "}"
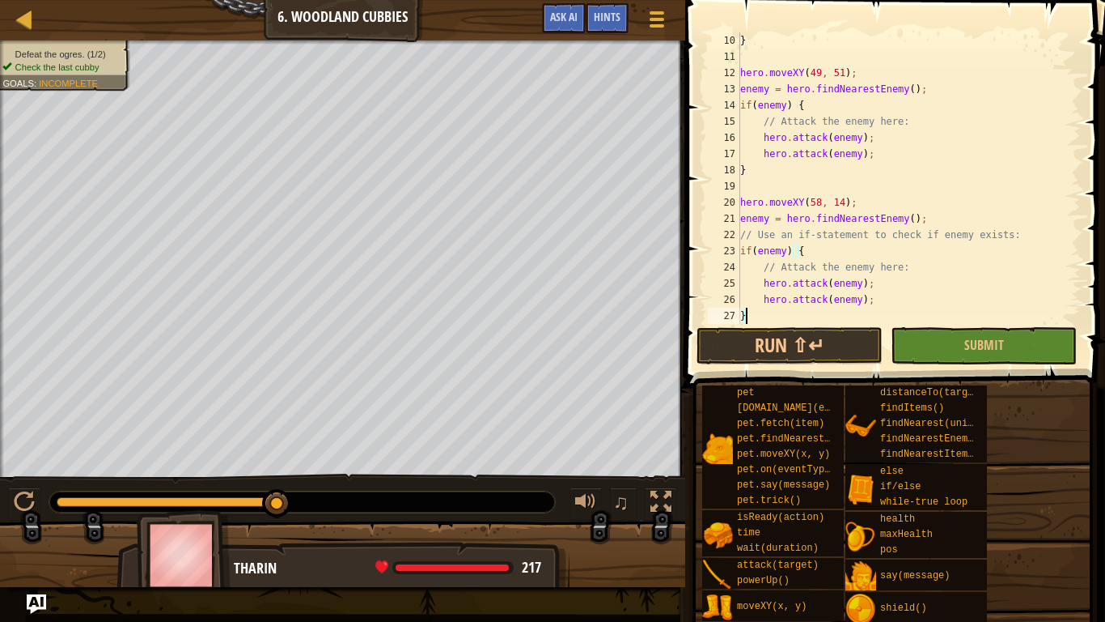
scroll to position [194, 0]
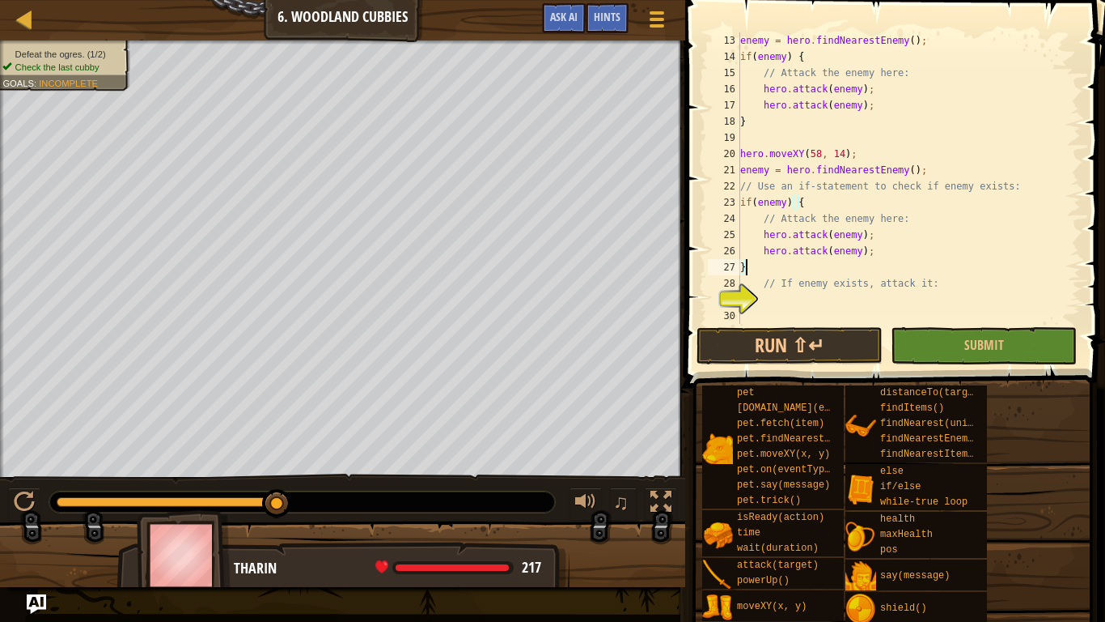
click at [774, 303] on div "enemy = hero . findNearestEnemy ( ) ; if ( enemy ) { // Attack the enemy here: …" at bounding box center [903, 194] width 332 height 324
paste textarea "}"
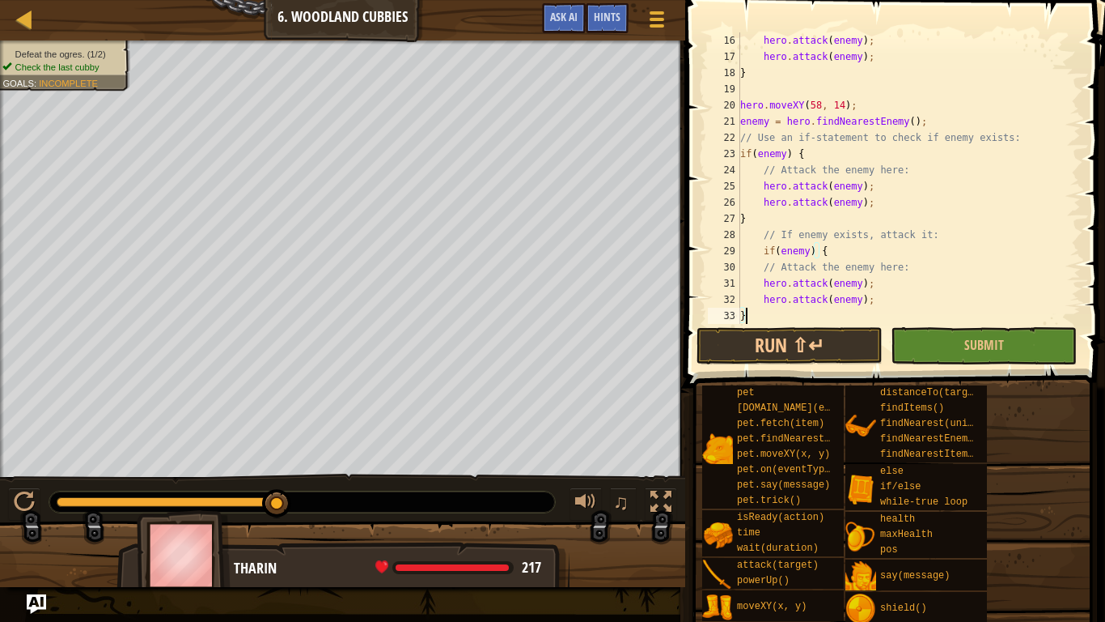
scroll to position [210, 0]
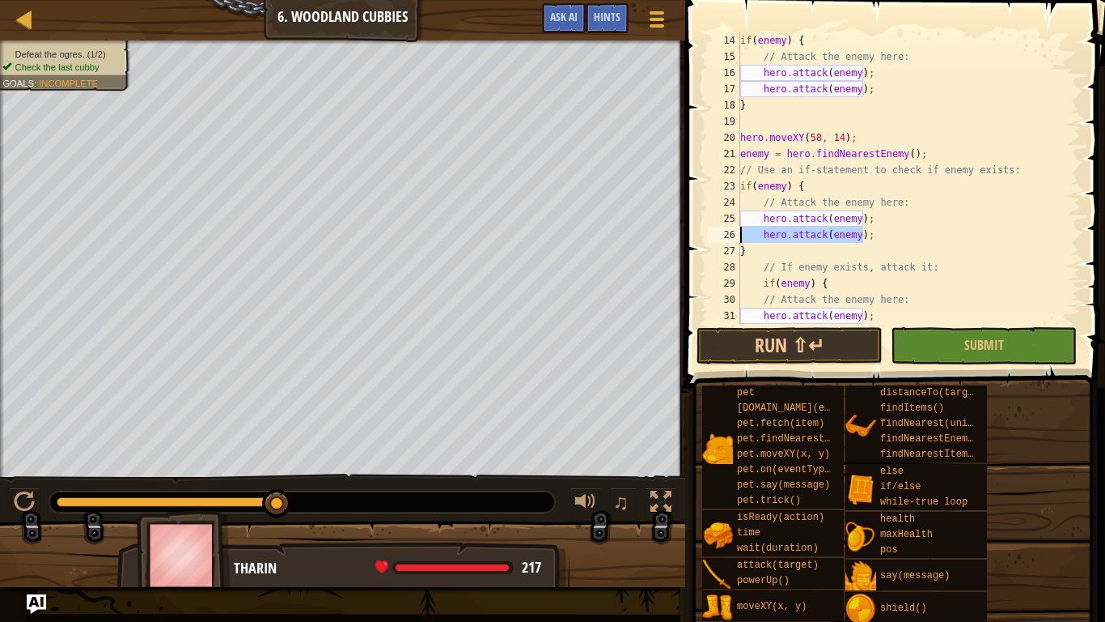
drag, startPoint x: 882, startPoint y: 238, endPoint x: 724, endPoint y: 227, distance: 158.2
click at [724, 227] on div "} 14 15 16 17 18 19 20 21 22 23 24 25 26 27 28 29 30 31 32 if ( enemy ) { // At…" at bounding box center [893, 177] width 376 height 291
type textarea "hero.attack(enemy);"
drag, startPoint x: 878, startPoint y: 223, endPoint x: 748, endPoint y: 219, distance: 130.3
click at [748, 219] on div "if ( enemy ) { // Attack the enemy here: hero . attack ( enemy ) ; hero . attac…" at bounding box center [903, 194] width 332 height 324
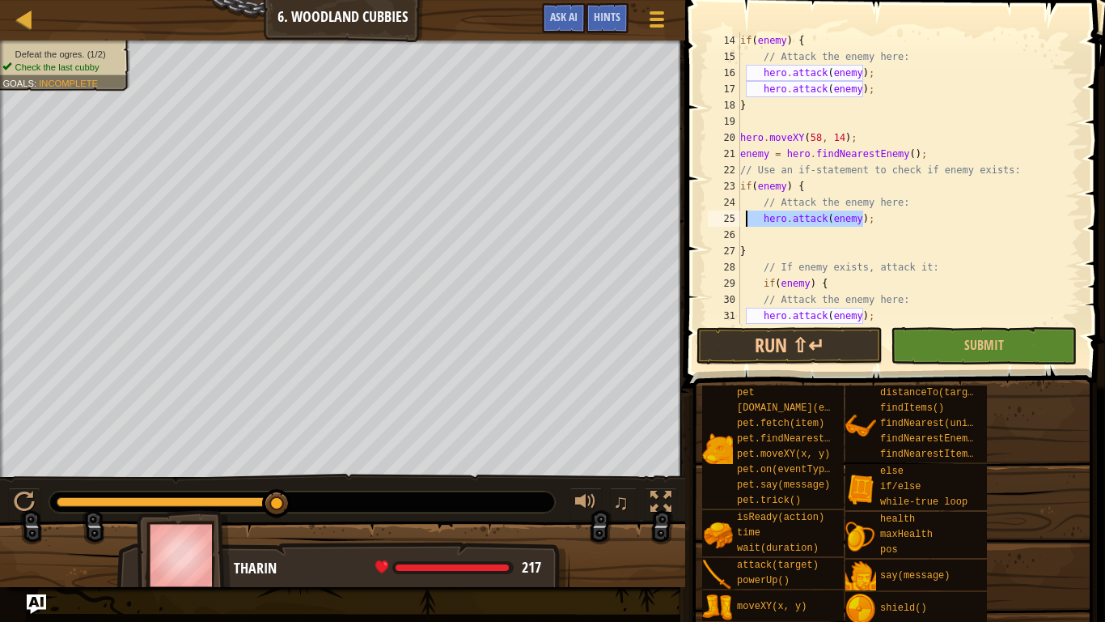
type textarea "hero.attack(enemy);"
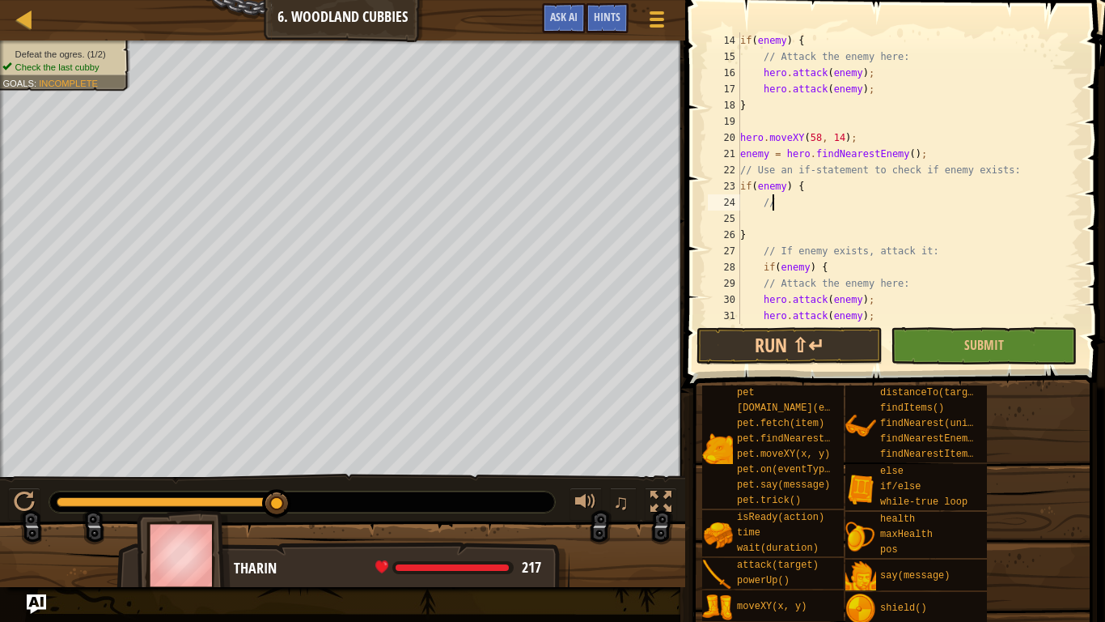
type textarea "/"
click at [848, 356] on button "Run ⇧↵" at bounding box center [790, 345] width 186 height 37
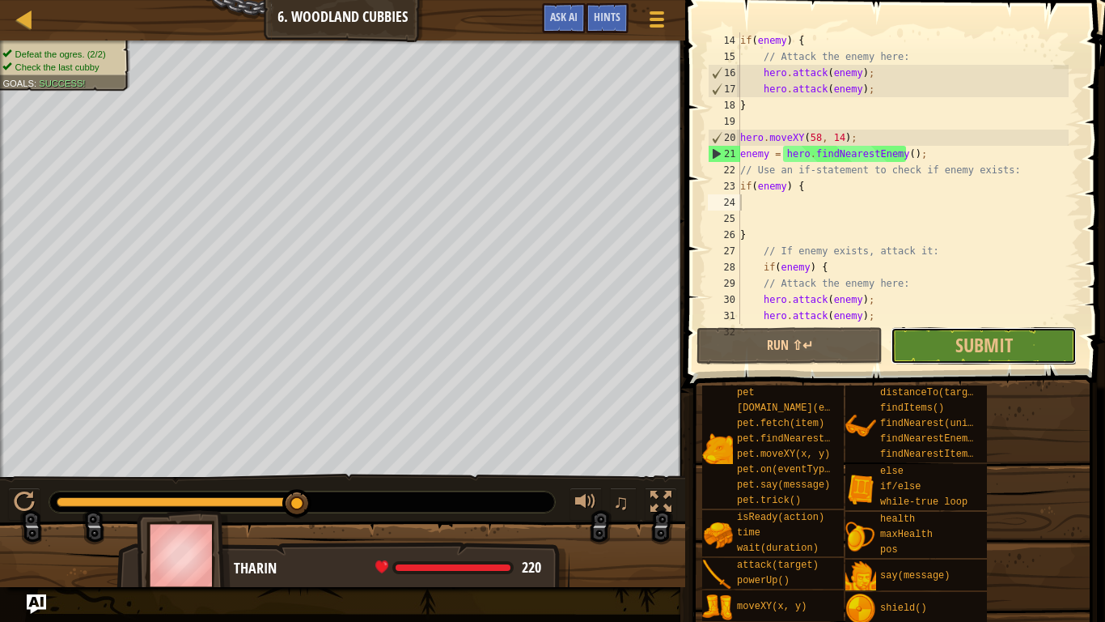
click at [1000, 350] on span "Submit" at bounding box center [984, 345] width 57 height 26
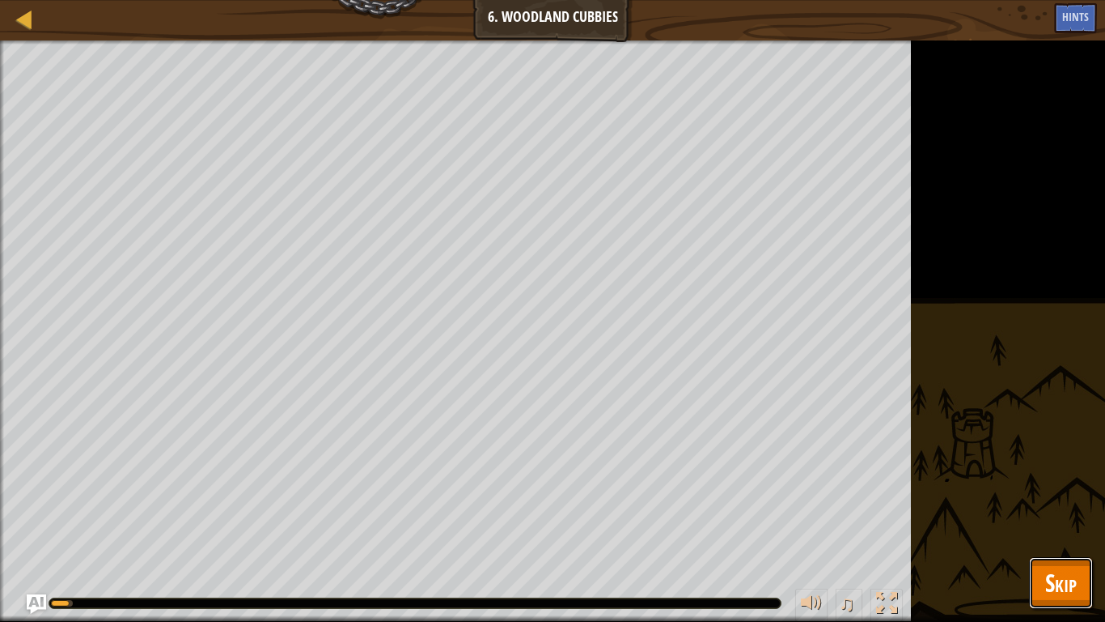
click at [1070, 582] on span "Skip" at bounding box center [1062, 582] width 32 height 33
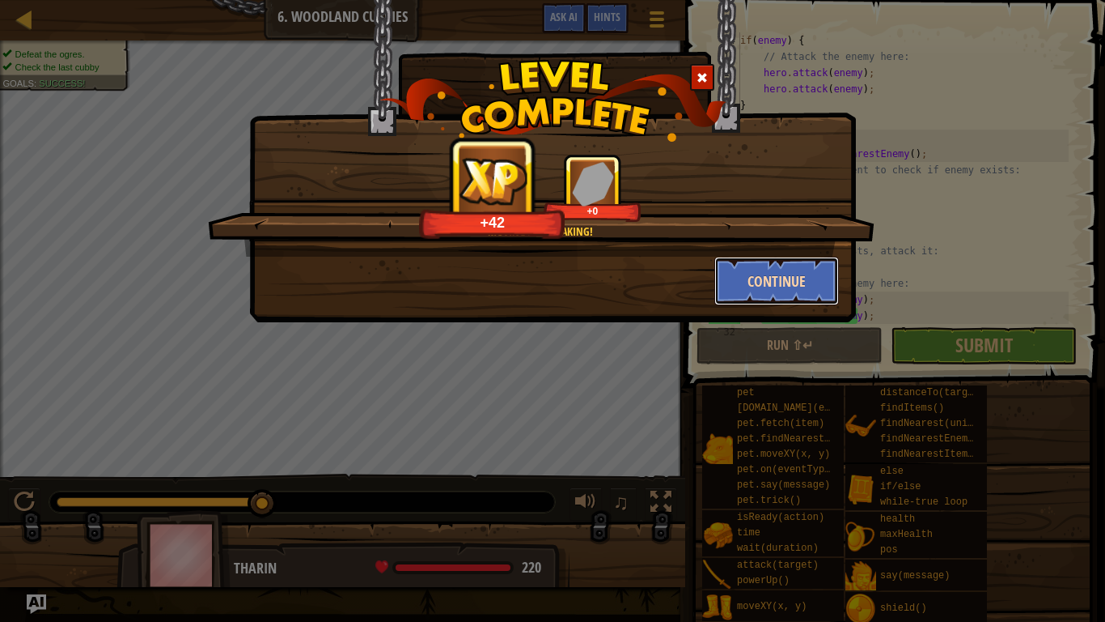
click at [753, 270] on button "Continue" at bounding box center [777, 281] width 125 height 49
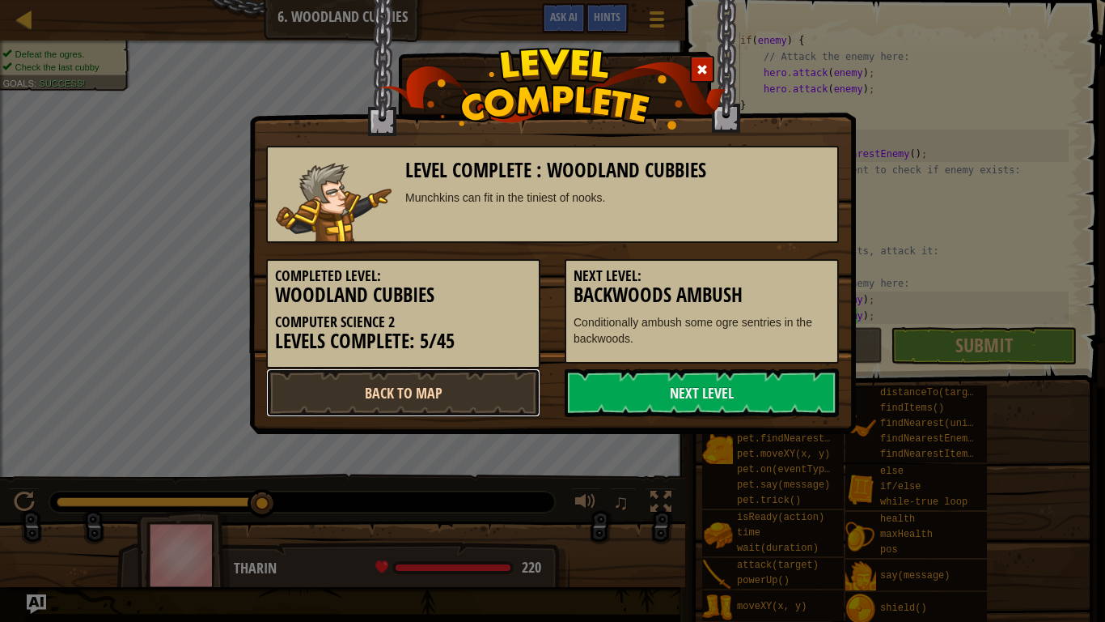
click at [358, 382] on link "Back to Map" at bounding box center [403, 392] width 274 height 49
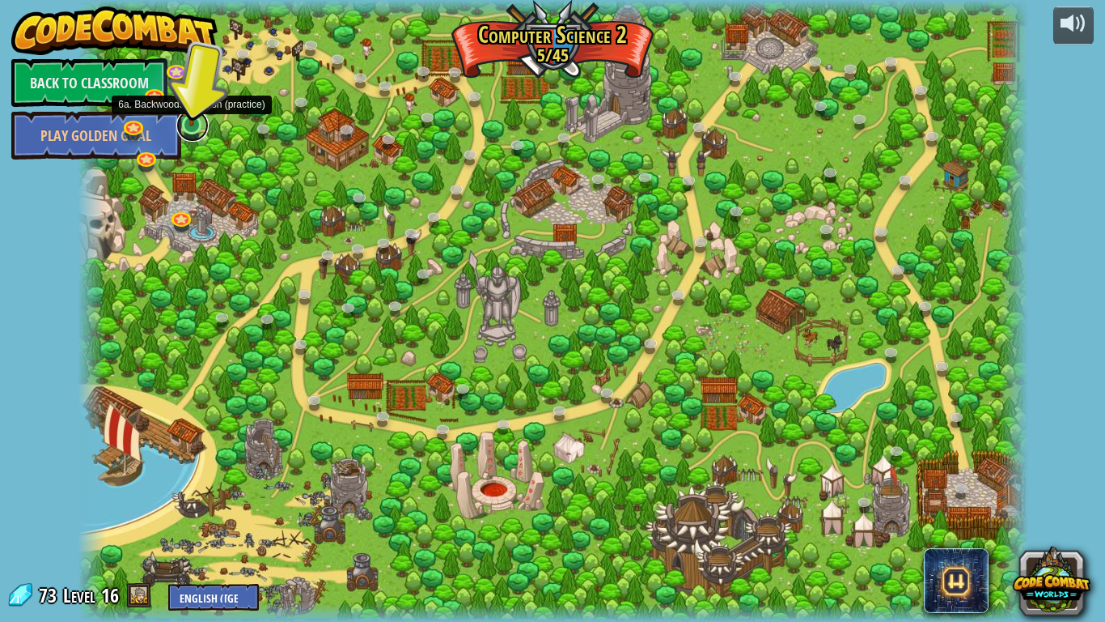
click at [191, 132] on link at bounding box center [192, 125] width 32 height 32
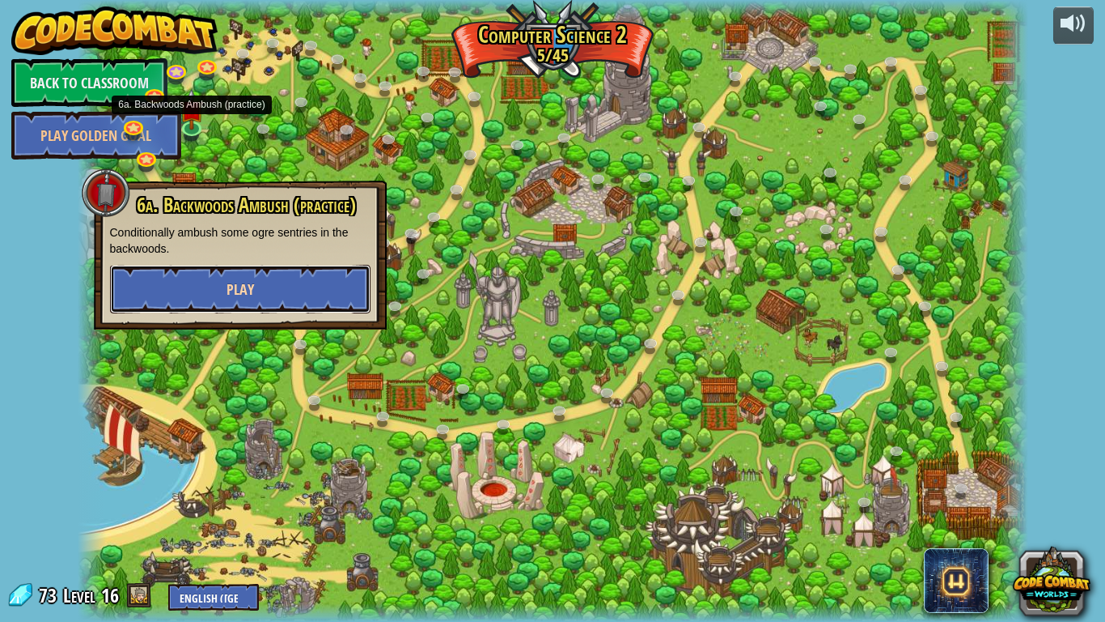
click at [261, 294] on button "Play" at bounding box center [240, 289] width 261 height 49
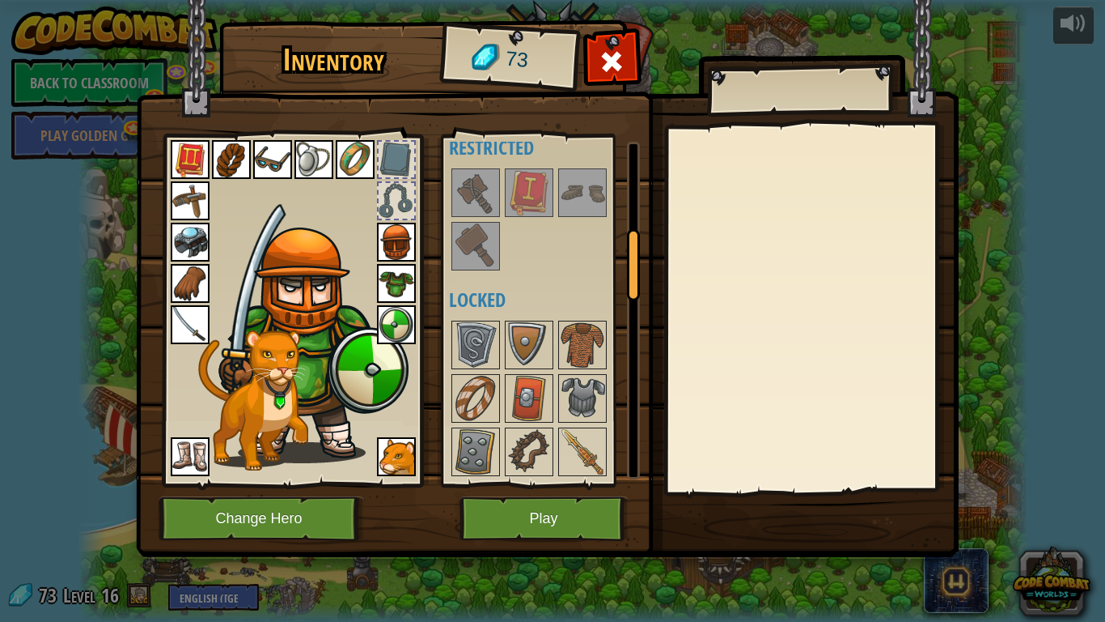
scroll to position [405, 0]
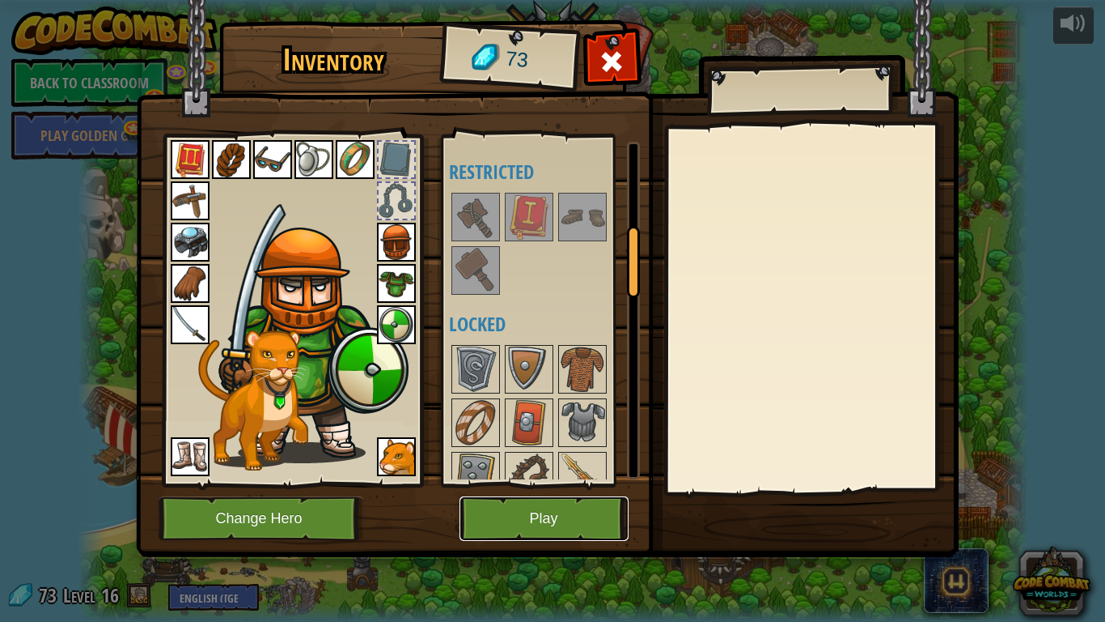
click at [549, 516] on button "Play" at bounding box center [544, 518] width 169 height 45
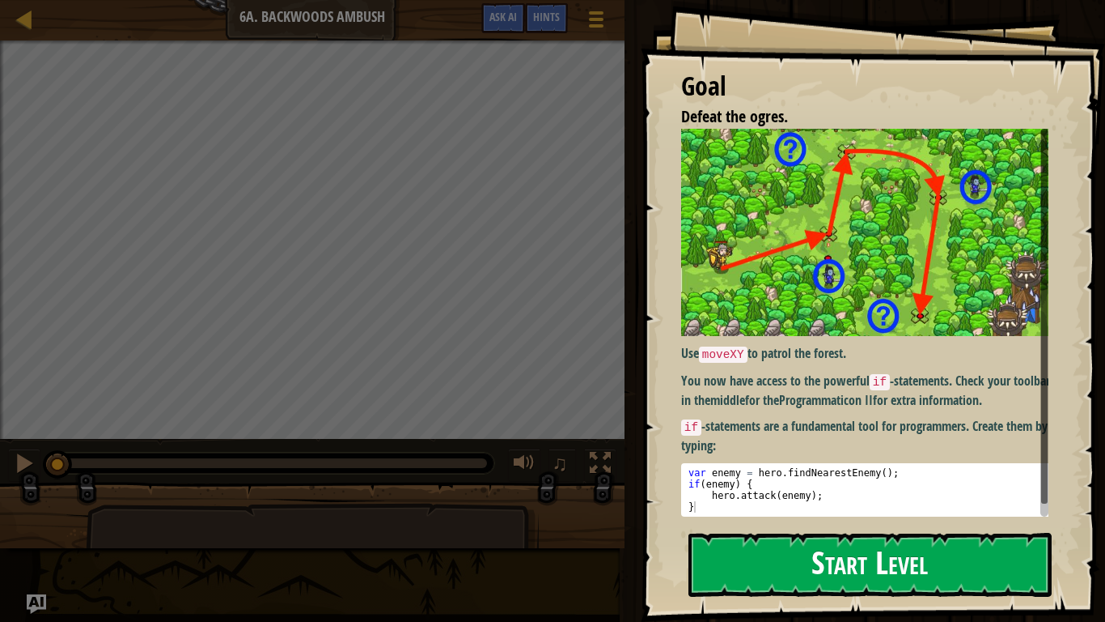
click at [887, 566] on button "Start Level" at bounding box center [870, 564] width 363 height 64
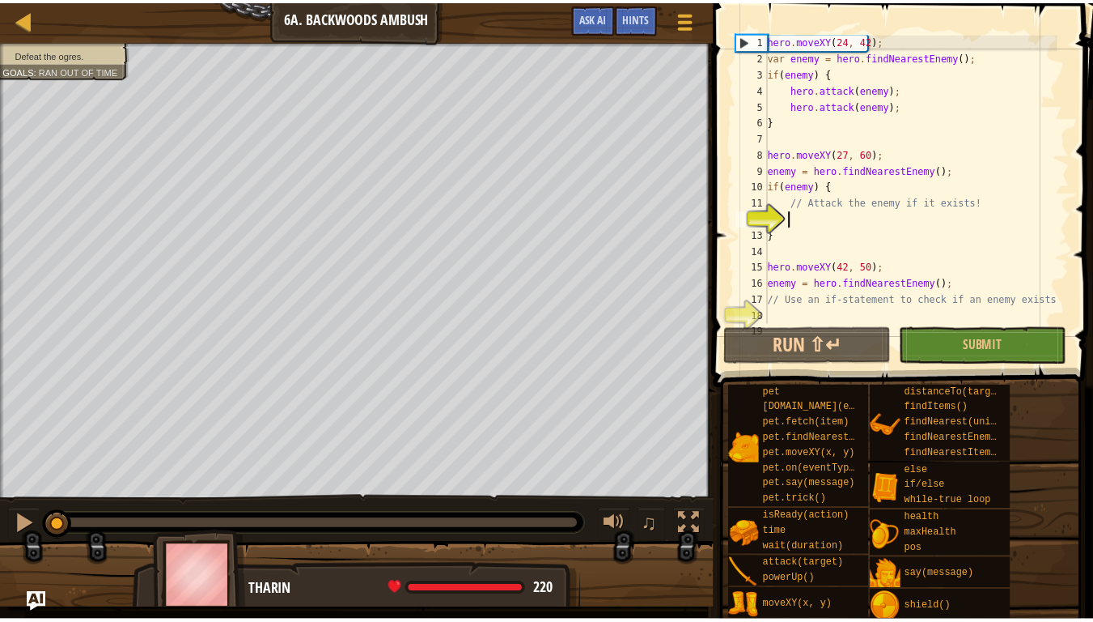
scroll to position [32, 0]
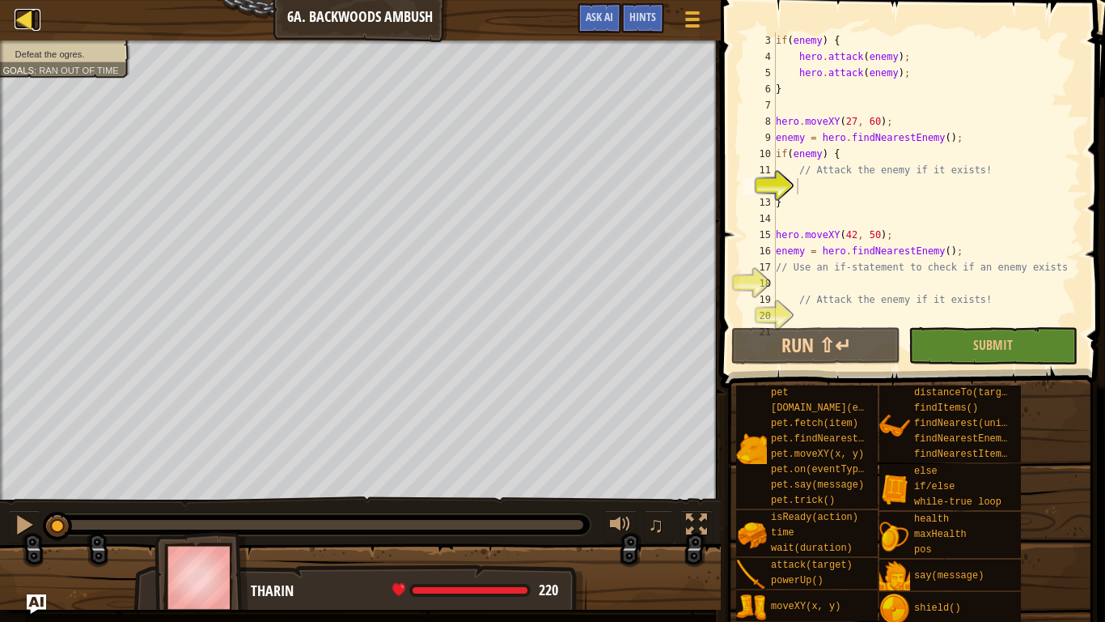
click at [15, 21] on div at bounding box center [25, 19] width 20 height 20
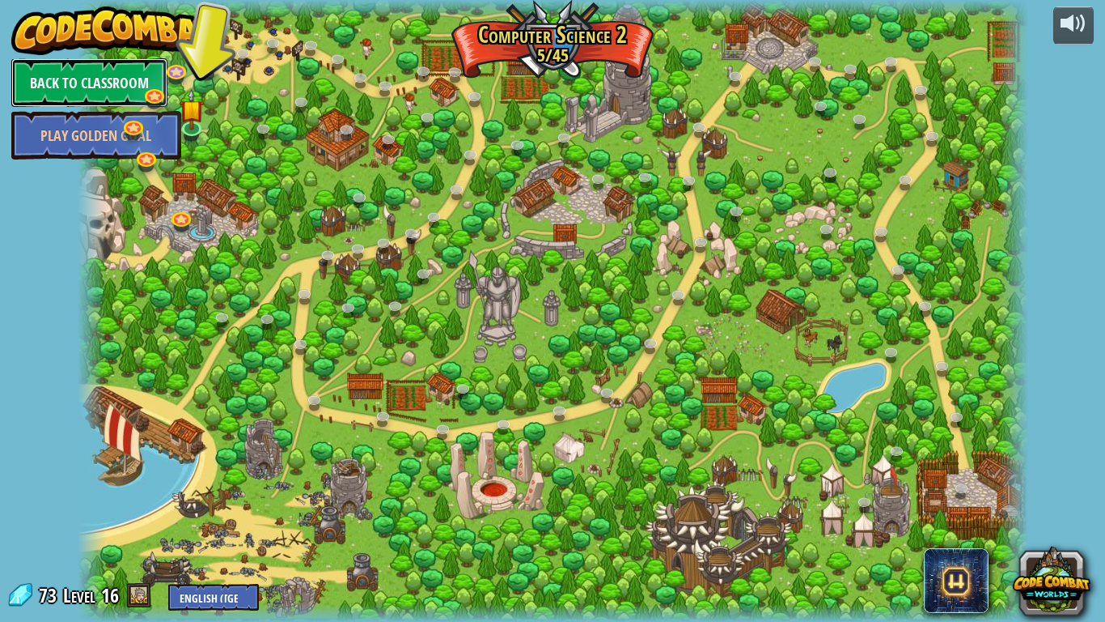
click at [116, 85] on link "Back to Classroom" at bounding box center [89, 82] width 156 height 49
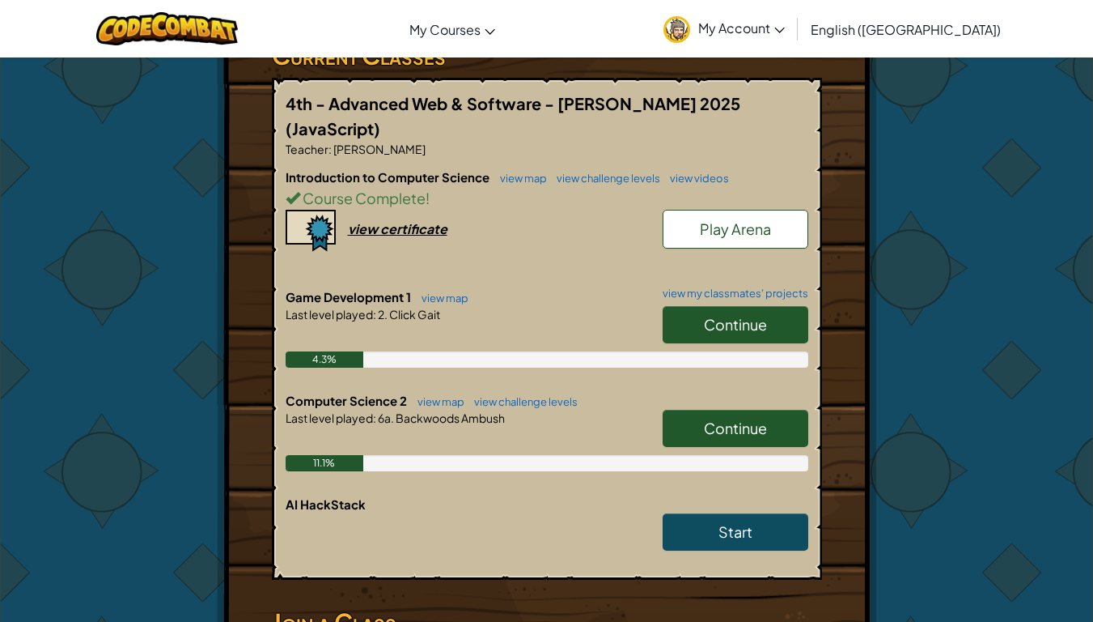
scroll to position [324, 0]
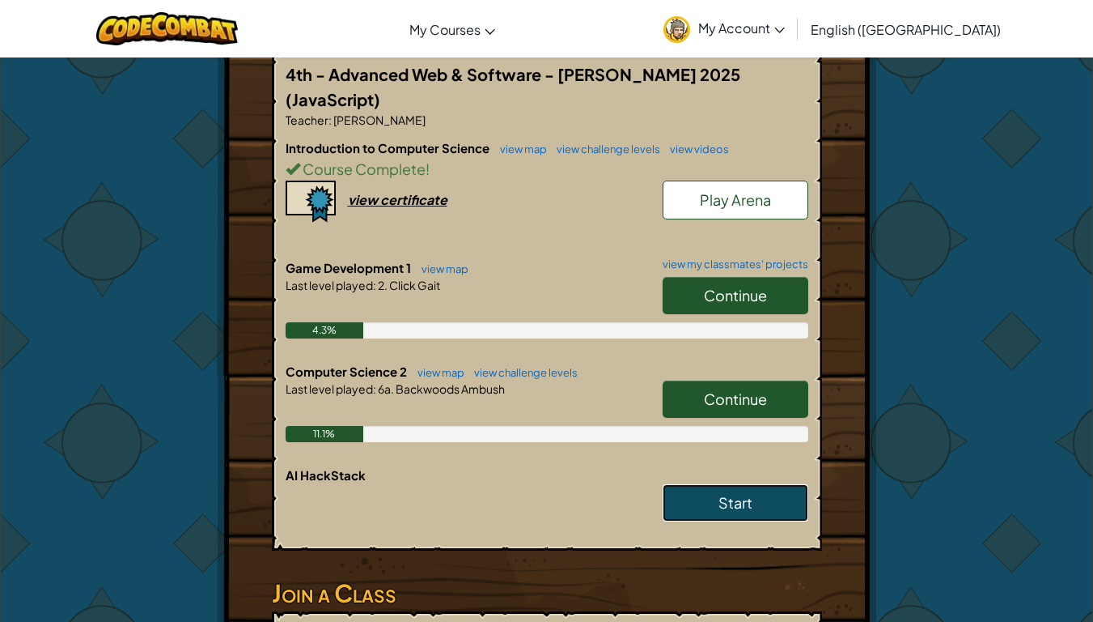
click at [731, 493] on span "Start" at bounding box center [736, 502] width 34 height 19
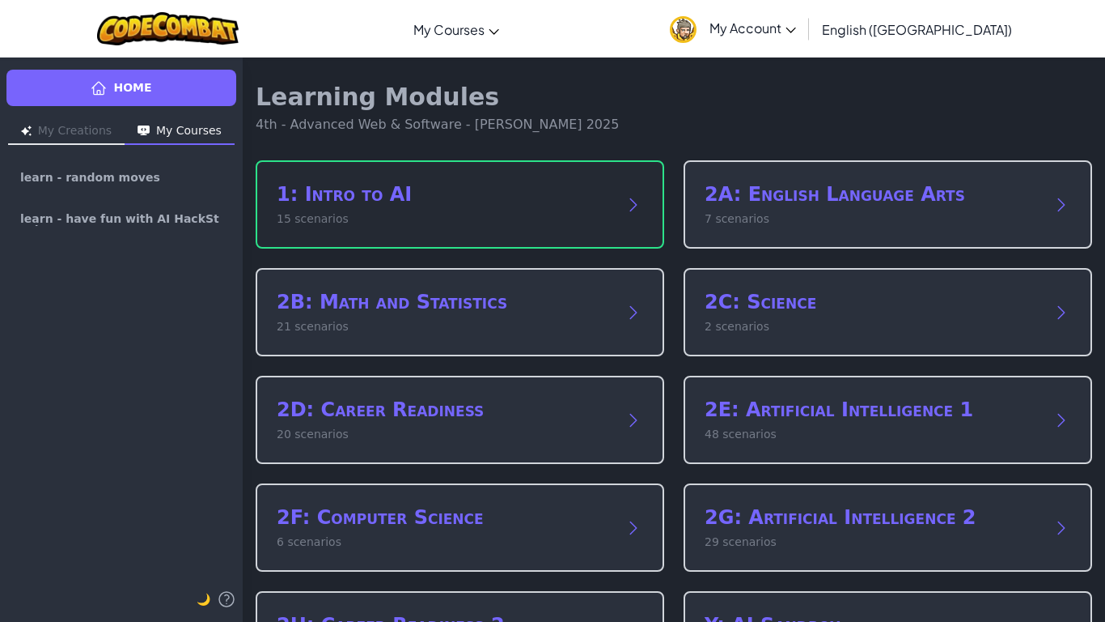
click at [562, 209] on div "1: Intro to AI 15 scenarios" at bounding box center [444, 204] width 334 height 46
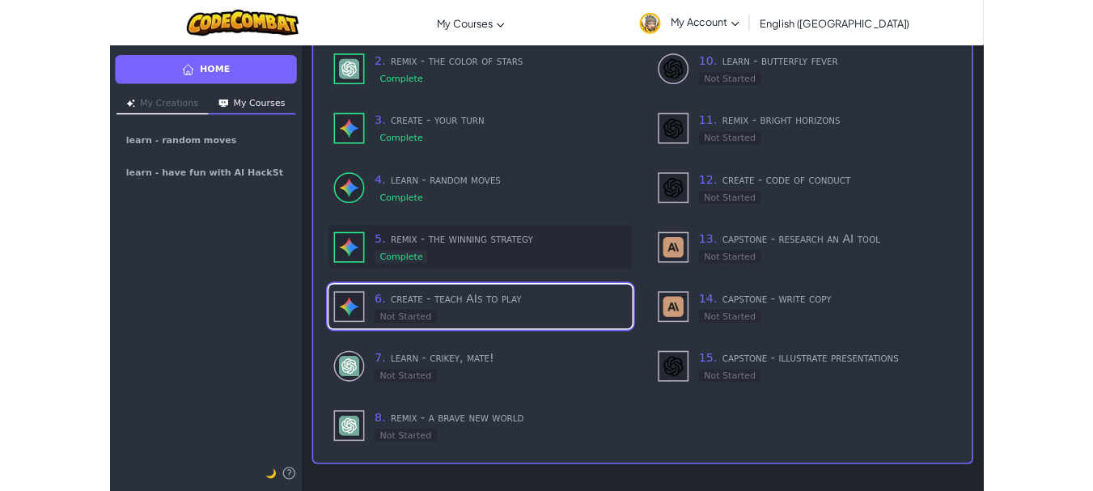
scroll to position [162, 0]
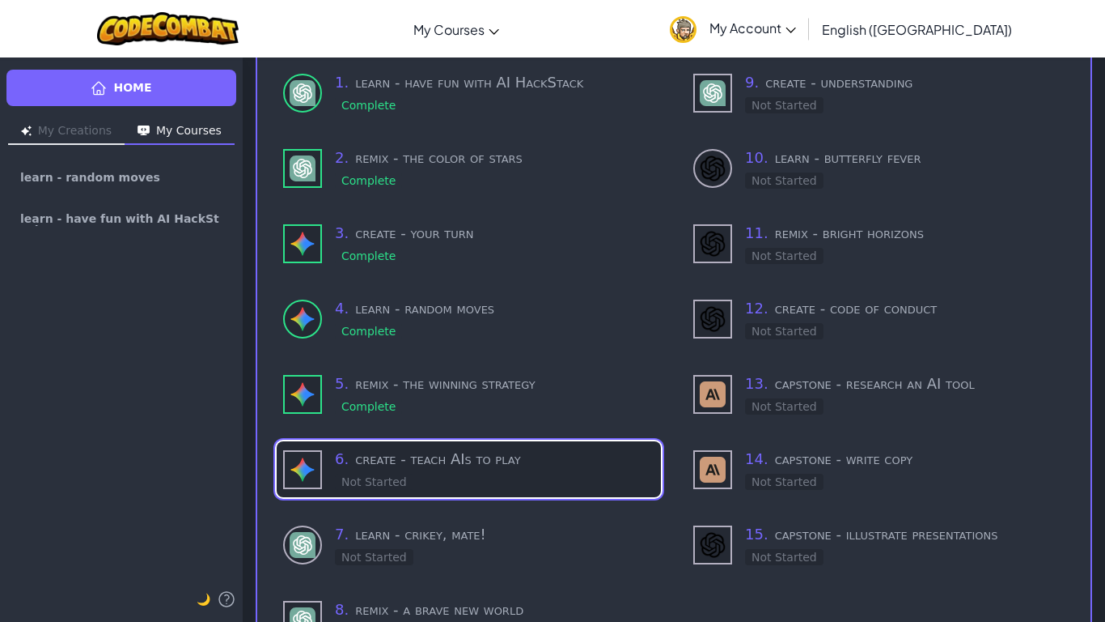
click at [382, 449] on h3 "6 . create - teach AIs to play" at bounding box center [495, 459] width 320 height 23
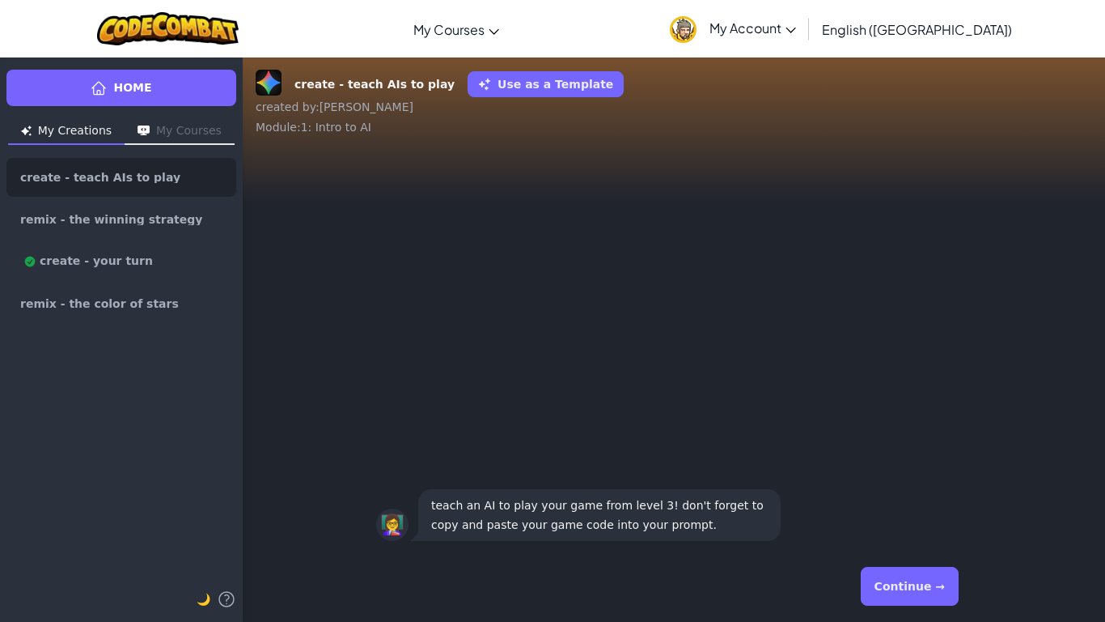
click at [918, 586] on button "Continue →" at bounding box center [910, 585] width 98 height 39
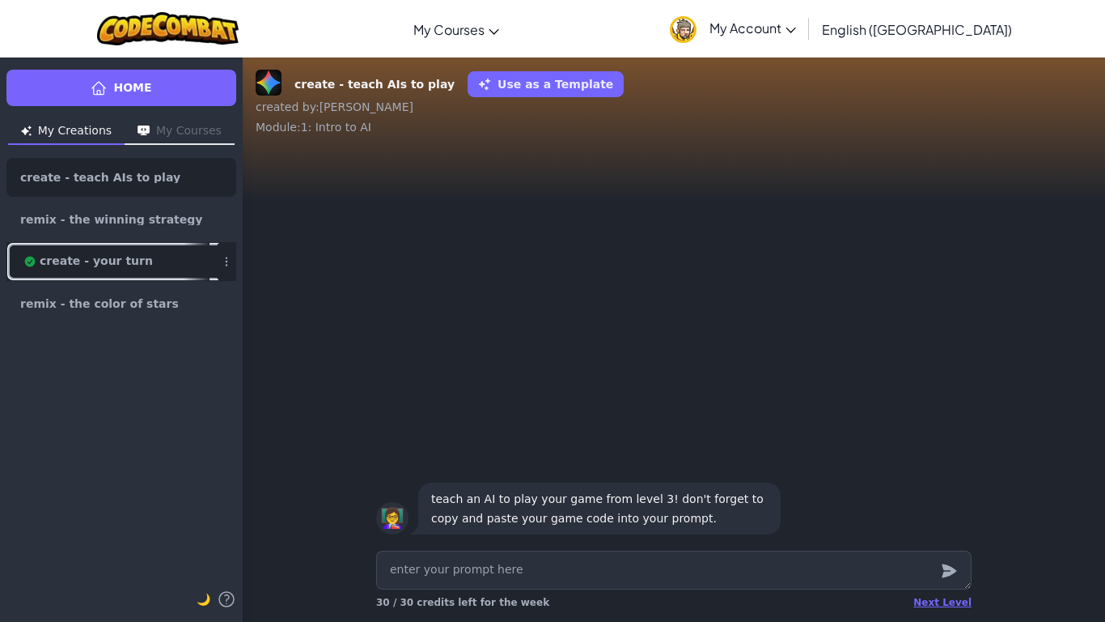
click at [123, 260] on span "create - your turn" at bounding box center [86, 261] width 133 height 13
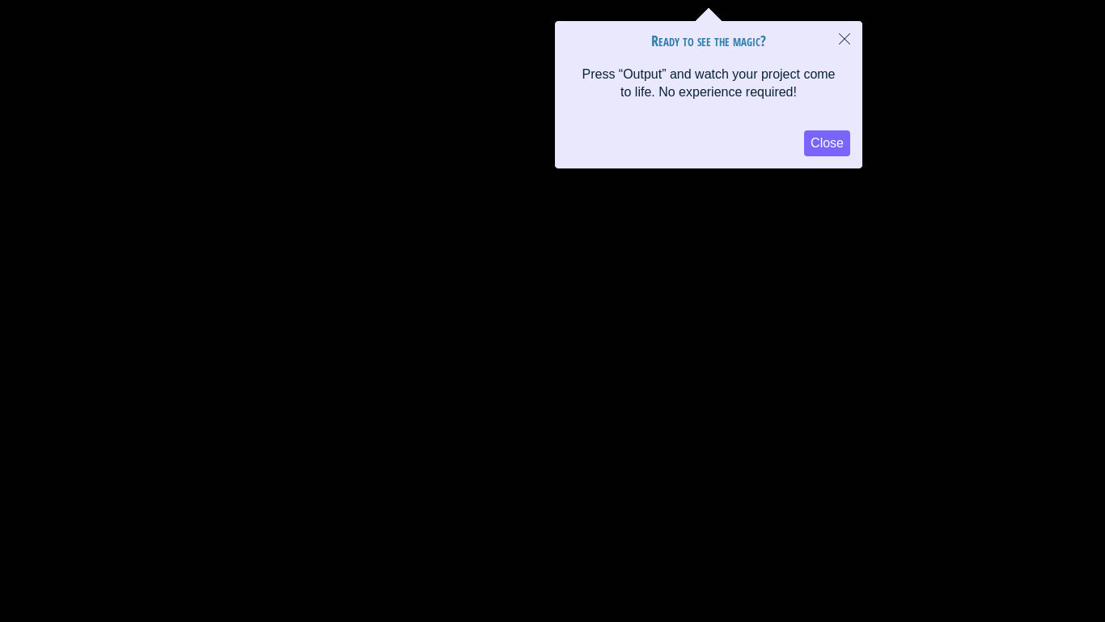
click at [828, 146] on button "Close" at bounding box center [827, 143] width 46 height 26
click at [845, 40] on icon "Close" at bounding box center [844, 38] width 11 height 11
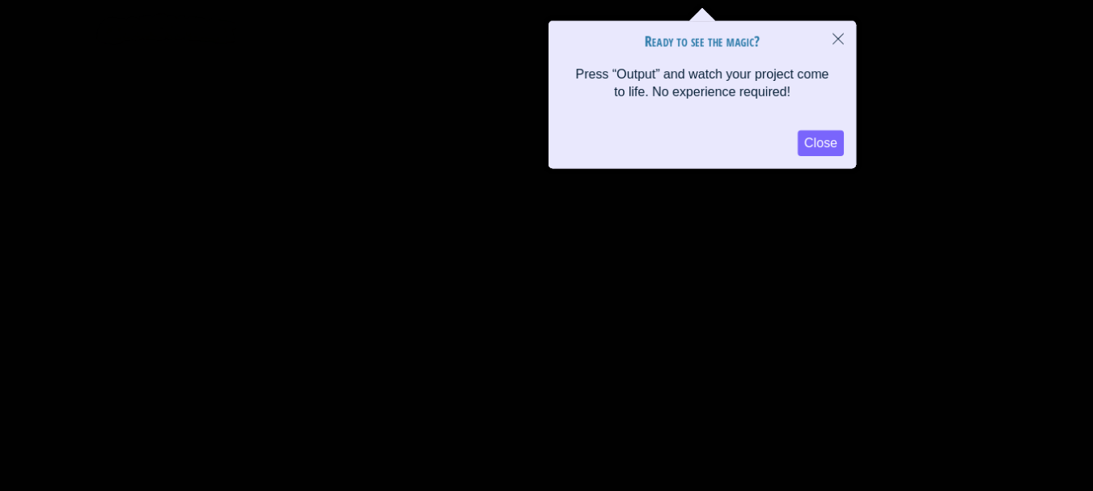
type textarea "x"
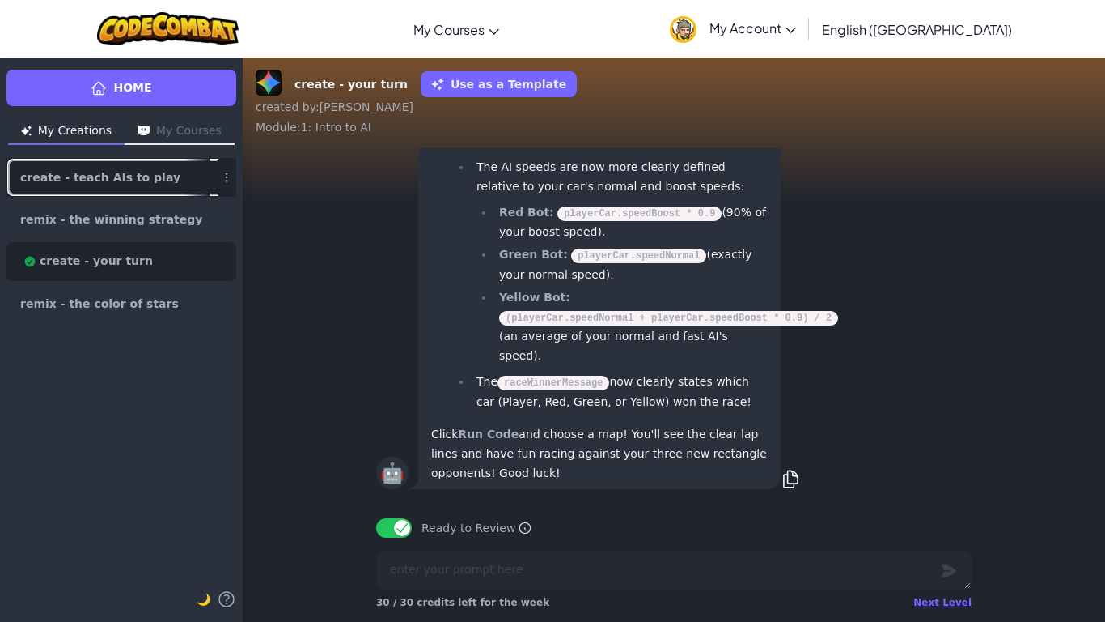
click at [120, 175] on span "create - teach AIs to play" at bounding box center [100, 177] width 160 height 11
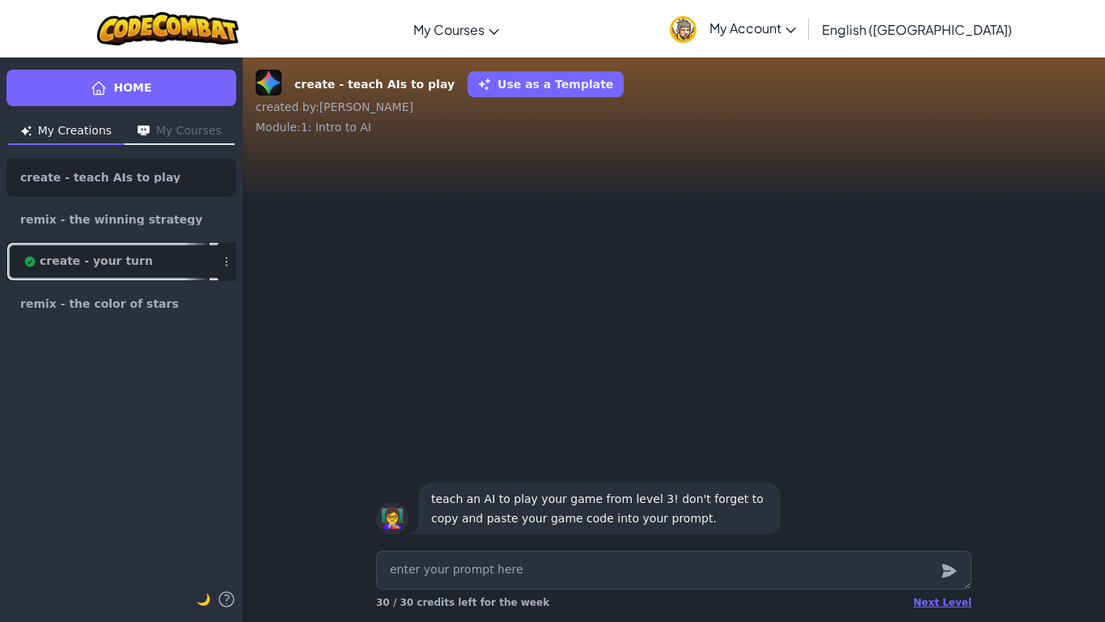
click at [117, 250] on link "create - your turn" at bounding box center [121, 261] width 230 height 39
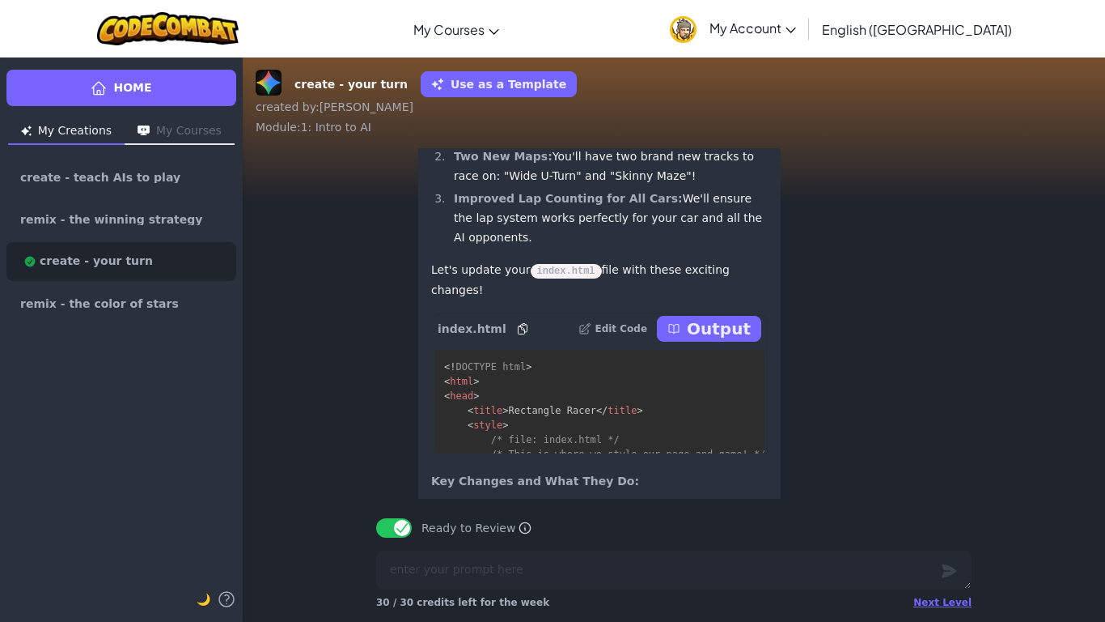
scroll to position [-809, 0]
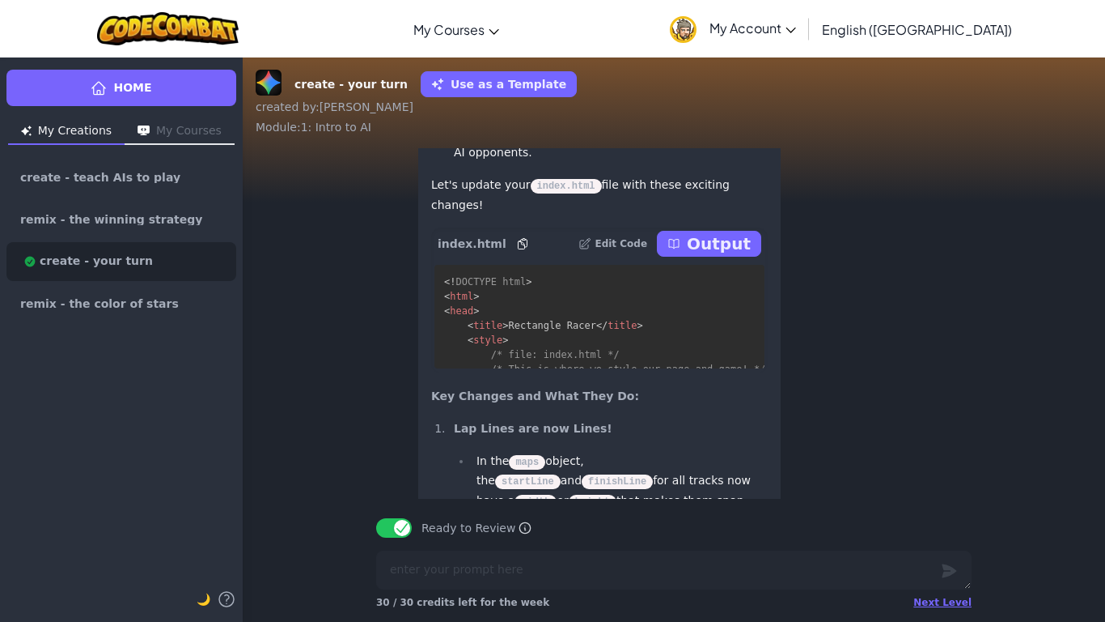
click at [516, 250] on icon at bounding box center [522, 243] width 13 height 13
click at [90, 169] on link "create - teach AIs to play" at bounding box center [121, 177] width 230 height 39
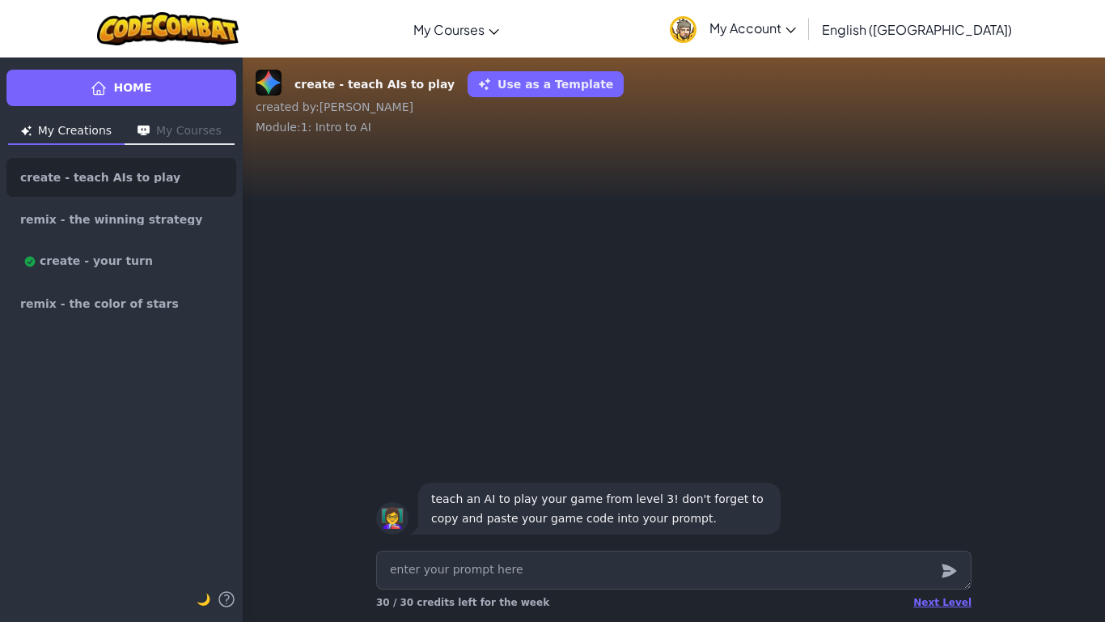
type textarea "x"
type textarea "P"
type textarea "x"
type textarea "Pl"
type textarea "x"
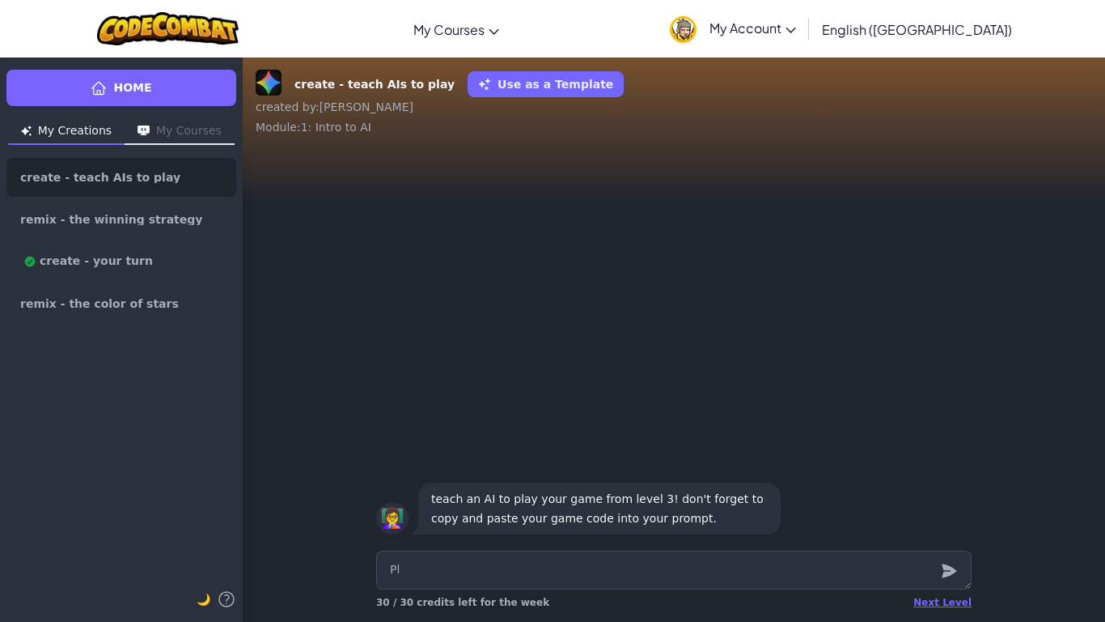
type textarea "Pla"
type textarea "x"
type textarea "Pl"
type textarea "x"
type textarea "P"
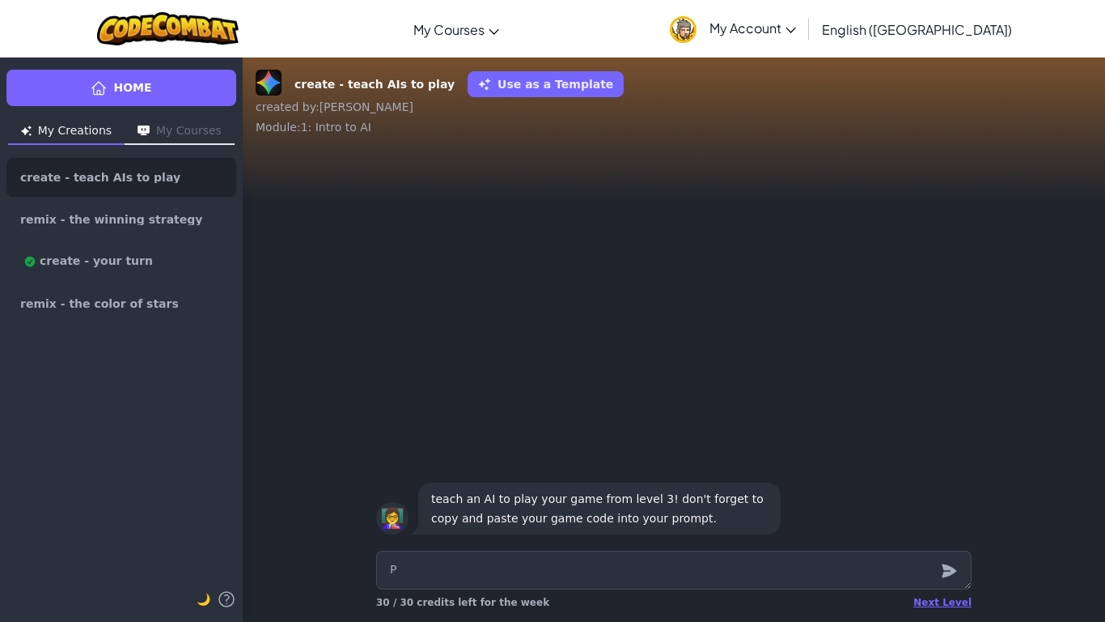
type textarea "x"
type textarea "P"
type textarea "x"
type textarea "Pl"
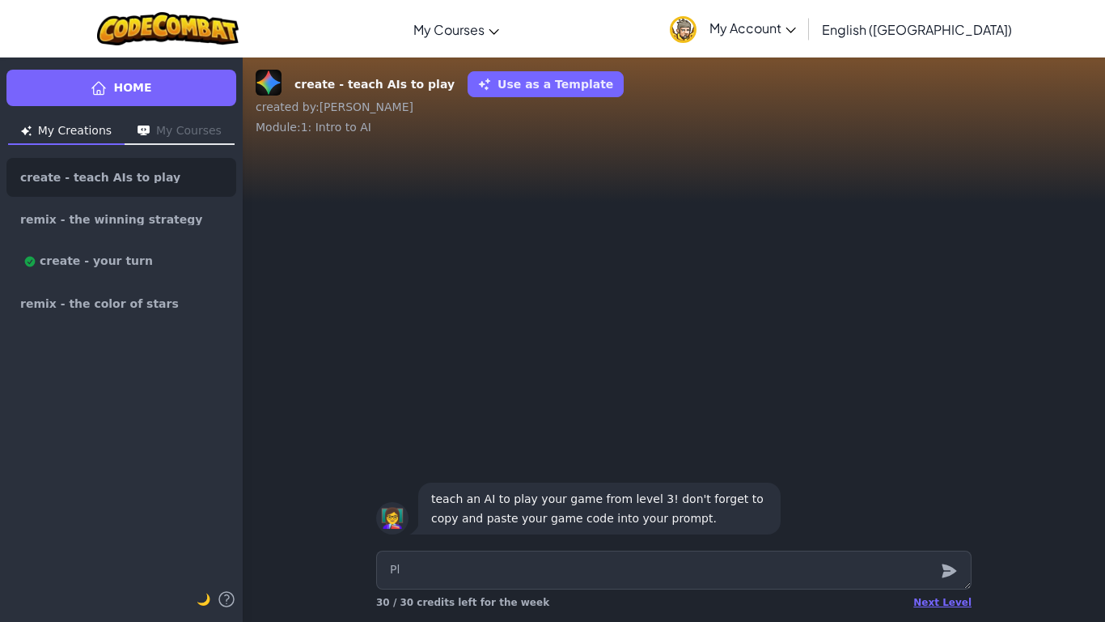
type textarea "x"
type textarea "Pla"
type textarea "x"
type textarea "Play"
type textarea "x"
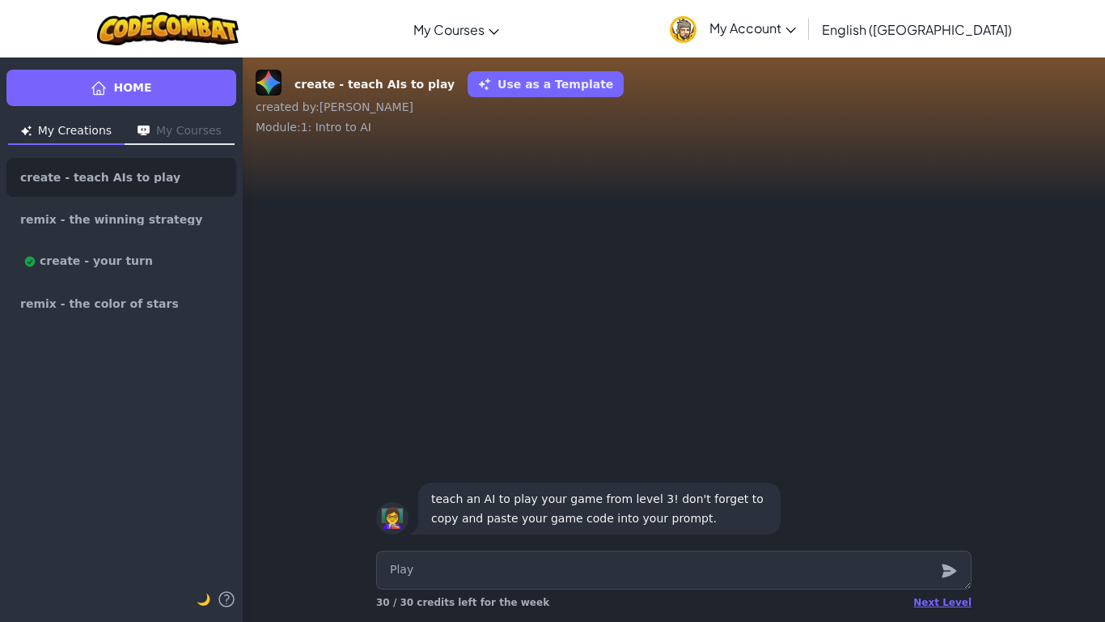
type textarea "Play"
type textarea "x"
type textarea "Play t"
type textarea "x"
type textarea "Play th"
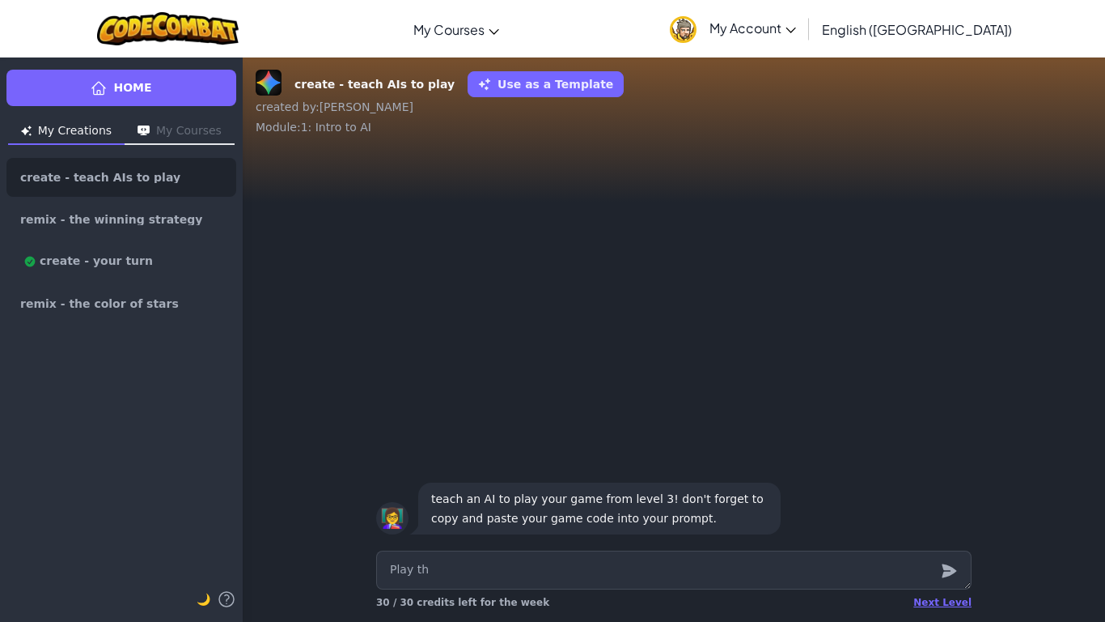
type textarea "x"
type textarea "Play the"
type textarea "x"
type textarea "Play the"
type textarea "x"
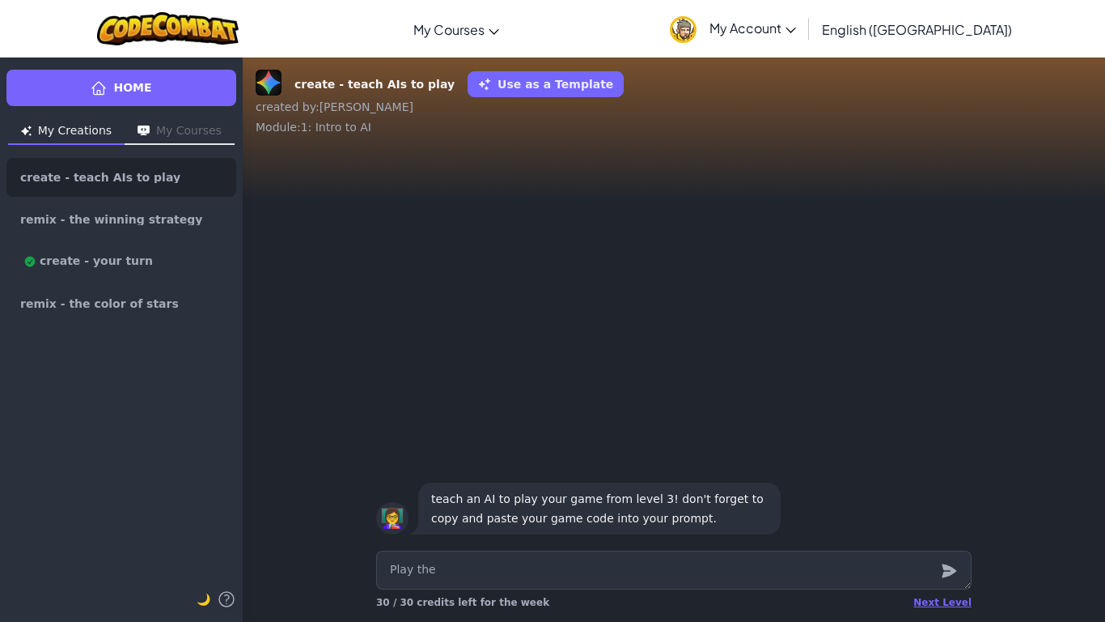
type textarea "Play the g"
type textarea "x"
type textarea "Play the ga"
type textarea "x"
type textarea "Play the gam"
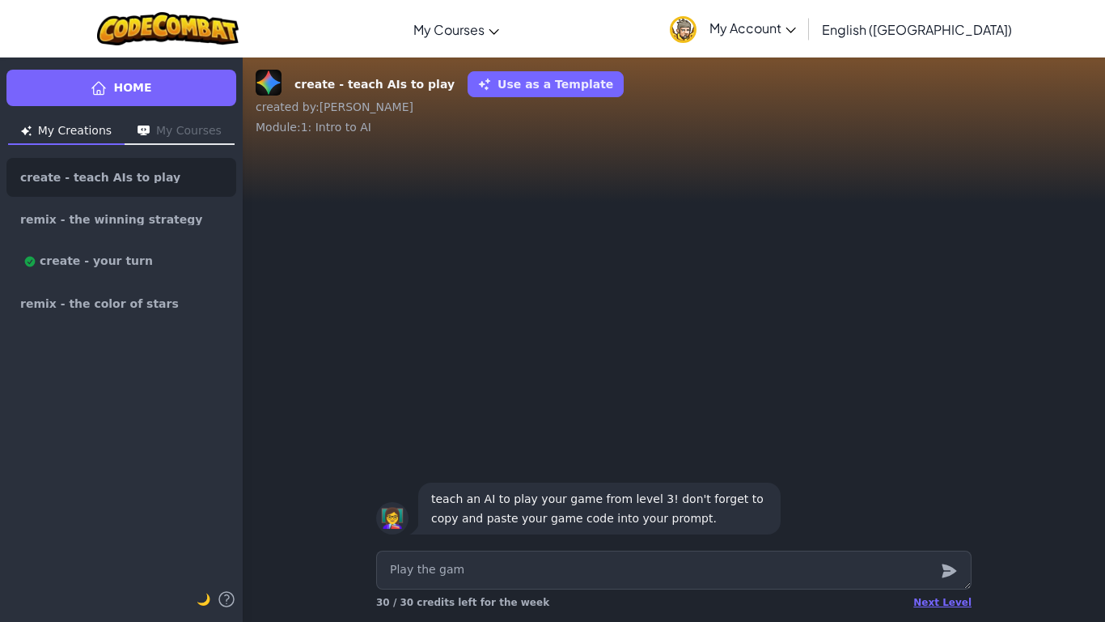
type textarea "x"
type textarea "Play the game"
type textarea "x"
type textarea "Play the game"
type textarea "x"
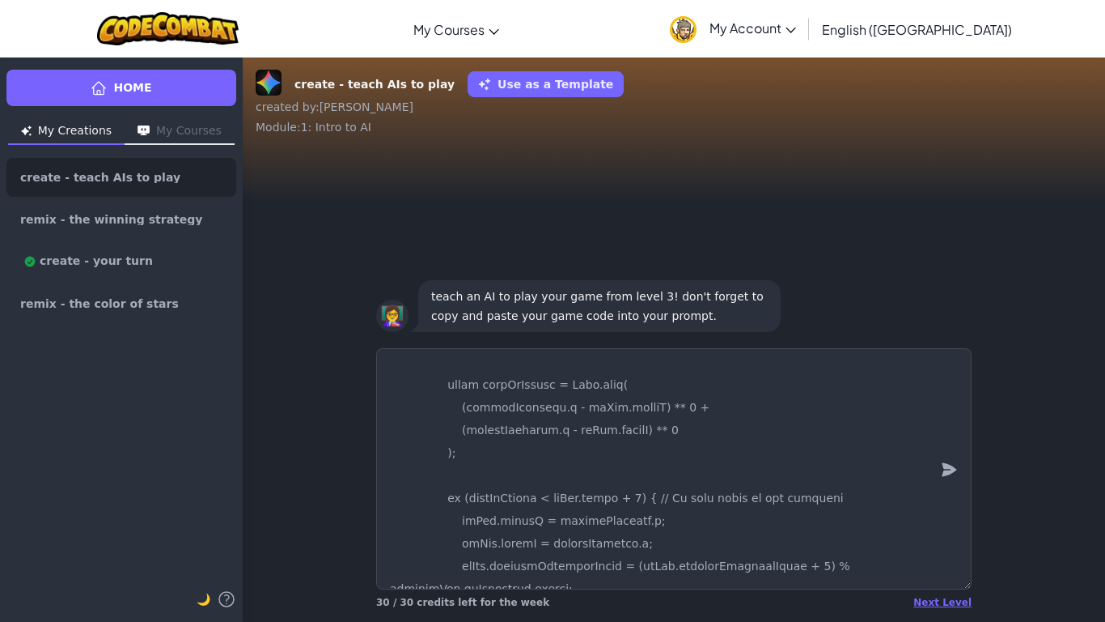
scroll to position [12704, 0]
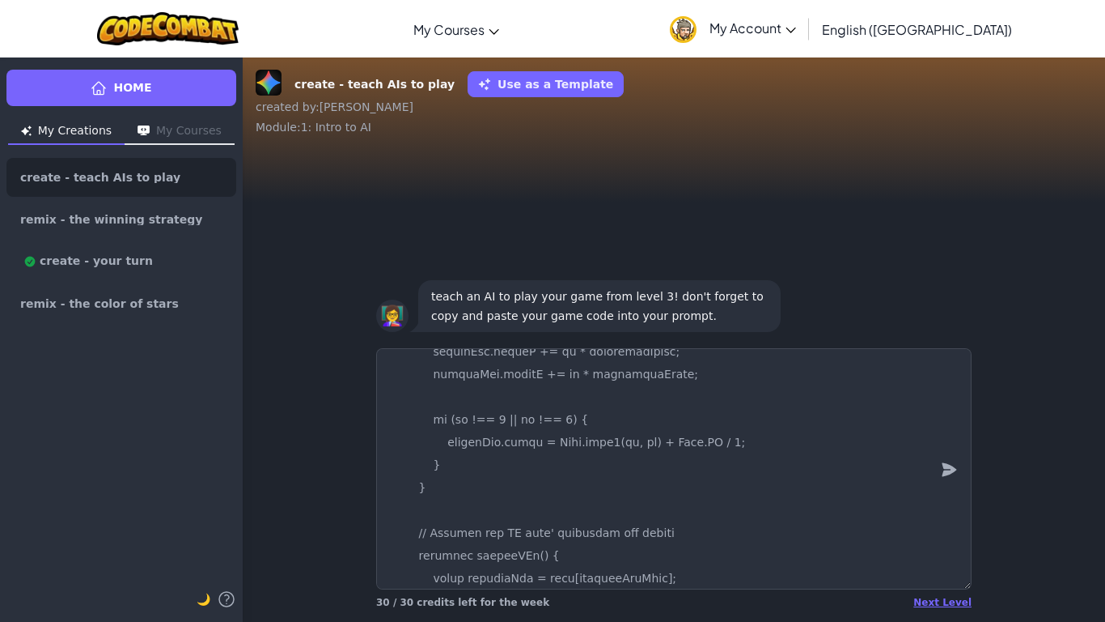
type textarea "Play the game <!DOCTYPE html> <html> <head> <title>Rectangle Racer</title> <sty…"
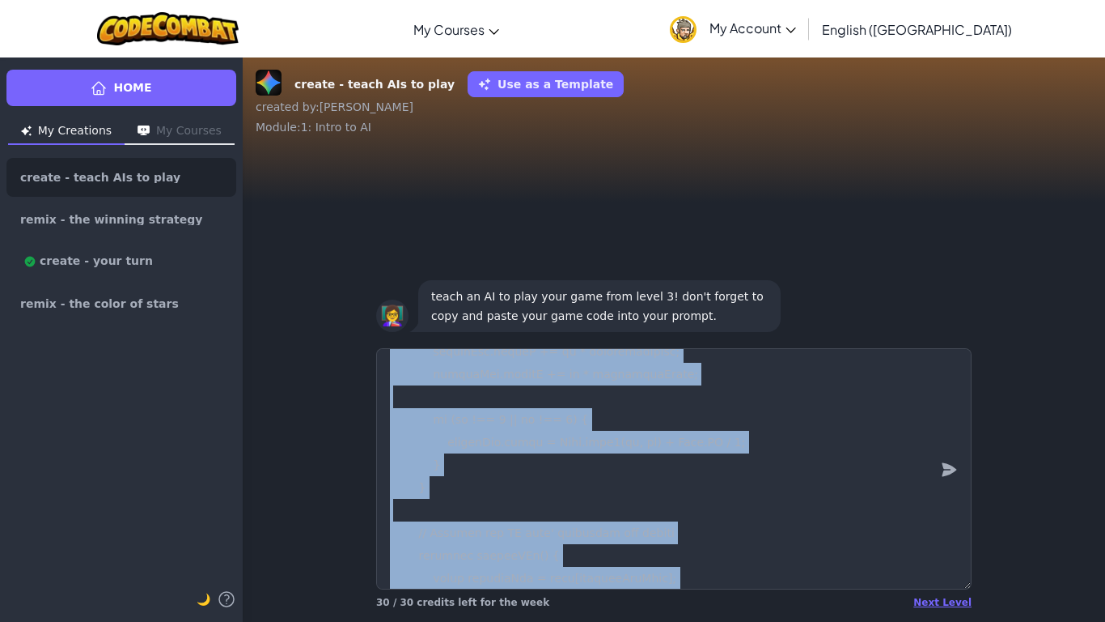
click at [965, 490] on form at bounding box center [674, 468] width 596 height 241
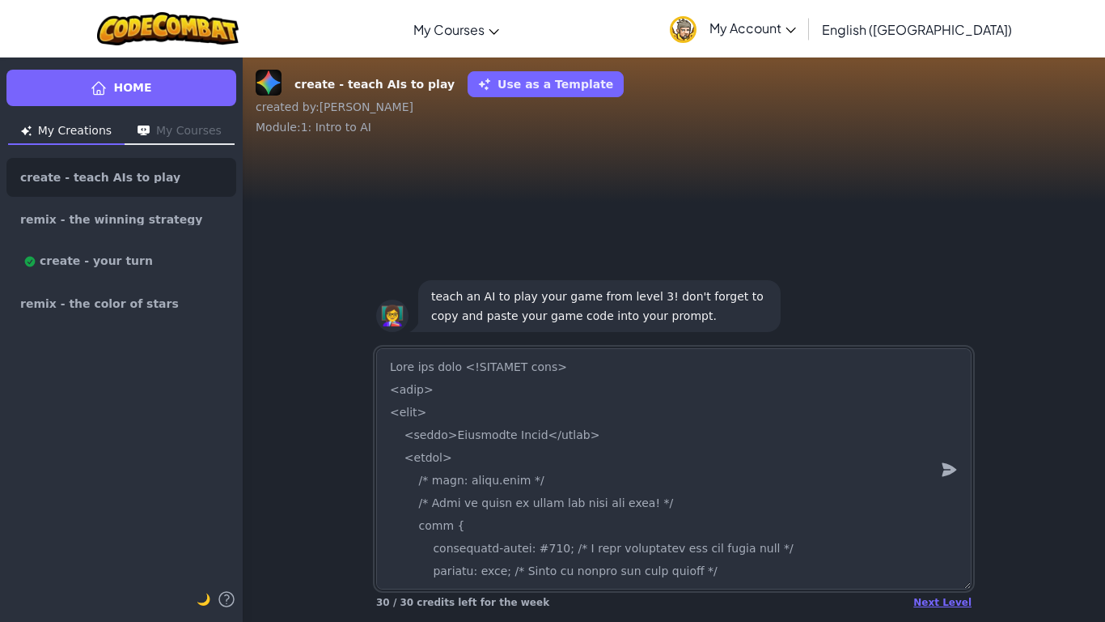
drag, startPoint x: 460, startPoint y: 368, endPoint x: 341, endPoint y: 372, distance: 119.8
click at [341, 372] on div "Next Level 30 / 30 credits left for the week" at bounding box center [674, 482] width 863 height 280
type textarea "x"
type textarea "<!DOCTYPE html> <html> <head> <title>Rectangle Racer</title> <style> /* file: i…"
click at [393, 369] on textarea at bounding box center [674, 468] width 596 height 241
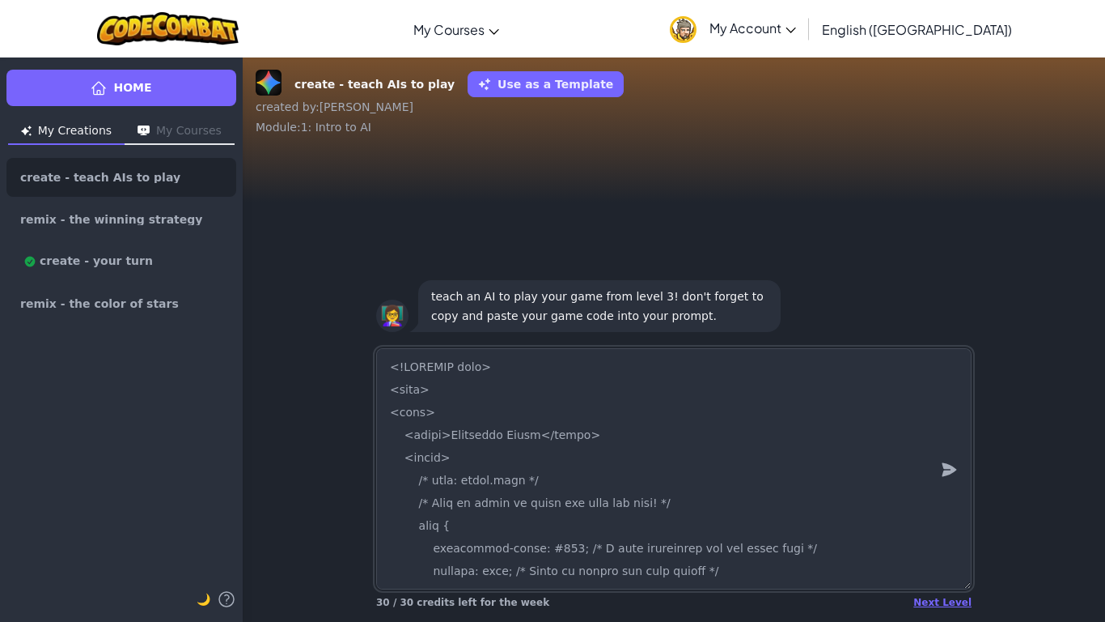
type textarea "x"
type textarea "<!DOCTYPE html> <html> <head> <title>Rectangle Racer</title> <style> /* file: i…"
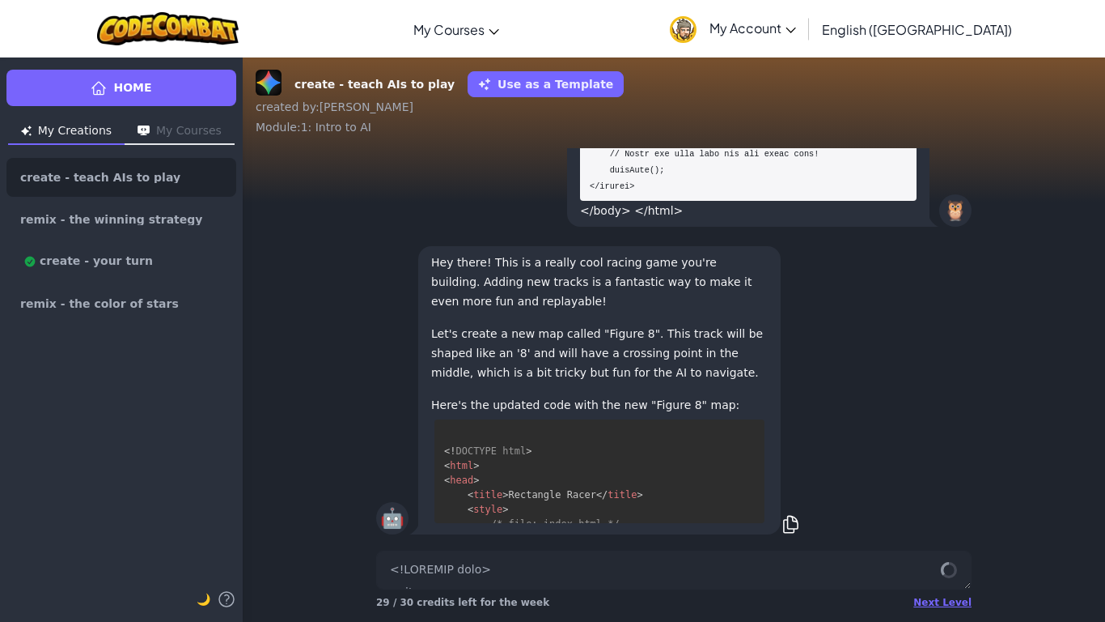
scroll to position [2827, 0]
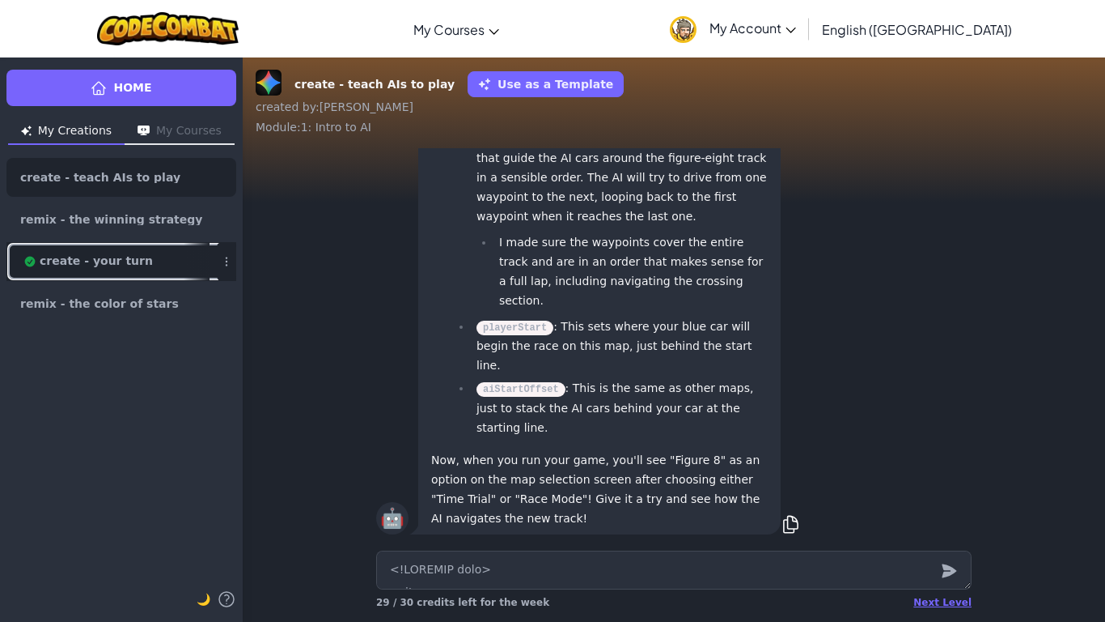
click at [69, 273] on link "create - your turn" at bounding box center [121, 261] width 230 height 39
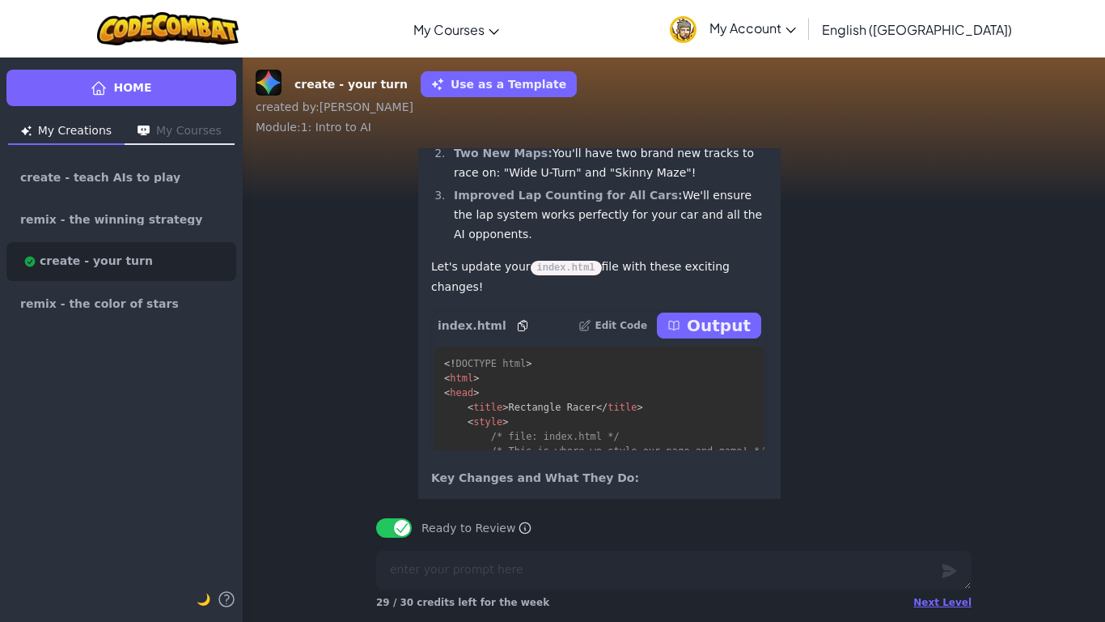
scroll to position [-890, 0]
click at [695, 336] on p "Output" at bounding box center [719, 324] width 64 height 23
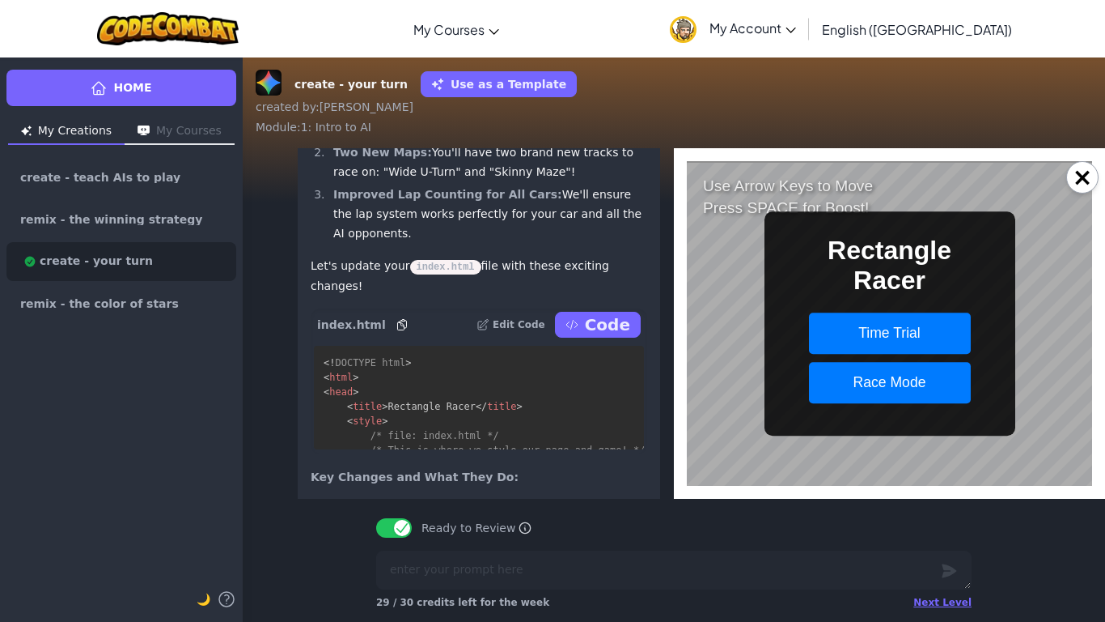
scroll to position [0, 0]
click at [909, 329] on button "Time Trial" at bounding box center [890, 332] width 162 height 41
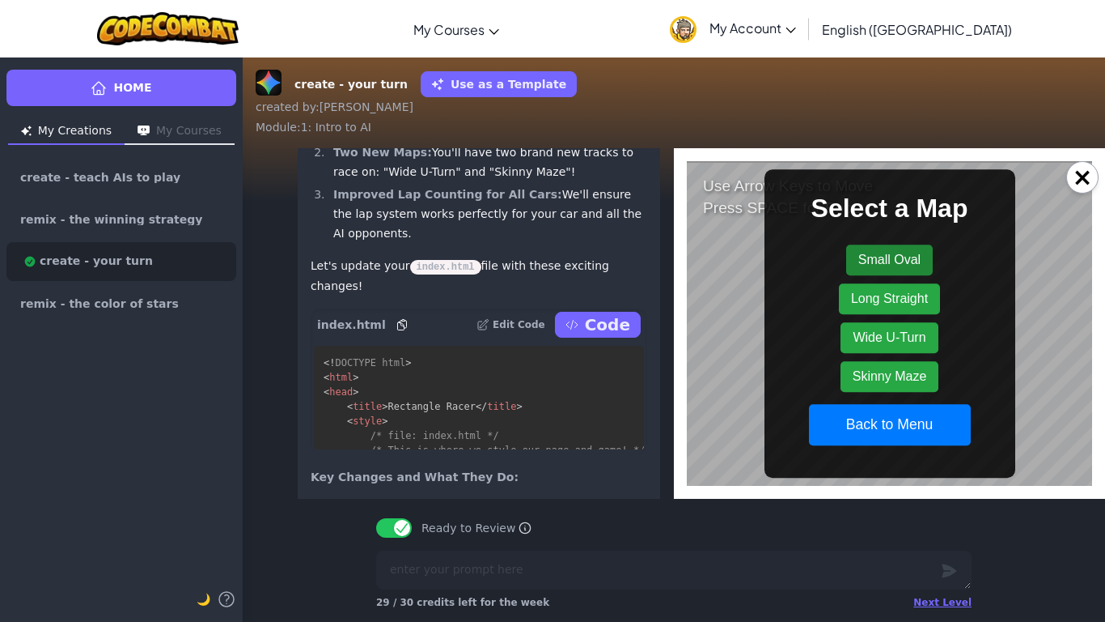
click at [910, 261] on button "Small Oval" at bounding box center [889, 259] width 87 height 31
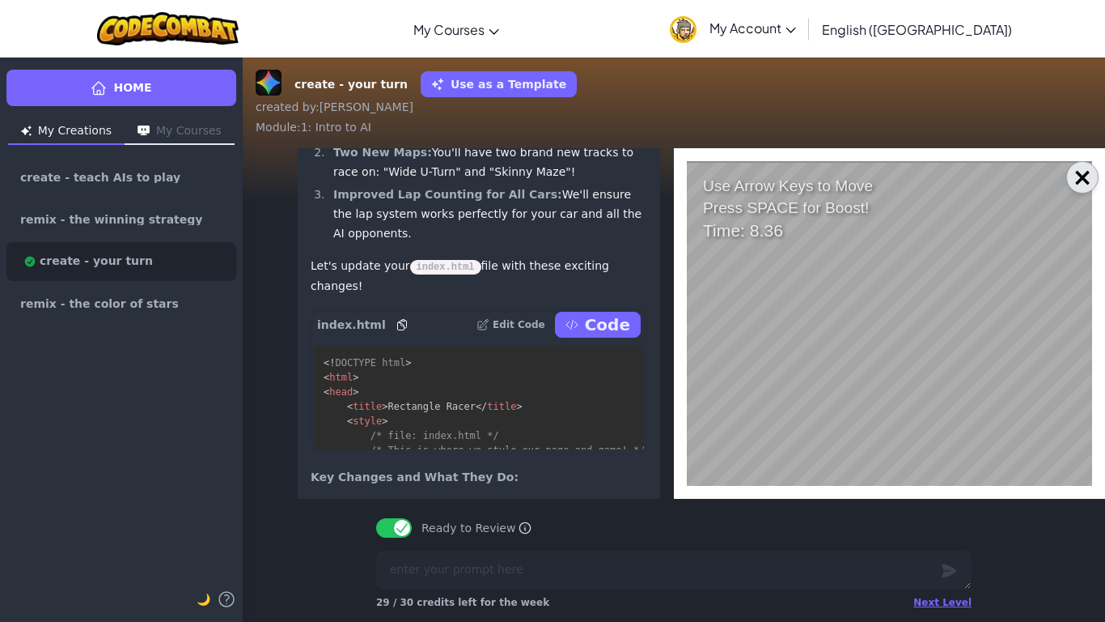
click at [1079, 172] on button "×" at bounding box center [1083, 177] width 32 height 32
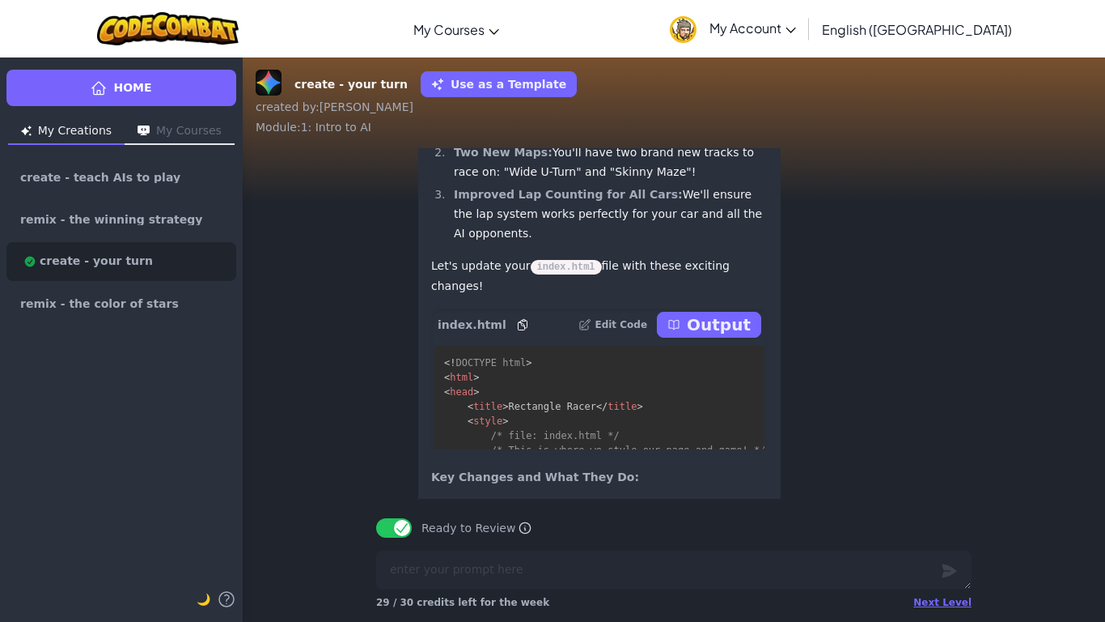
click at [723, 341] on div "index.html Edit Code Output" at bounding box center [599, 324] width 337 height 32
click at [713, 336] on p "Output" at bounding box center [719, 324] width 64 height 23
type textarea "x"
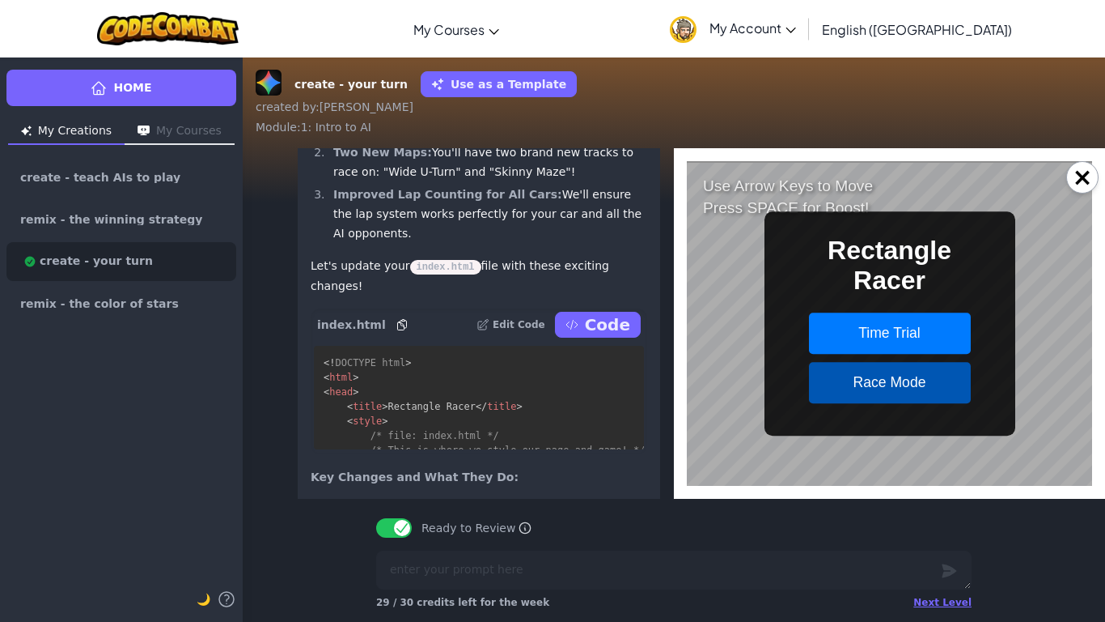
click at [884, 372] on button "Race Mode" at bounding box center [890, 382] width 162 height 41
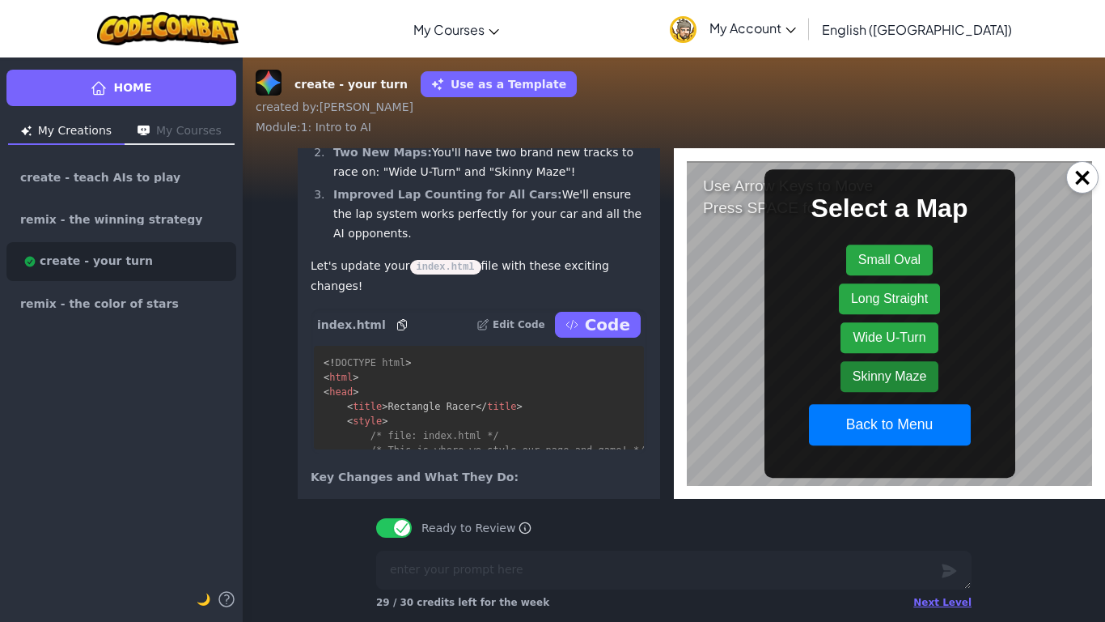
click at [873, 367] on button "Skinny Maze" at bounding box center [890, 376] width 99 height 31
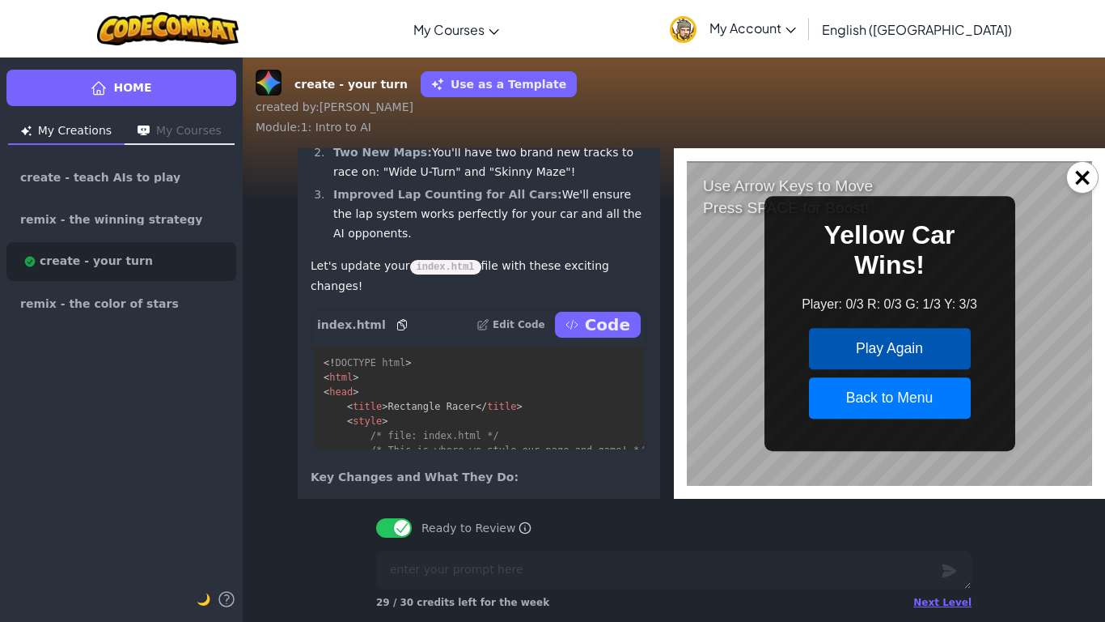
click at [892, 345] on button "Play Again" at bounding box center [890, 348] width 162 height 41
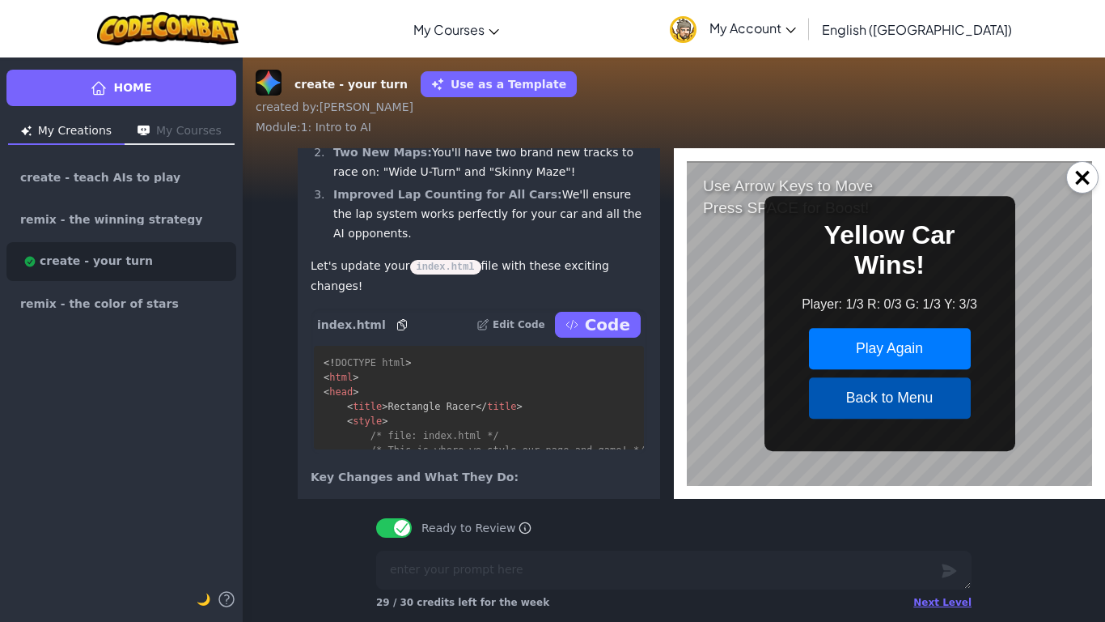
click at [885, 406] on button "Back to Menu" at bounding box center [890, 397] width 162 height 41
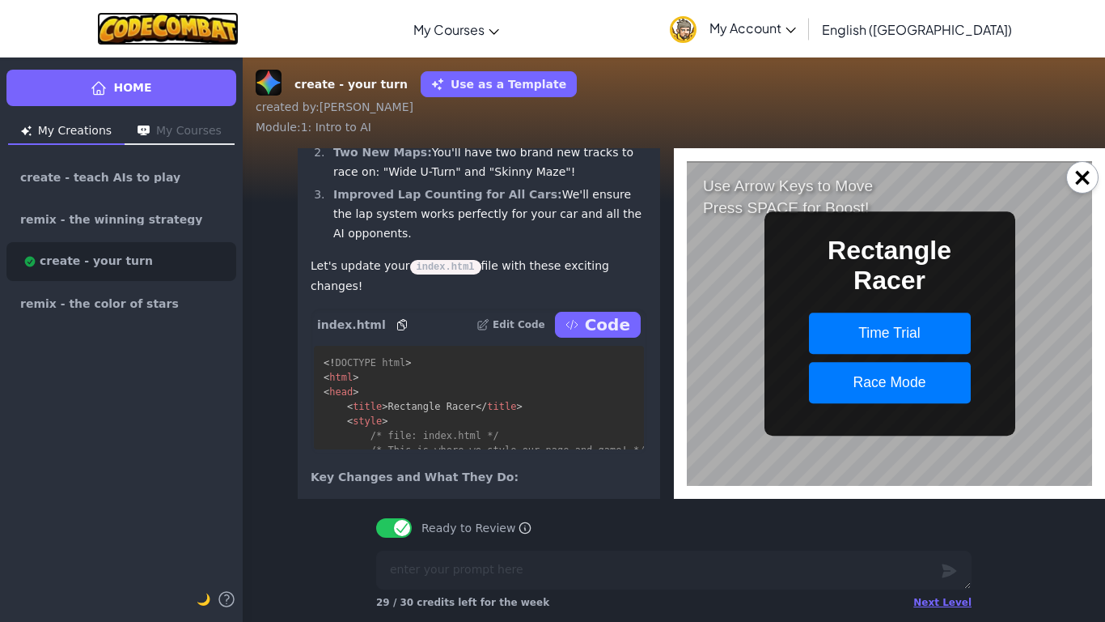
click at [180, 13] on img at bounding box center [168, 28] width 142 height 33
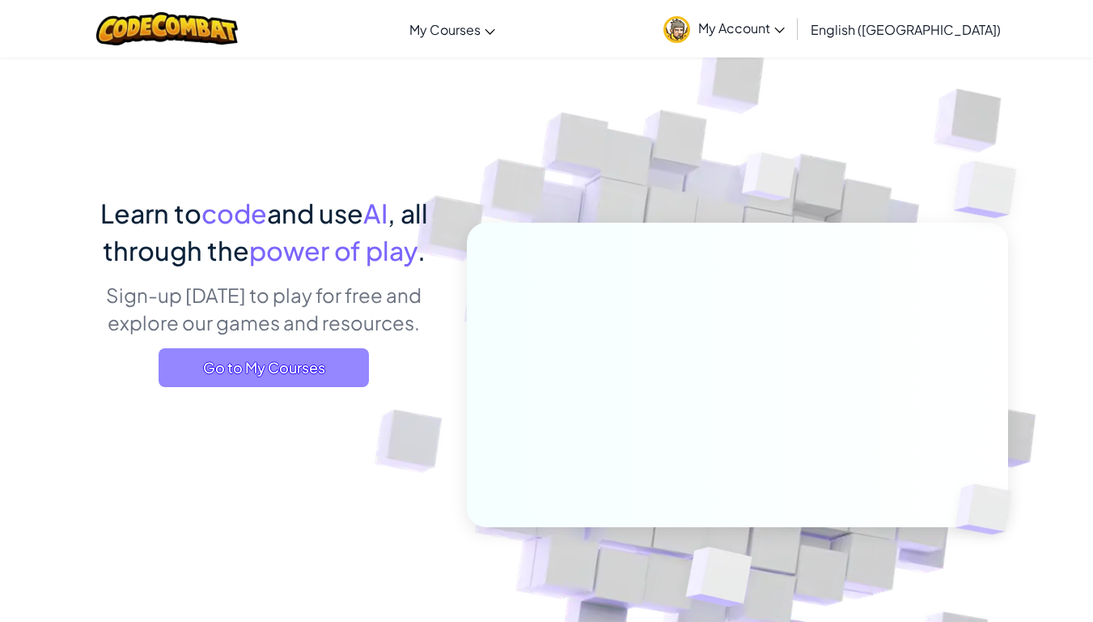
click at [305, 357] on span "Go to My Courses" at bounding box center [264, 367] width 210 height 39
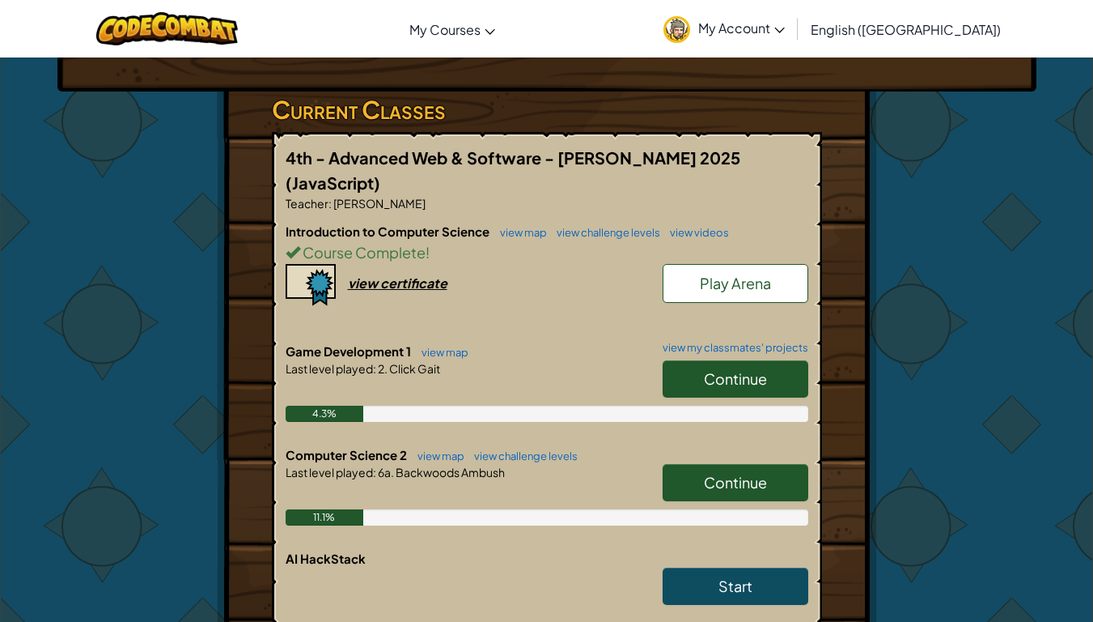
scroll to position [243, 0]
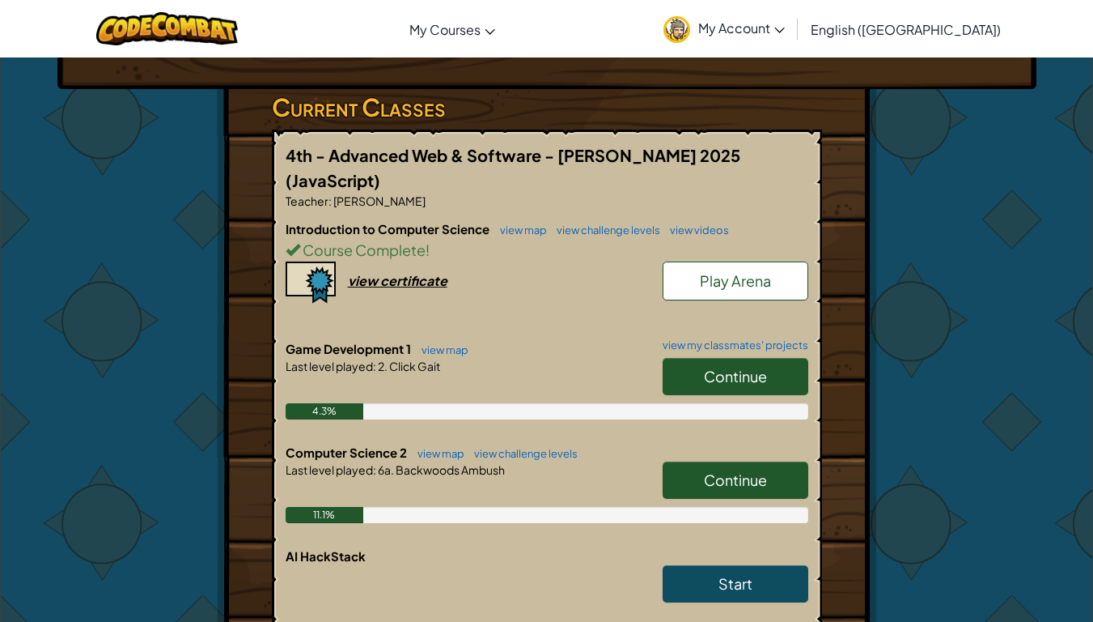
click at [770, 271] on span "Play Arena" at bounding box center [735, 280] width 71 height 19
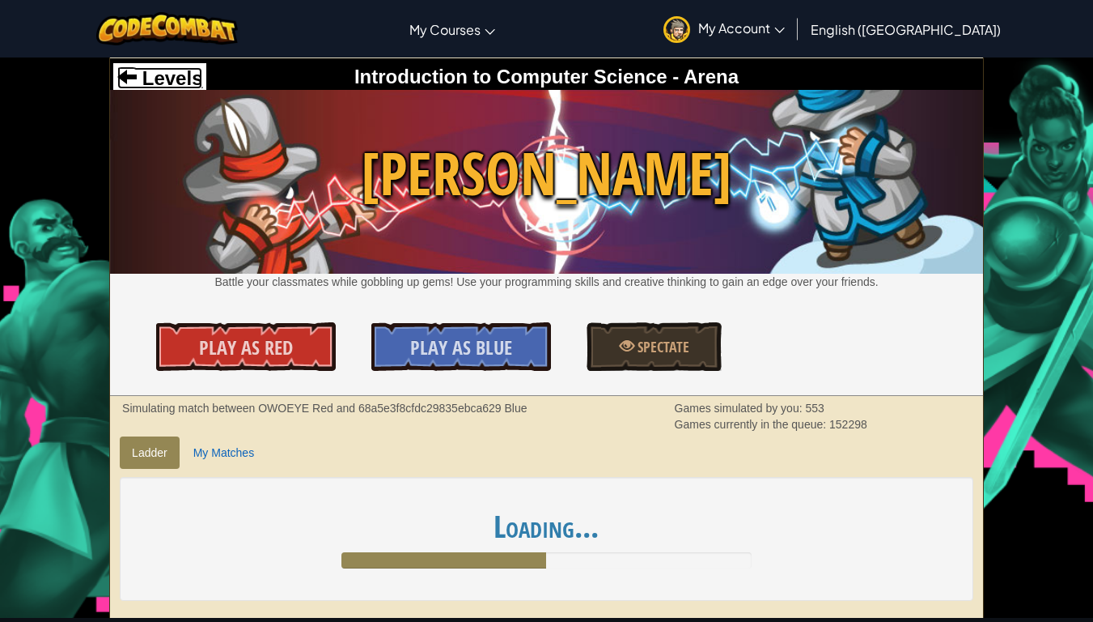
click at [193, 73] on span "Levels" at bounding box center [170, 78] width 66 height 22
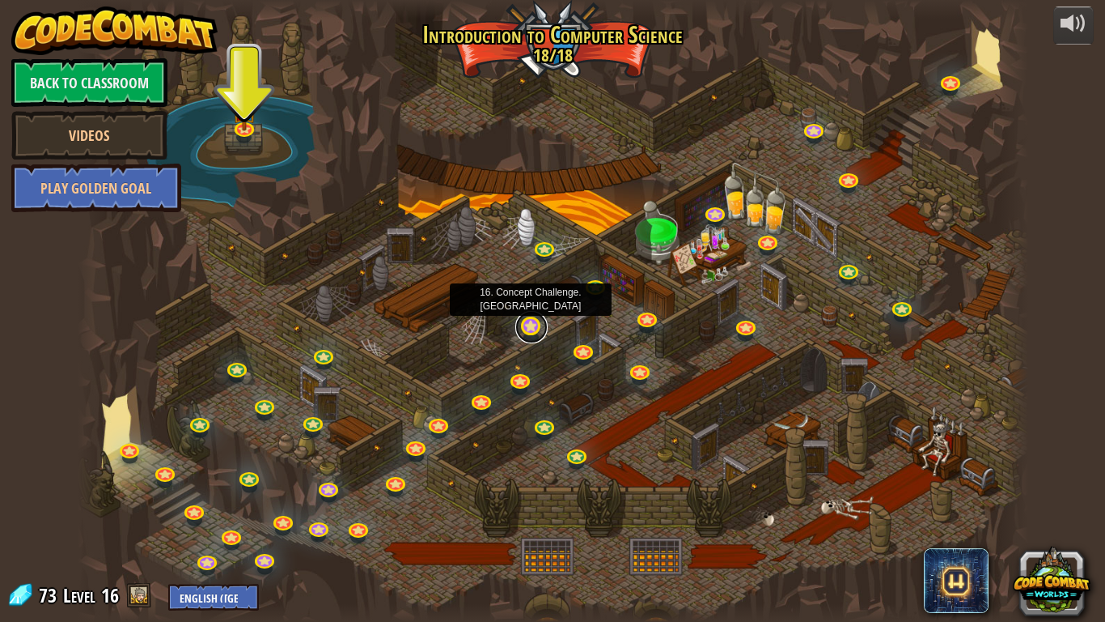
click at [532, 327] on link at bounding box center [531, 327] width 32 height 32
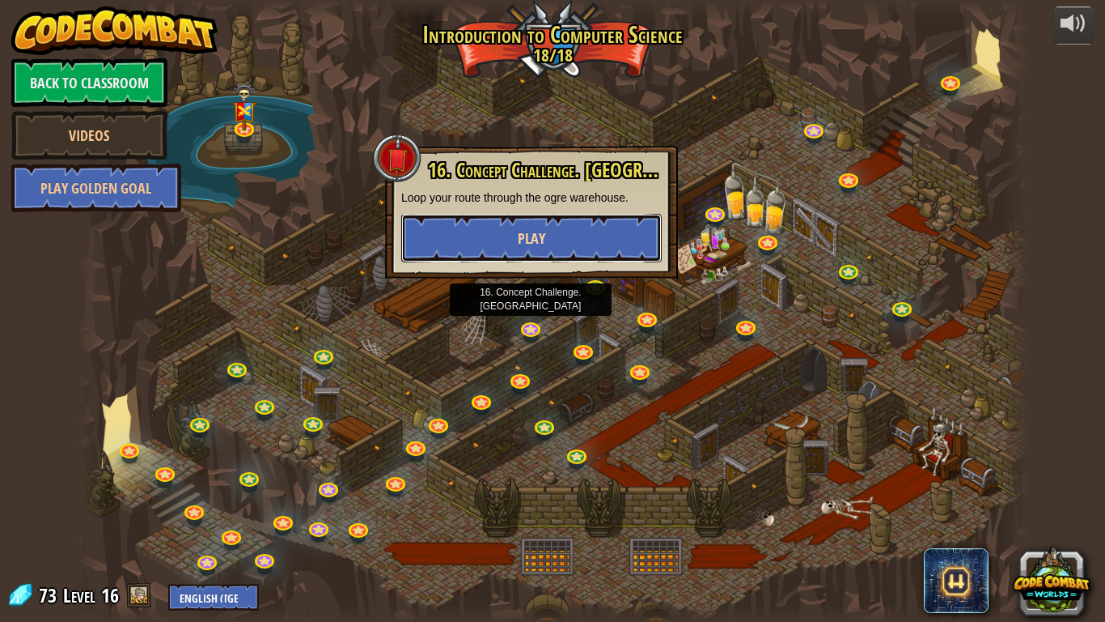
click at [474, 234] on button "Play" at bounding box center [531, 238] width 261 height 49
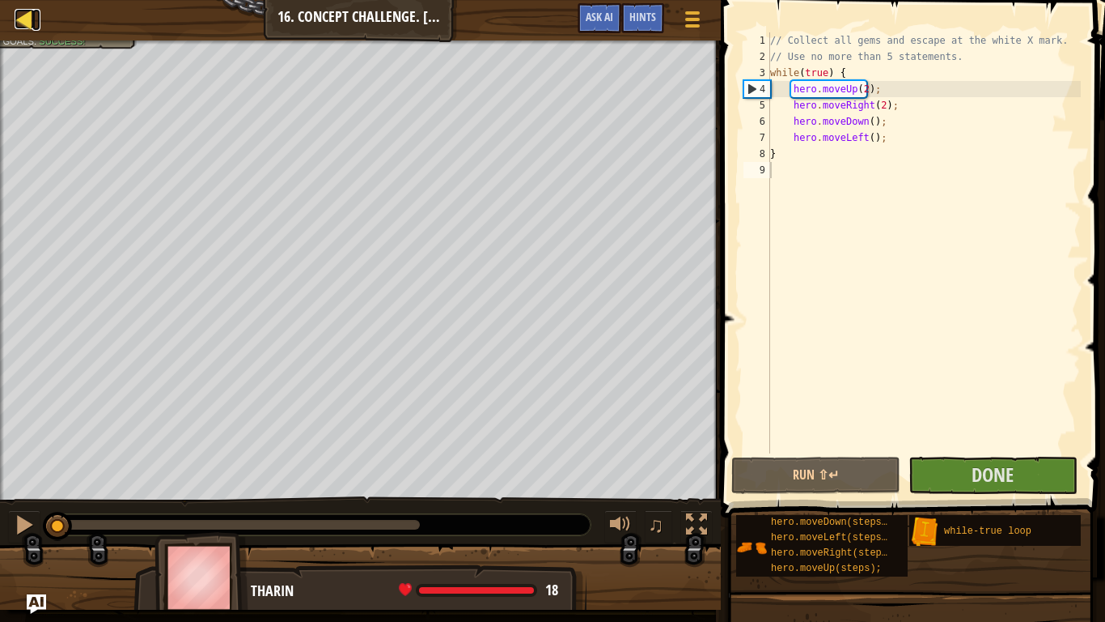
click at [28, 23] on div at bounding box center [25, 19] width 20 height 20
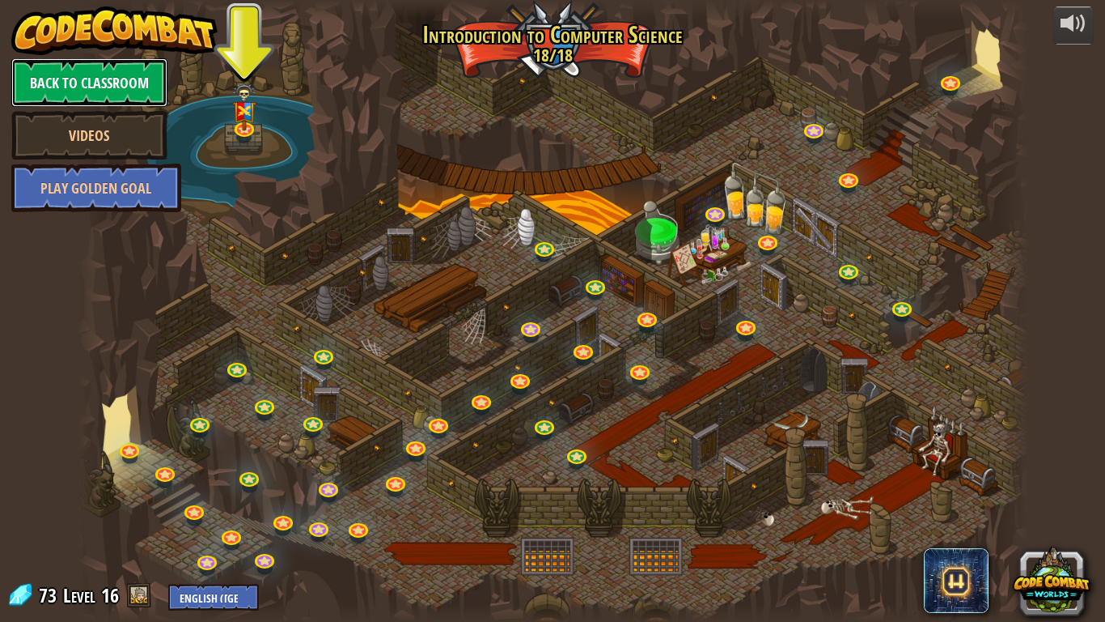
click at [121, 81] on link "Back to Classroom" at bounding box center [89, 82] width 156 height 49
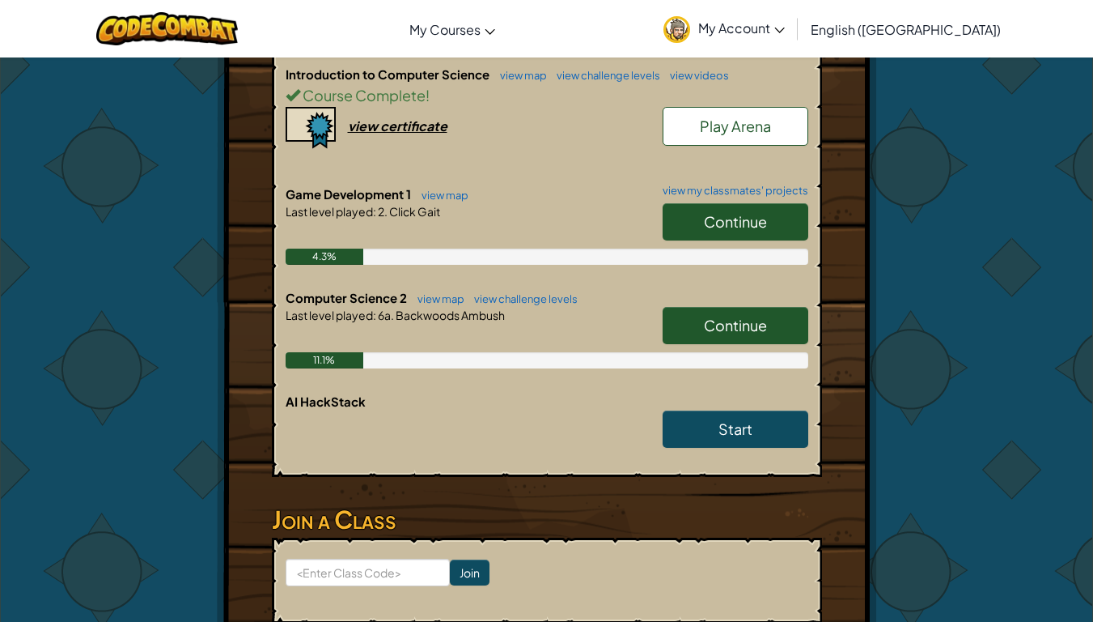
scroll to position [647, 0]
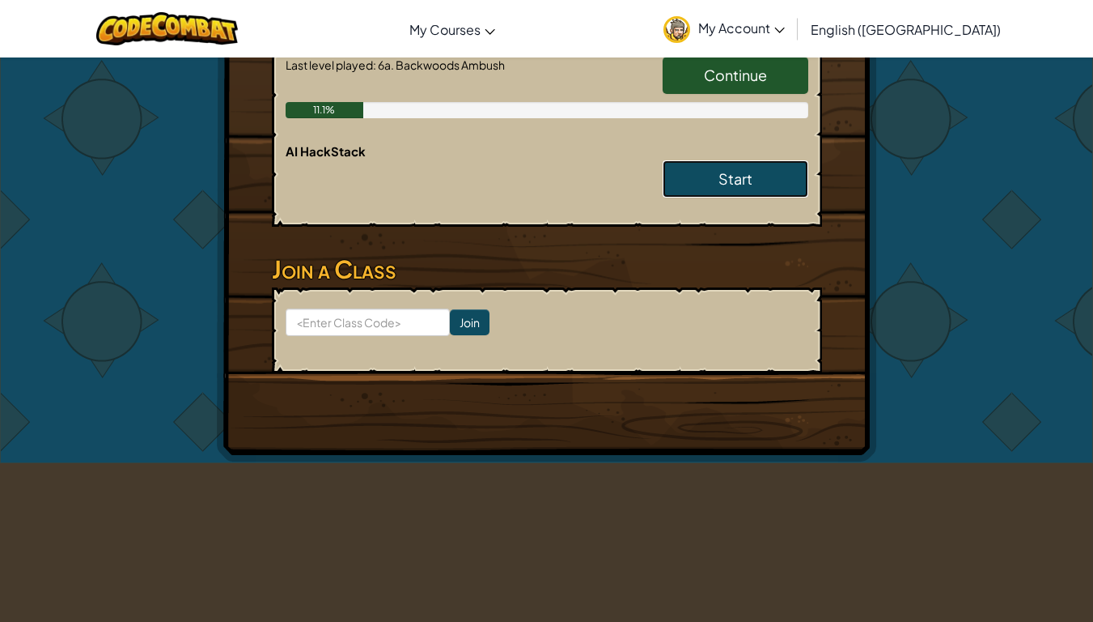
click at [676, 160] on link "Start" at bounding box center [736, 178] width 146 height 37
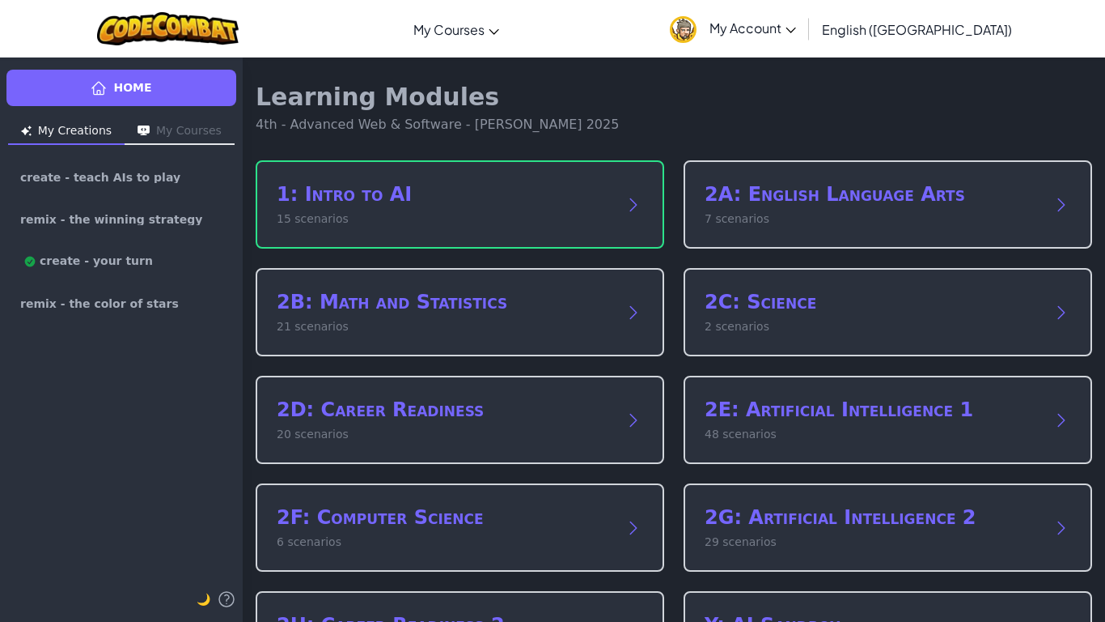
click at [174, 135] on button "My Courses" at bounding box center [180, 132] width 110 height 26
click at [26, 124] on button "My Creations" at bounding box center [66, 132] width 117 height 26
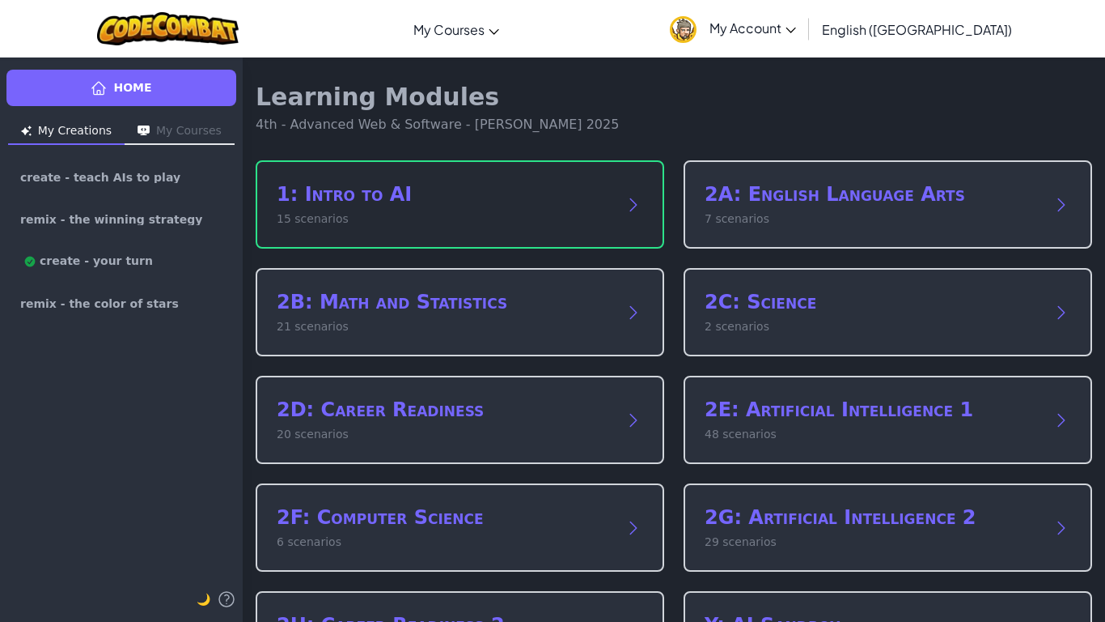
click at [508, 190] on h2 "1: Intro to AI" at bounding box center [444, 194] width 334 height 26
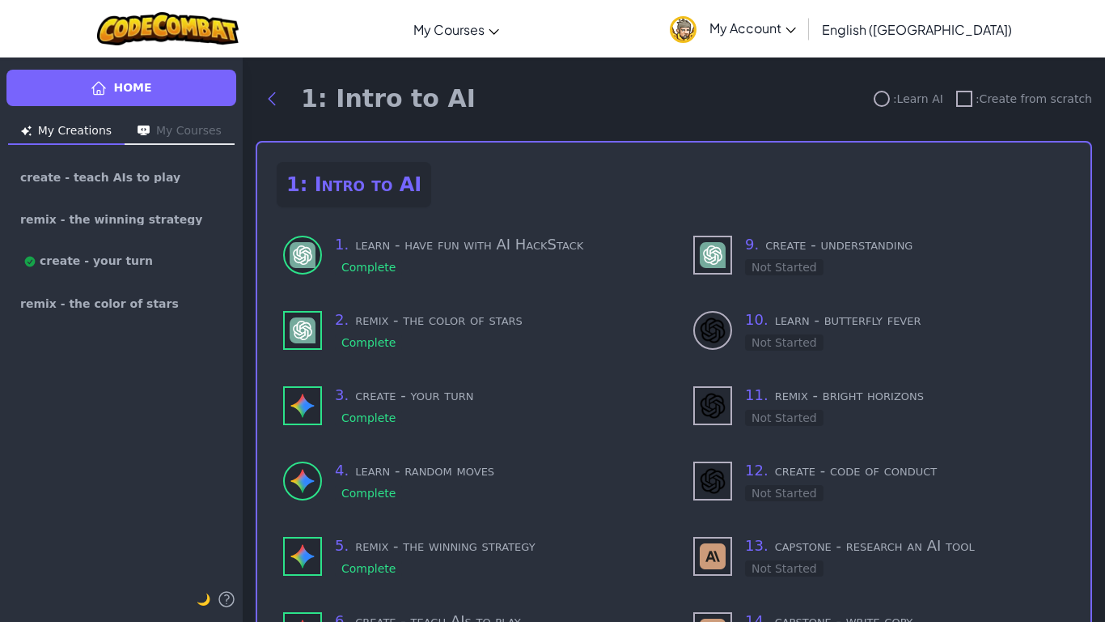
click at [874, 105] on div ": Learn AI" at bounding box center [909, 99] width 70 height 16
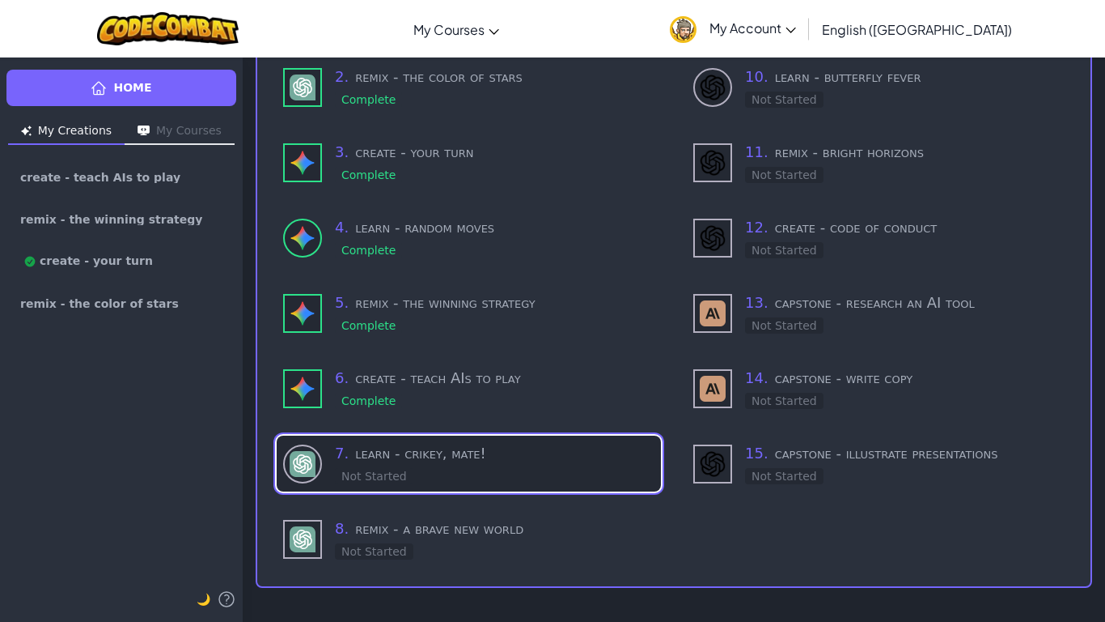
click at [322, 443] on div "7 . learn - crikey, mate! Not Started" at bounding box center [469, 463] width 384 height 56
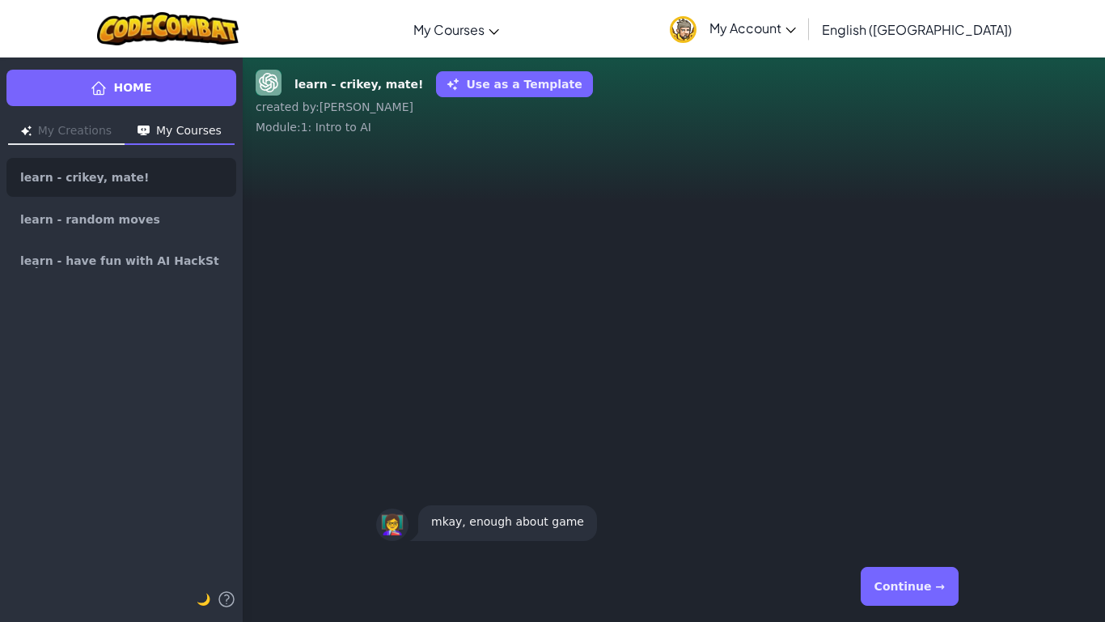
click at [420, 444] on div "👩‍🏫 mkay, enough about game" at bounding box center [674, 349] width 863 height 402
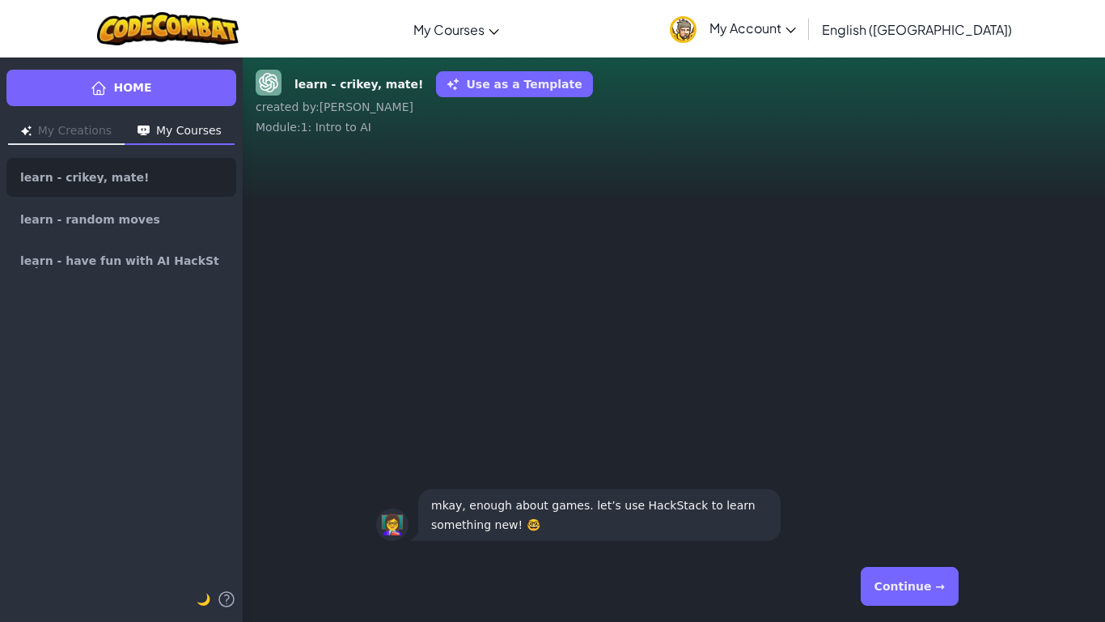
click at [871, 490] on div "Continue →" at bounding box center [674, 586] width 596 height 58
click at [885, 490] on button "Continue →" at bounding box center [910, 585] width 98 height 39
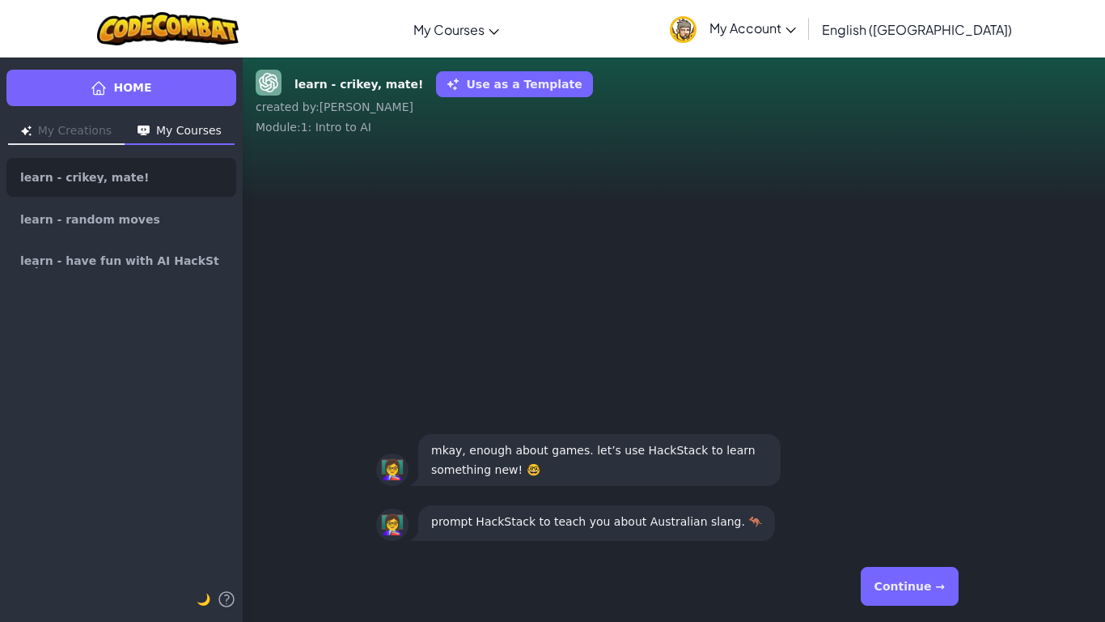
click at [911, 490] on button "Continue →" at bounding box center [910, 585] width 98 height 39
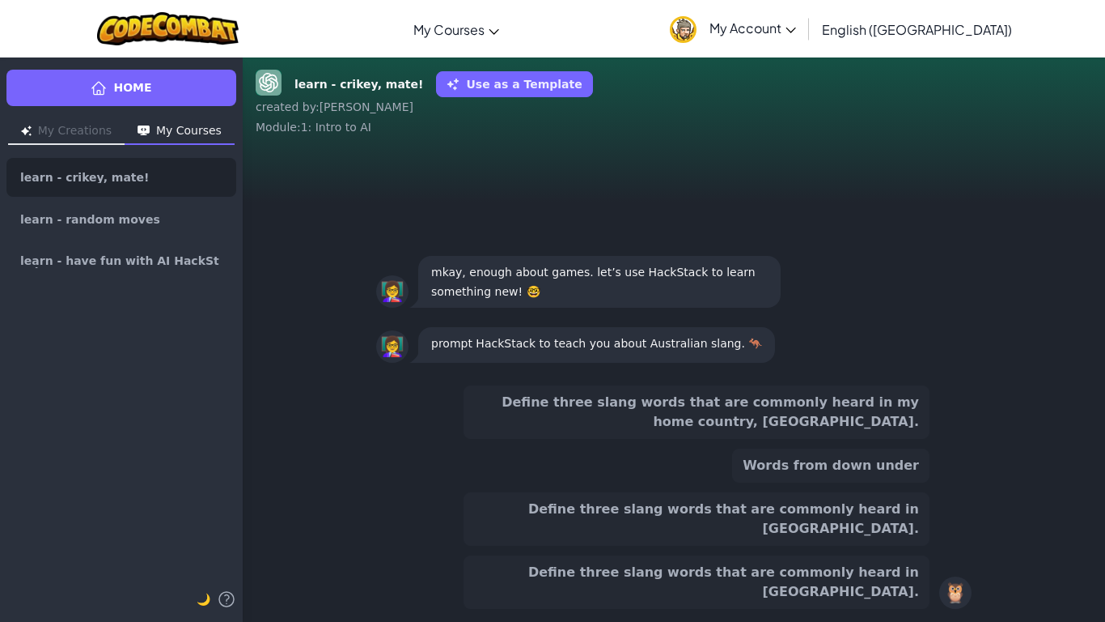
click at [631, 490] on button "Define three slang words that are commonly heard in Austria." at bounding box center [697, 581] width 466 height 53
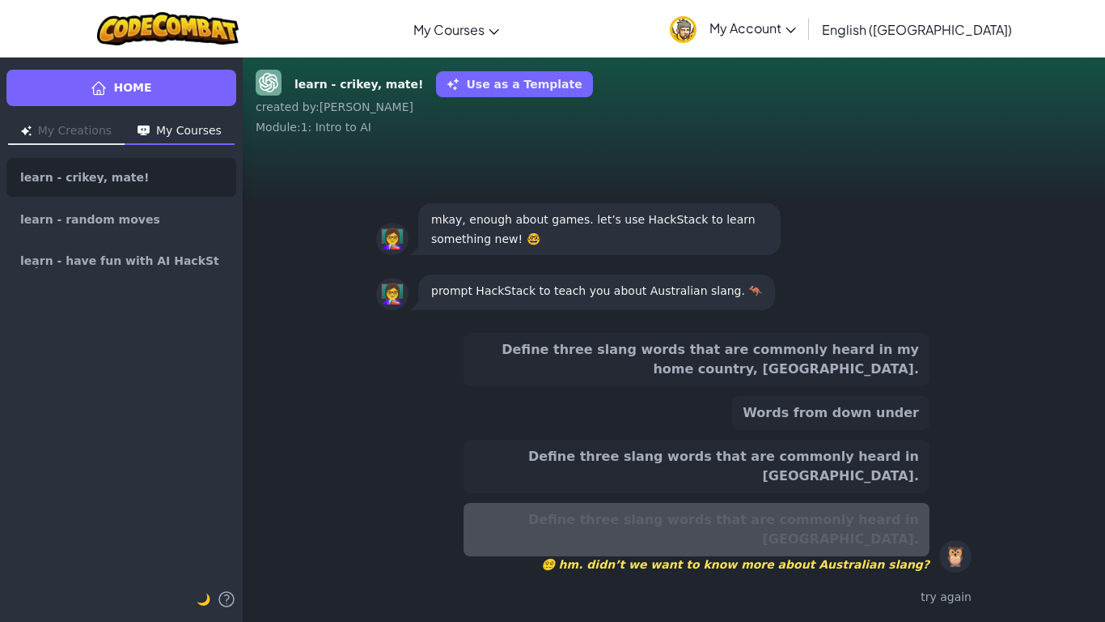
click at [643, 376] on button "Define three slang words that are commonly heard in my home country, Australia." at bounding box center [697, 359] width 466 height 53
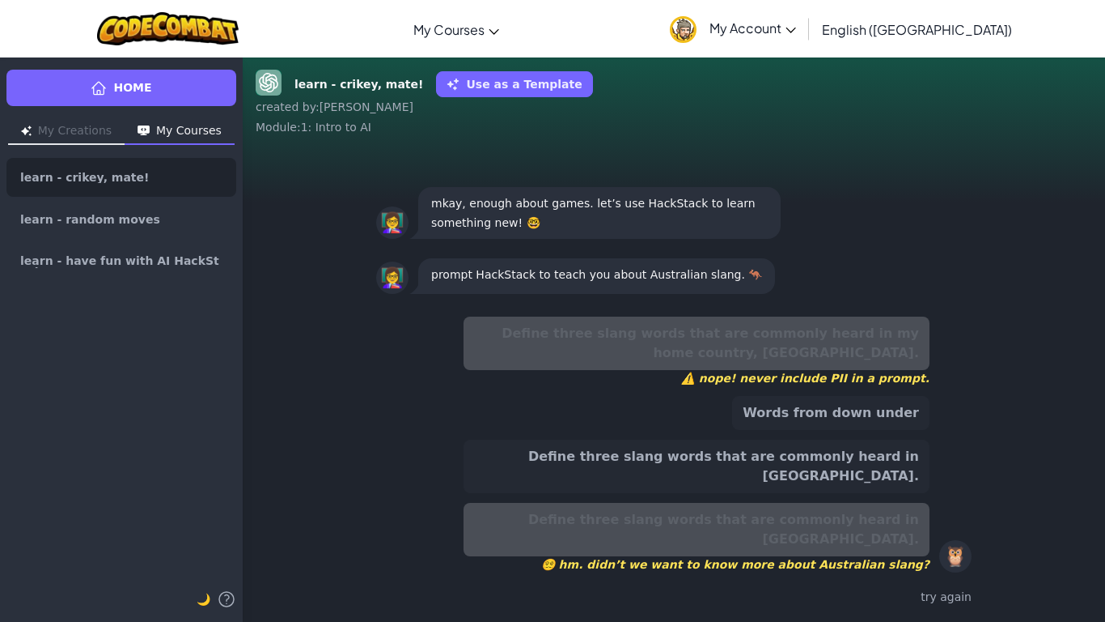
click at [700, 490] on button "Define three slang words that are commonly heard in Australia." at bounding box center [697, 465] width 466 height 53
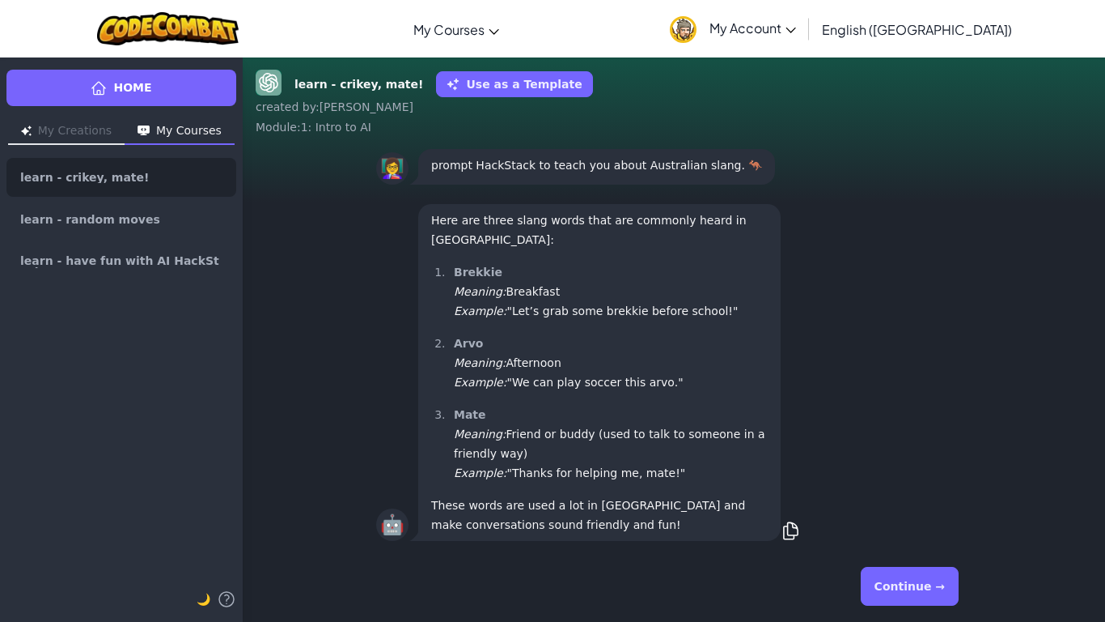
click at [917, 490] on button "Continue →" at bounding box center [910, 585] width 98 height 39
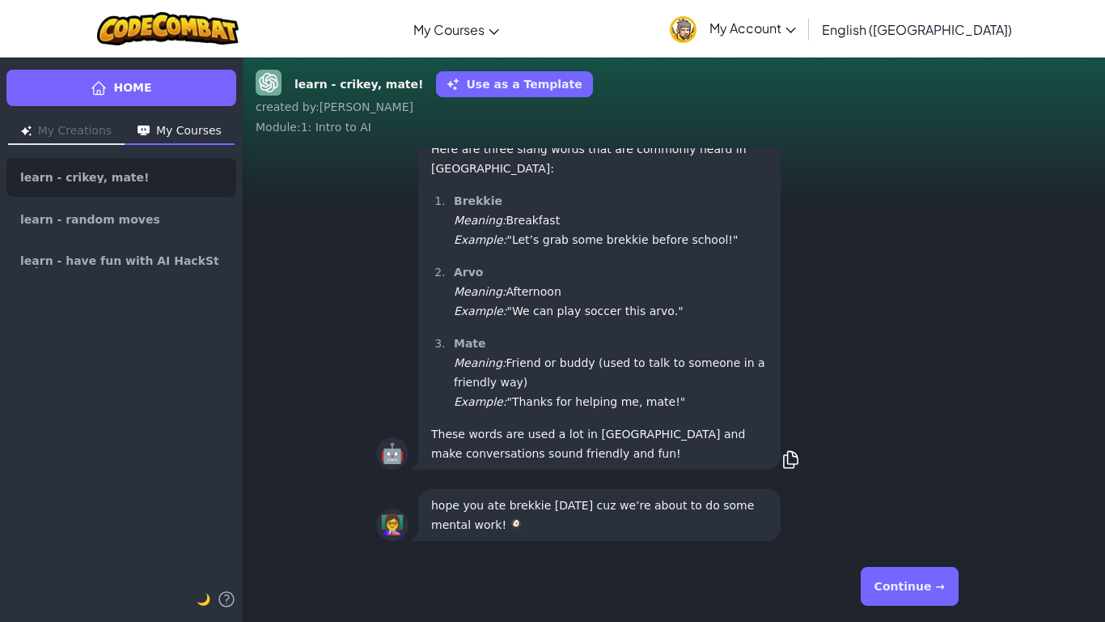
scroll to position [1, 0]
click at [901, 490] on button "Continue →" at bounding box center [910, 585] width 98 height 39
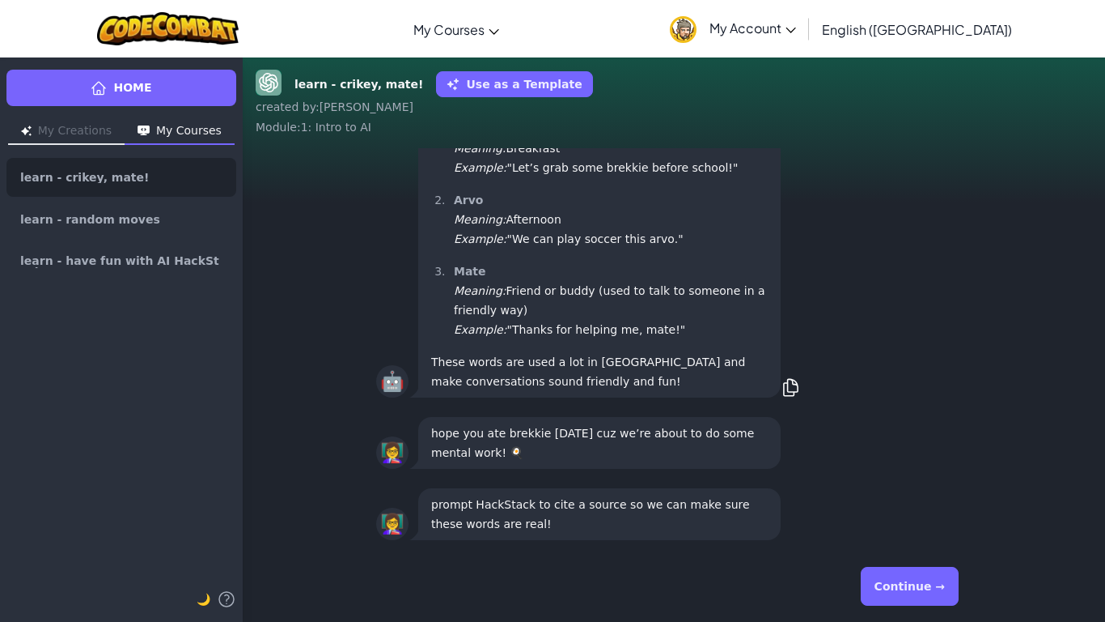
click at [919, 490] on button "Continue →" at bounding box center [910, 585] width 98 height 39
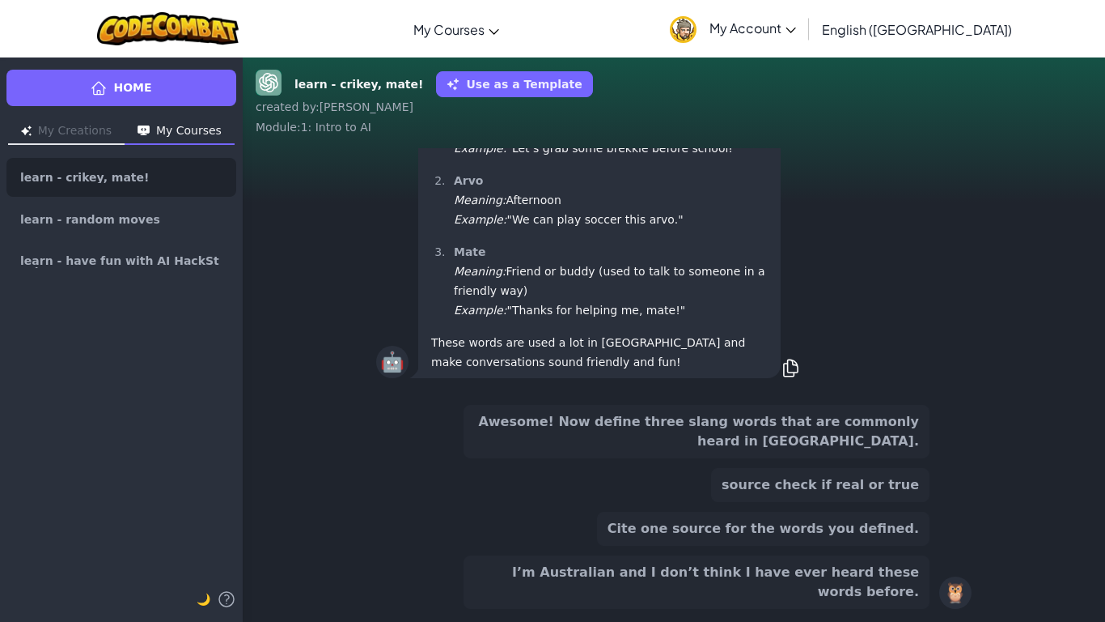
scroll to position [-138, 0]
click at [738, 490] on button "Cite one source for the words you defined." at bounding box center [763, 528] width 333 height 34
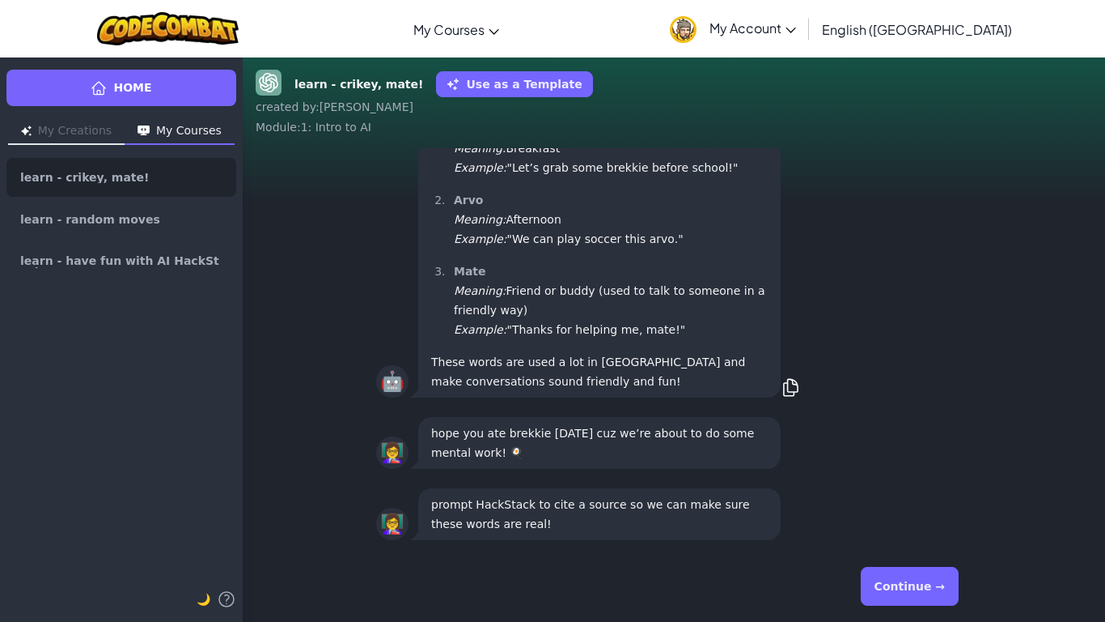
scroll to position [1, 0]
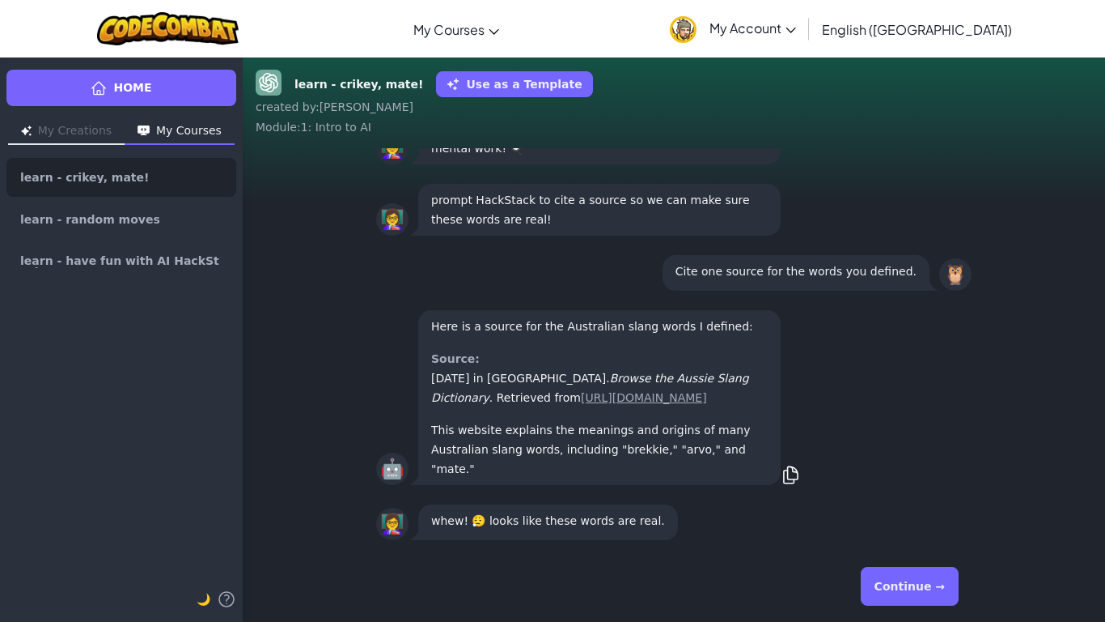
click at [947, 490] on button "Continue →" at bounding box center [910, 585] width 98 height 39
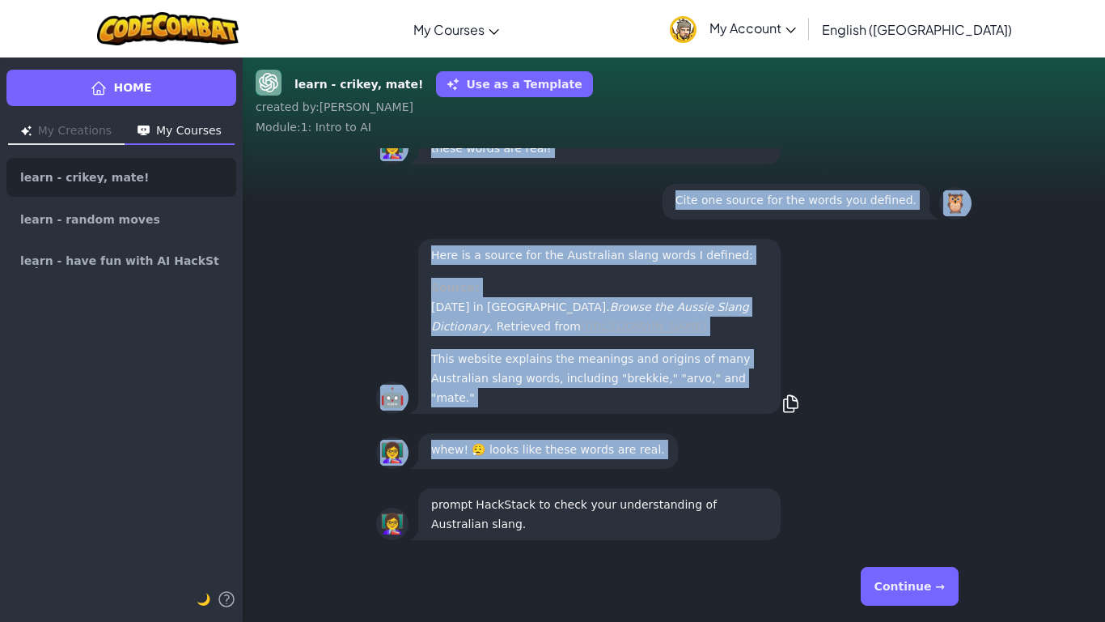
drag, startPoint x: 941, startPoint y: 545, endPoint x: 905, endPoint y: 605, distance: 70.8
click at [905, 490] on div "learn - crikey, mate! Use as a Template created by : LORENZO Module : 1: Intro …" at bounding box center [674, 339] width 863 height 565
click at [917, 490] on button "Continue →" at bounding box center [910, 585] width 98 height 39
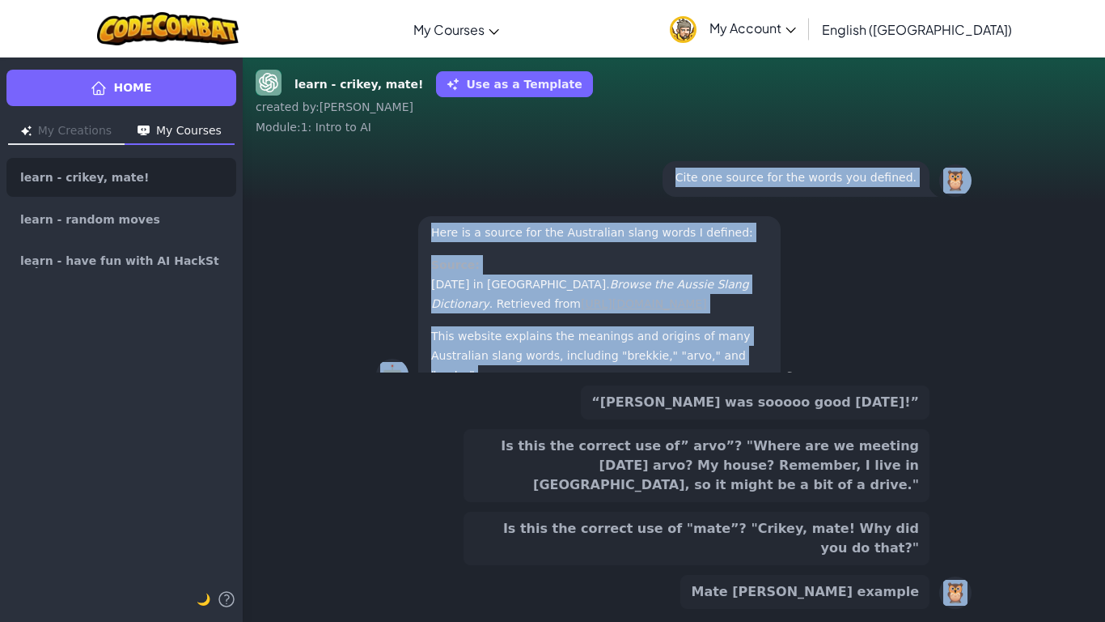
scroll to position [-138, 0]
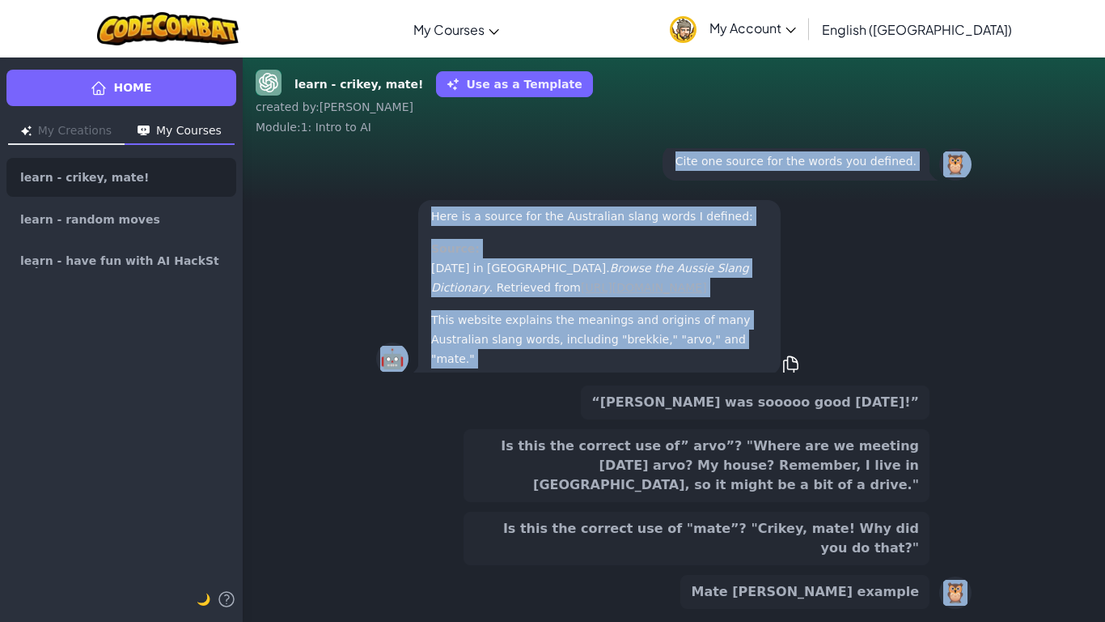
click at [689, 490] on button "Is this the correct use of "mate”? "Crikey, mate! Why did you do that?"" at bounding box center [697, 537] width 466 height 53
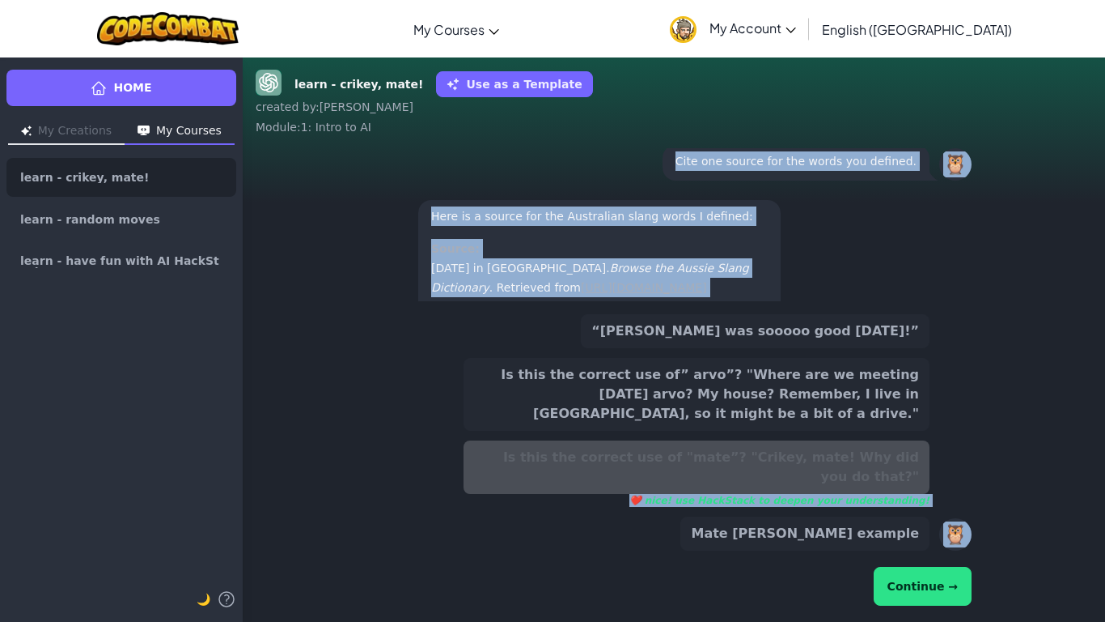
click at [935, 490] on button "Continue →" at bounding box center [923, 585] width 98 height 39
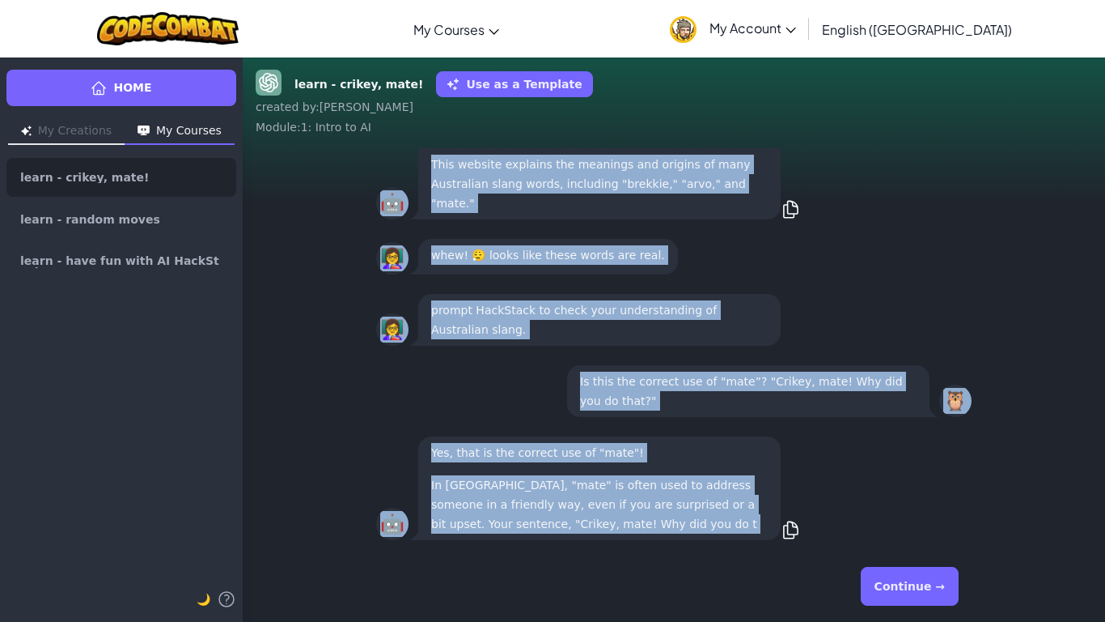
scroll to position [-51, 0]
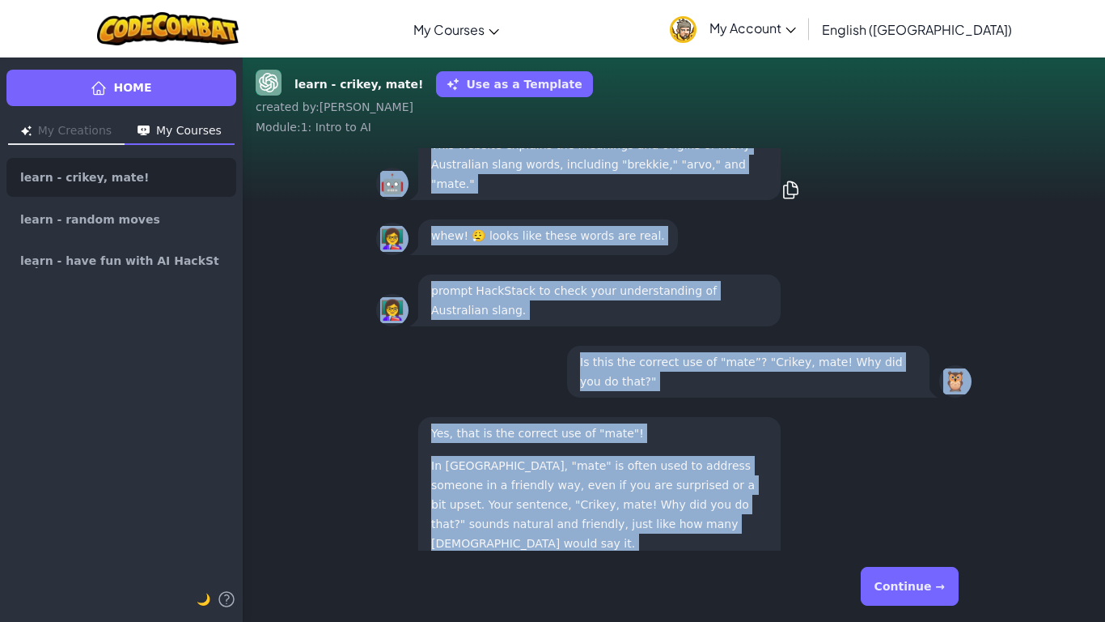
click at [434, 443] on p "Yes, that is the correct use of "mate"!" at bounding box center [599, 432] width 337 height 19
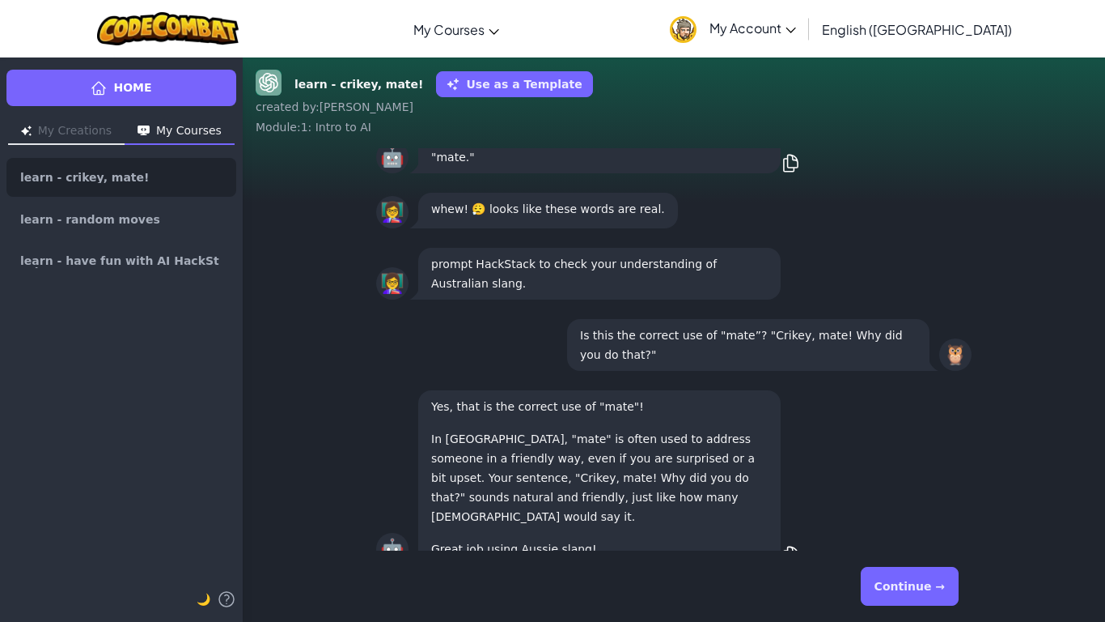
scroll to position [1, 0]
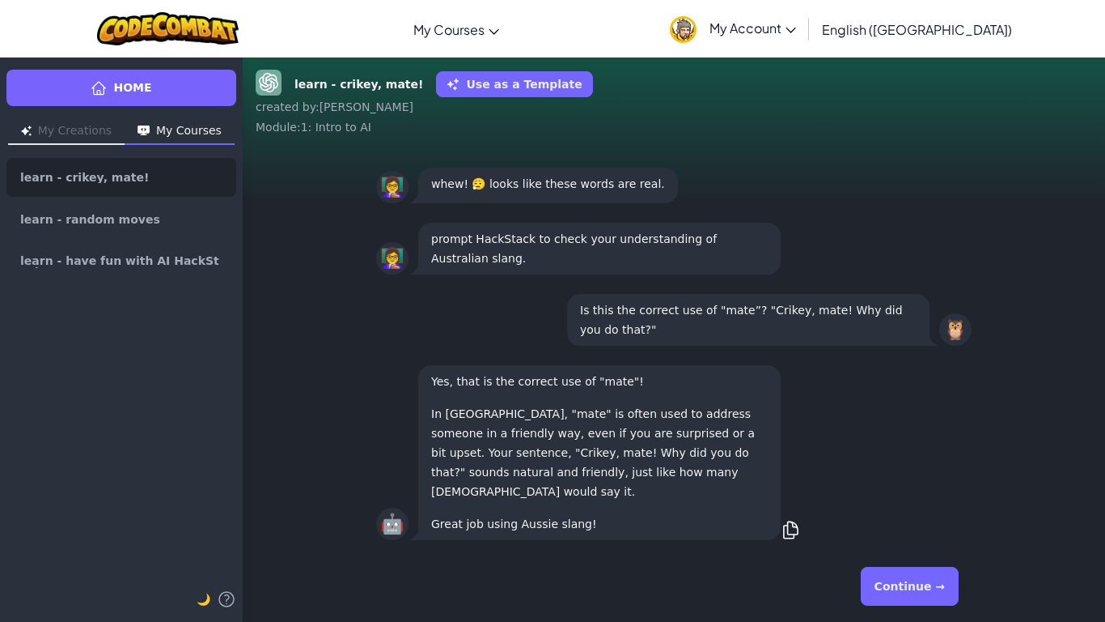
click at [927, 490] on div "Continue →" at bounding box center [674, 586] width 596 height 58
click at [928, 490] on button "Continue →" at bounding box center [910, 585] width 98 height 39
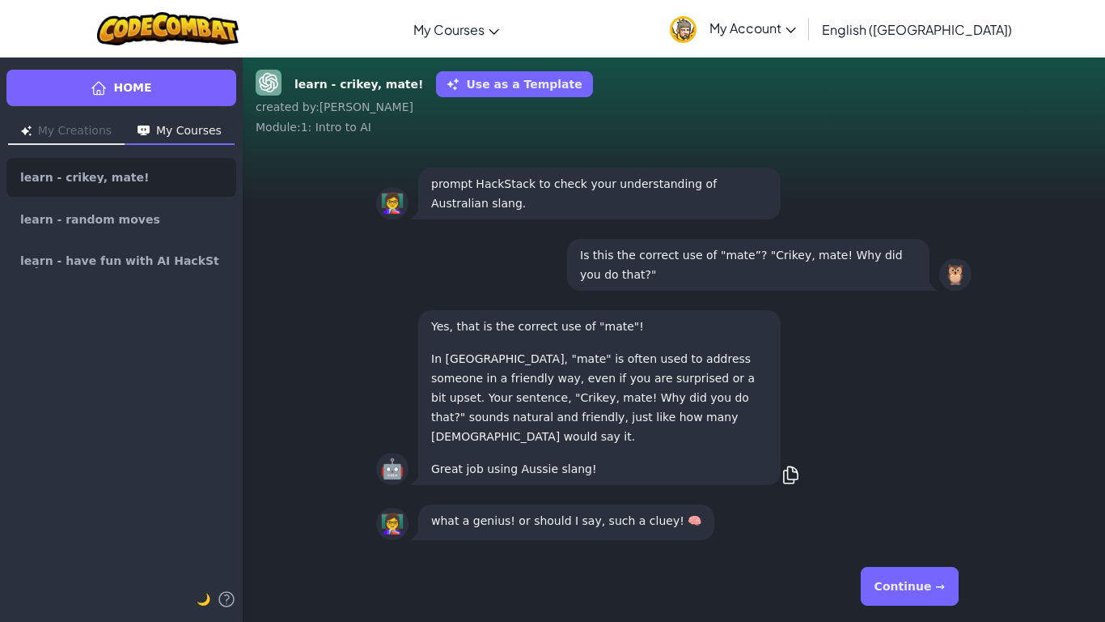
click at [911, 490] on button "Continue →" at bounding box center [910, 585] width 98 height 39
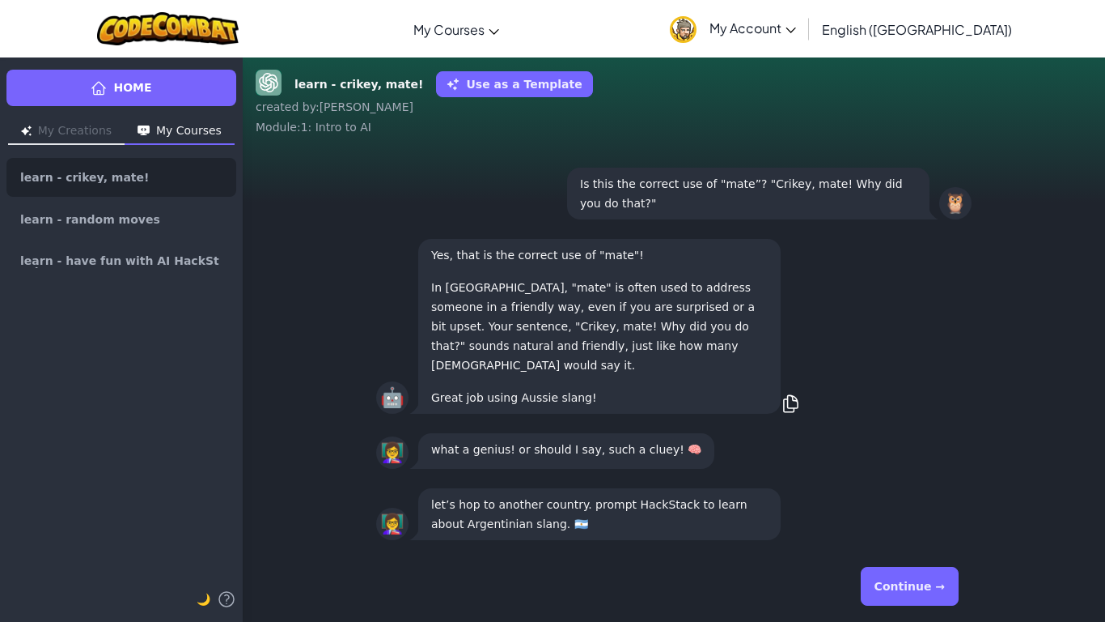
click at [905, 490] on button "Continue →" at bounding box center [910, 585] width 98 height 39
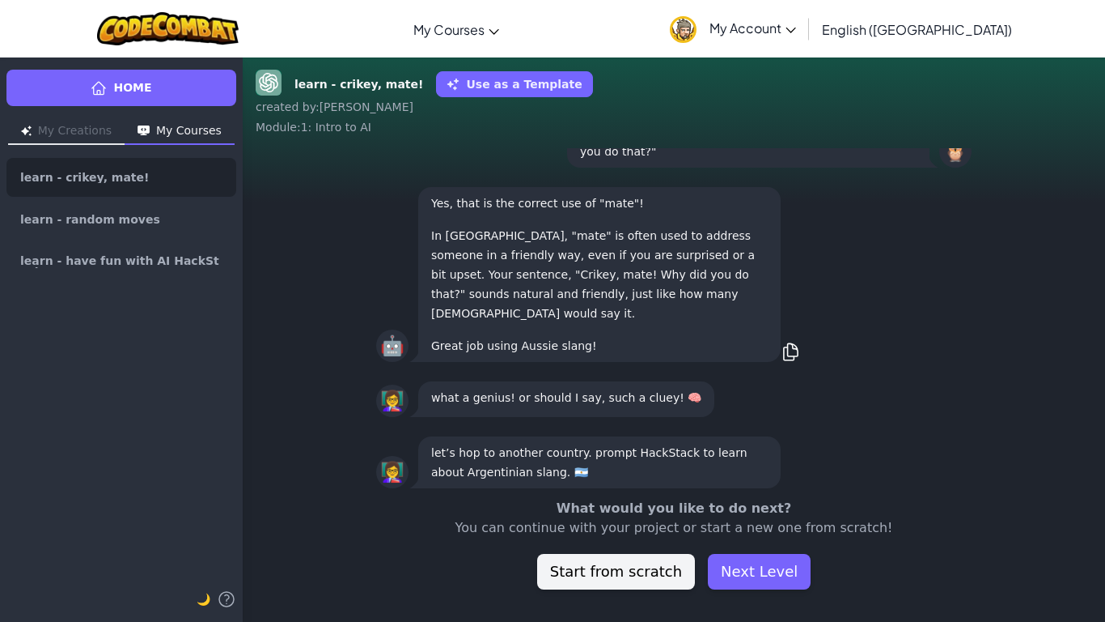
click at [104, 68] on div "Home My Creations My Courses learn - crikey, mate! learn - random moves learn -…" at bounding box center [121, 339] width 243 height 565
